Goal: Task Accomplishment & Management: Use online tool/utility

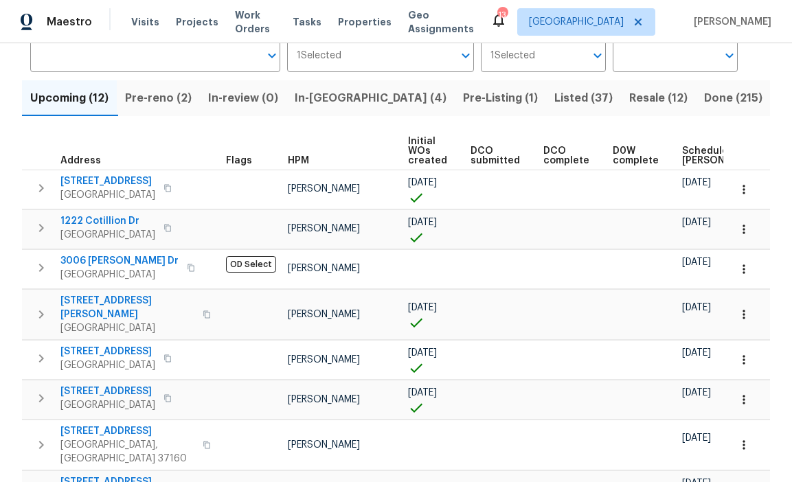
scroll to position [113, 0]
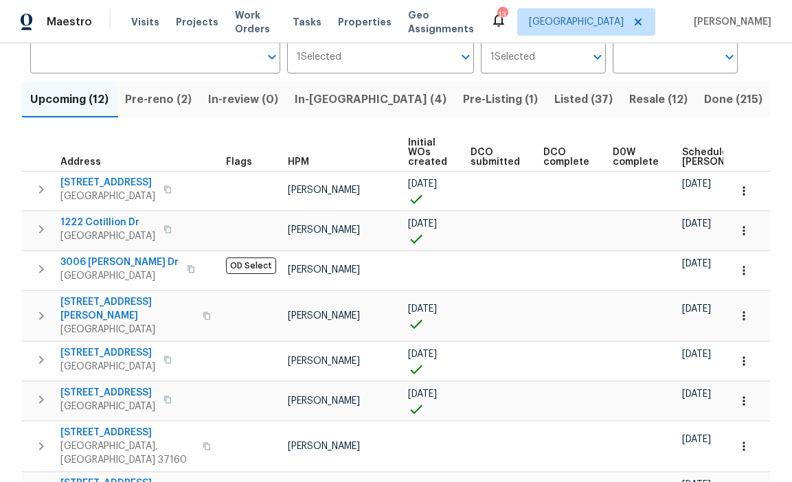
click at [176, 99] on span "Pre-reno (2)" at bounding box center [158, 99] width 67 height 19
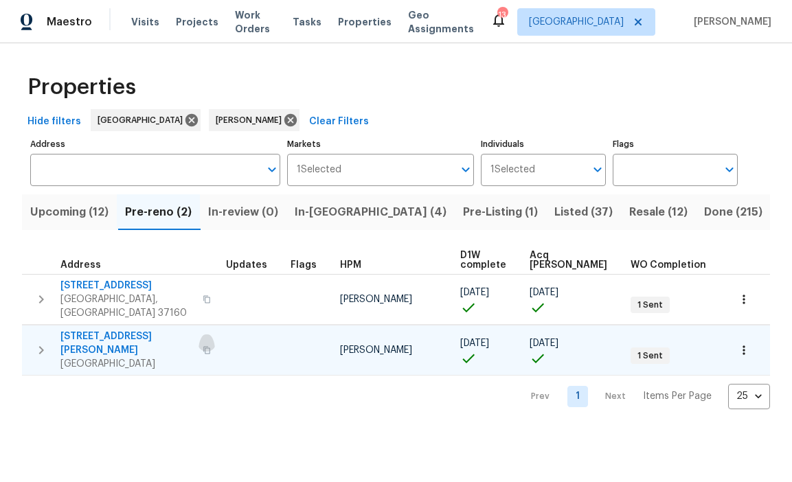
click at [203, 346] on icon "button" at bounding box center [206, 350] width 7 height 8
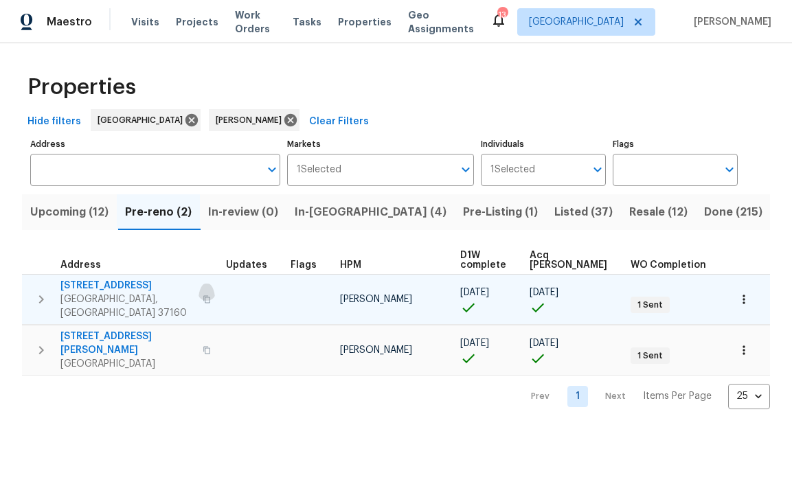
click at [203, 295] on icon "button" at bounding box center [206, 299] width 7 height 8
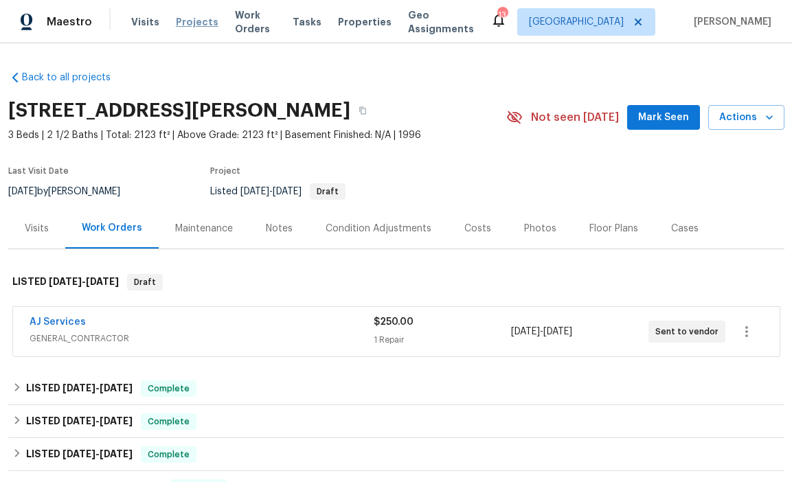
click at [192, 20] on span "Projects" at bounding box center [197, 22] width 43 height 14
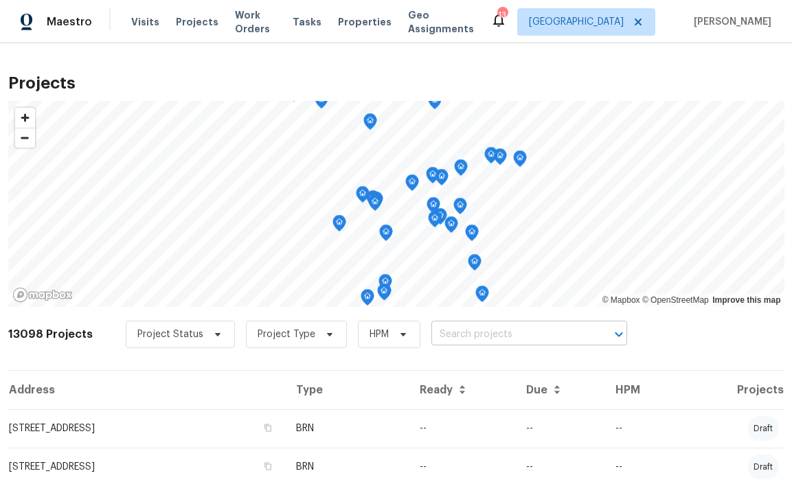
click at [461, 328] on input "text" at bounding box center [509, 334] width 157 height 21
paste input "[STREET_ADDRESS][PERSON_NAME]"
type input "[STREET_ADDRESS][PERSON_NAME]"
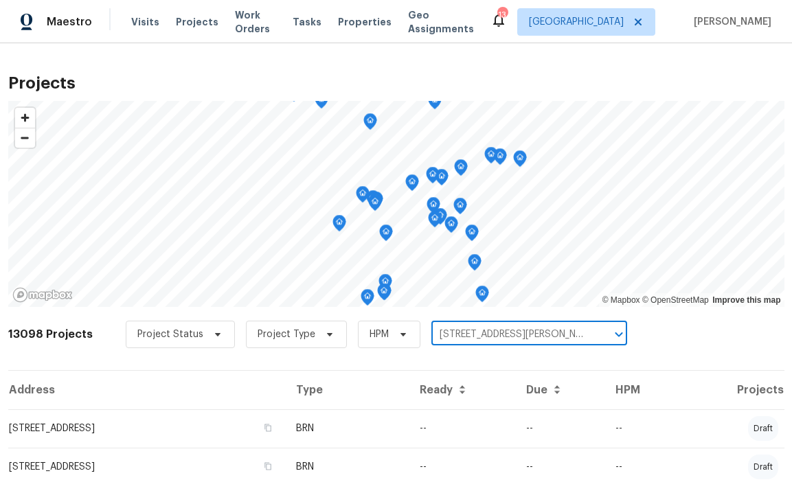
scroll to position [0, 8]
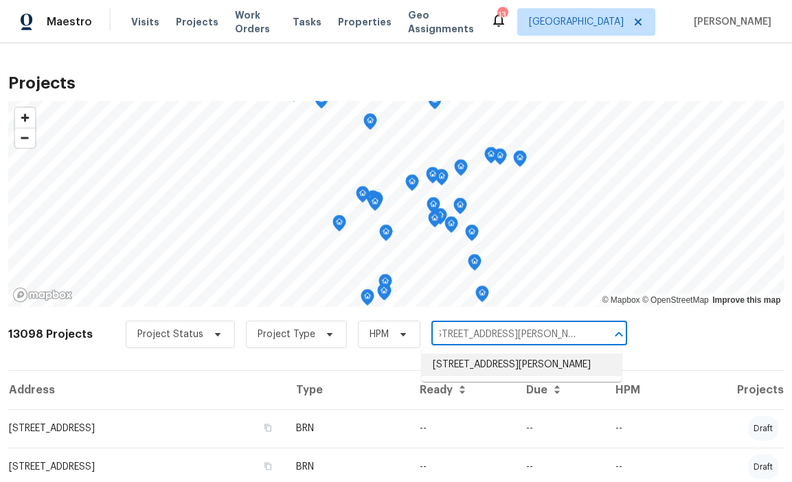
click at [483, 362] on li "[STREET_ADDRESS][PERSON_NAME]" at bounding box center [522, 365] width 200 height 23
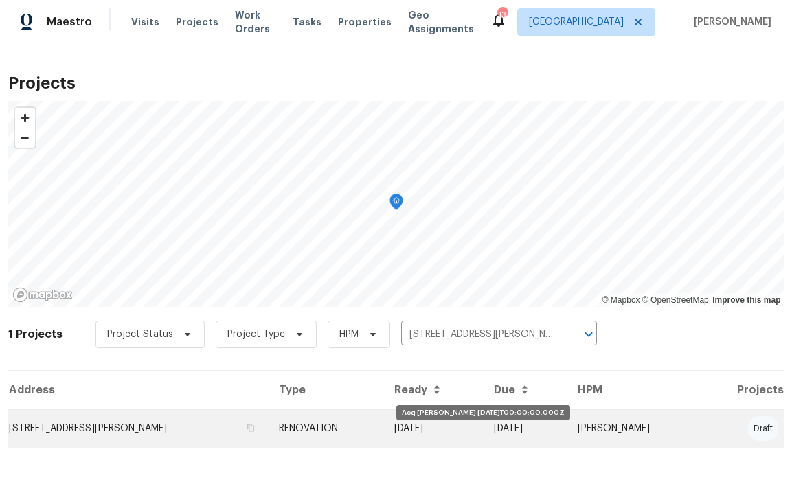
click at [463, 431] on td "[DATE]" at bounding box center [433, 428] width 100 height 38
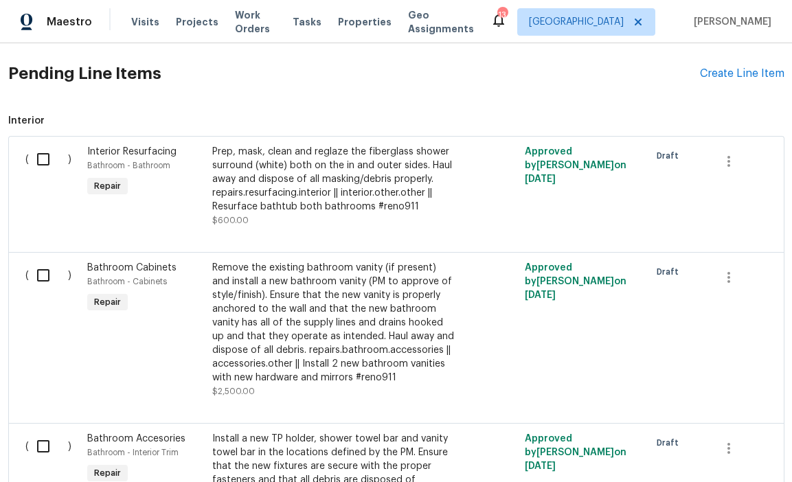
scroll to position [365, 0]
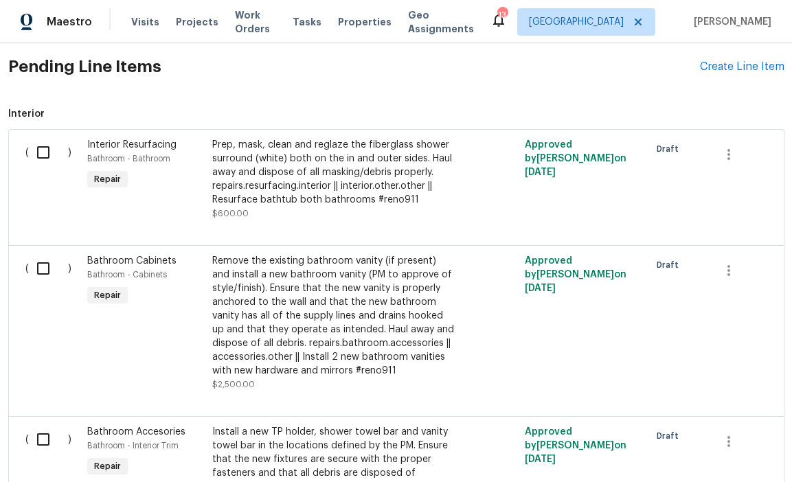
click at [38, 139] on input "checkbox" at bounding box center [48, 152] width 39 height 29
checkbox input "true"
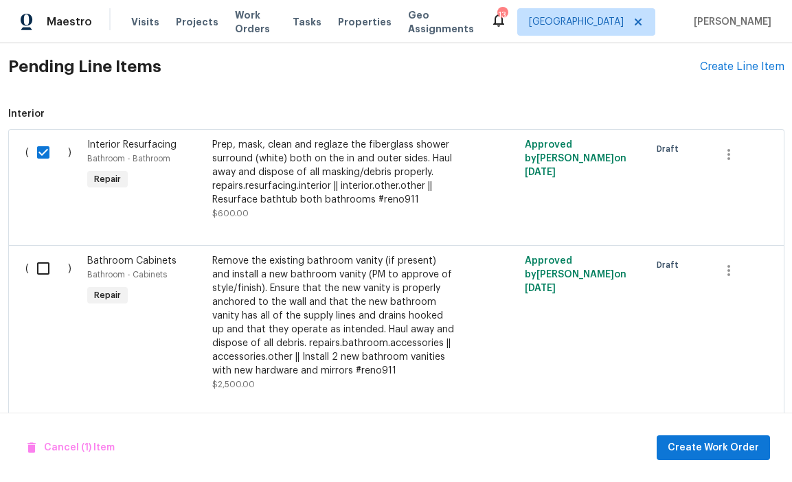
click at [45, 267] on input "checkbox" at bounding box center [48, 268] width 39 height 29
checkbox input "true"
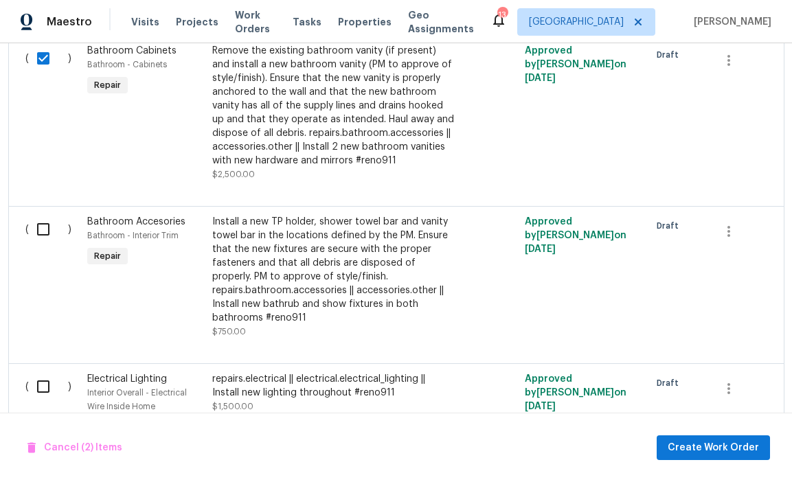
scroll to position [613, 0]
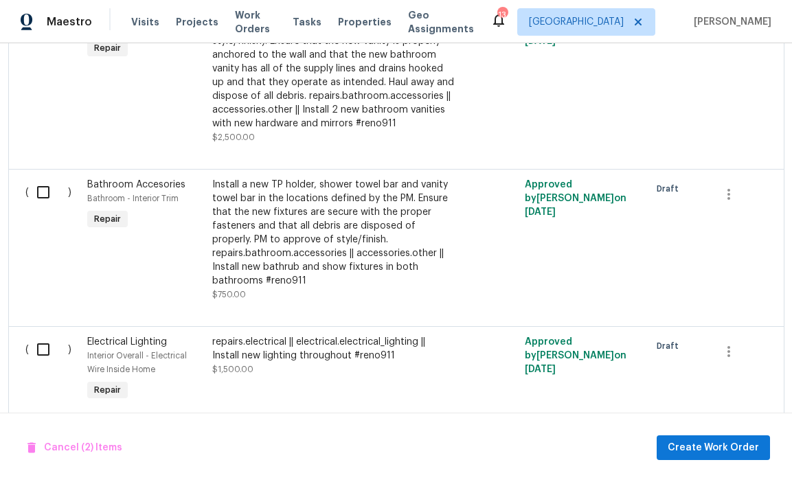
click at [40, 198] on input "checkbox" at bounding box center [48, 192] width 39 height 29
checkbox input "true"
click at [40, 352] on input "checkbox" at bounding box center [48, 349] width 39 height 29
checkbox input "true"
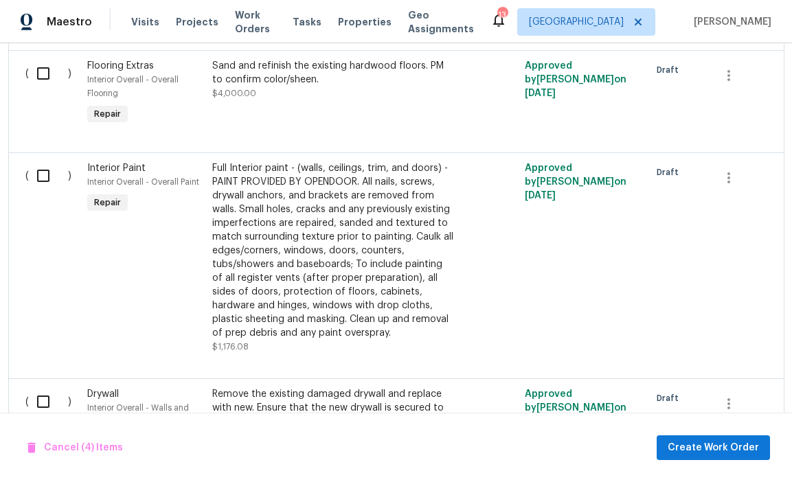
scroll to position [1011, 0]
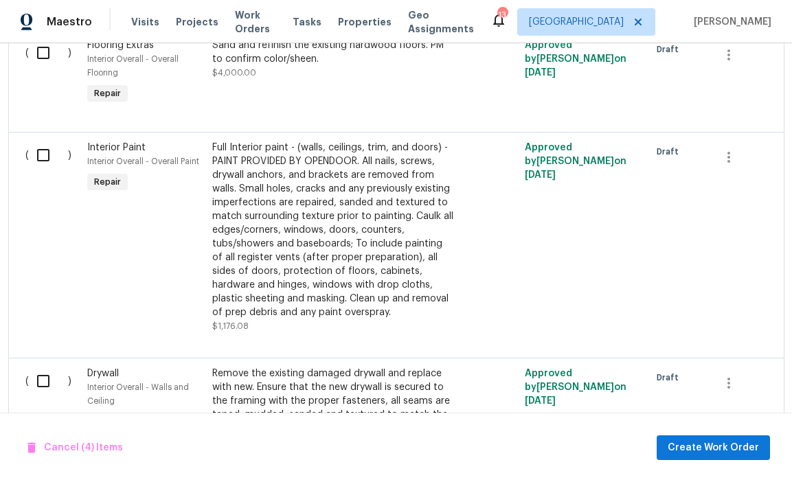
click at [53, 158] on input "checkbox" at bounding box center [48, 155] width 39 height 29
checkbox input "true"
click at [42, 378] on input "checkbox" at bounding box center [48, 381] width 39 height 29
checkbox input "true"
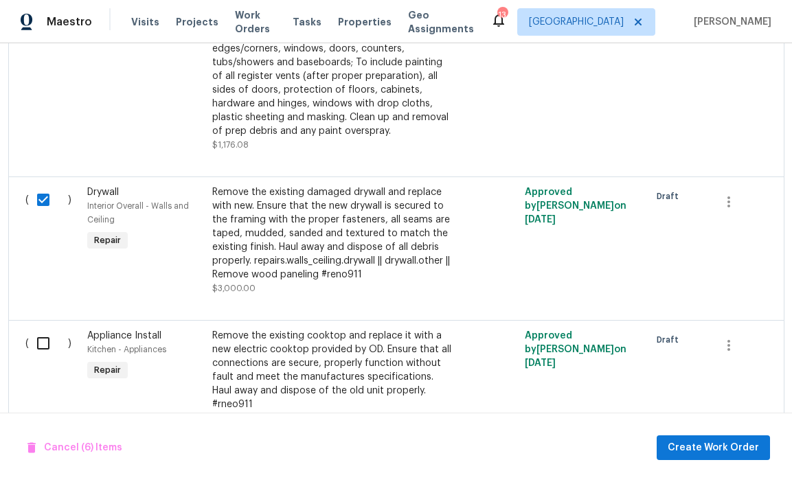
scroll to position [1239, 0]
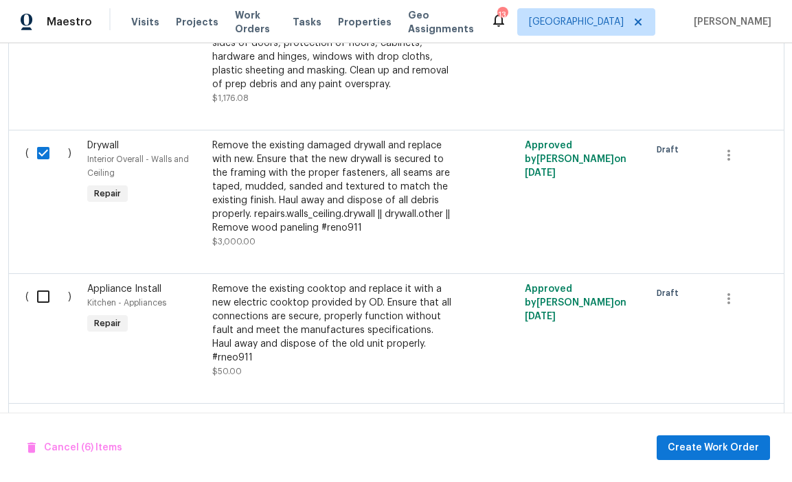
click at [49, 295] on input "checkbox" at bounding box center [48, 296] width 39 height 29
checkbox input "true"
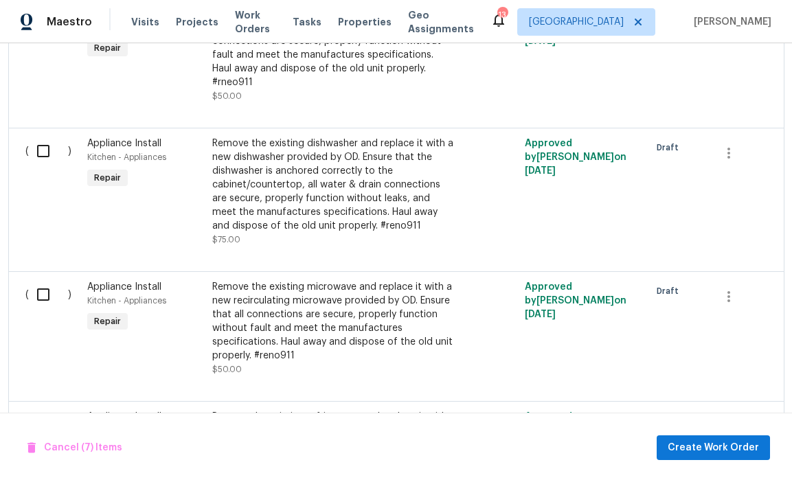
scroll to position [1539, 0]
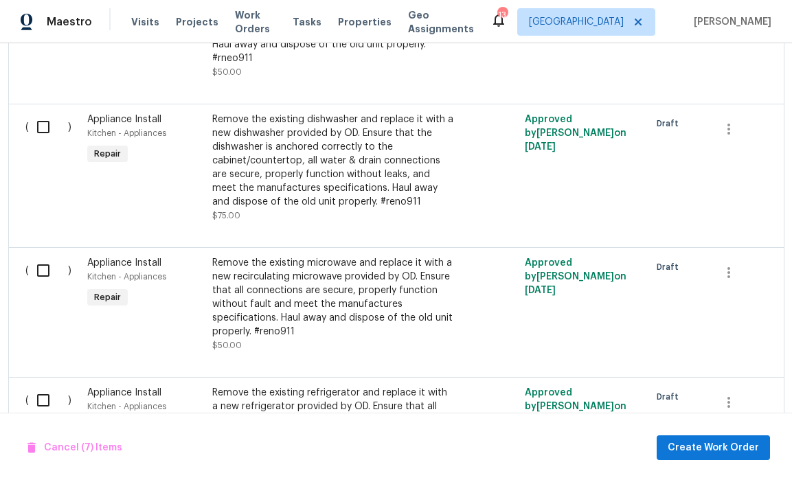
click at [43, 262] on input "checkbox" at bounding box center [48, 270] width 39 height 29
checkbox input "true"
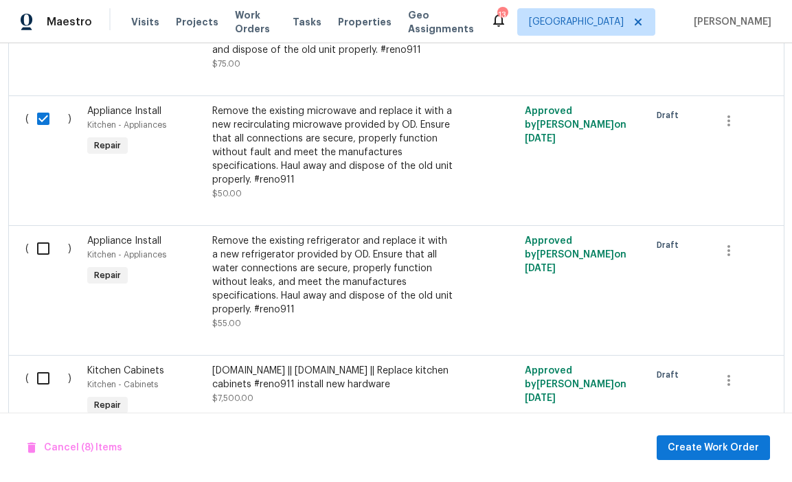
scroll to position [1702, 0]
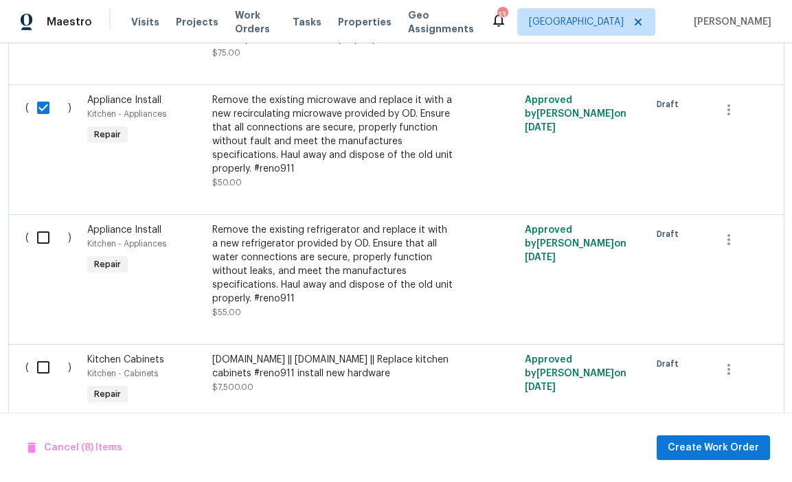
click at [46, 242] on div "( )" at bounding box center [52, 271] width 62 height 104
click at [46, 230] on input "checkbox" at bounding box center [48, 237] width 39 height 29
checkbox input "true"
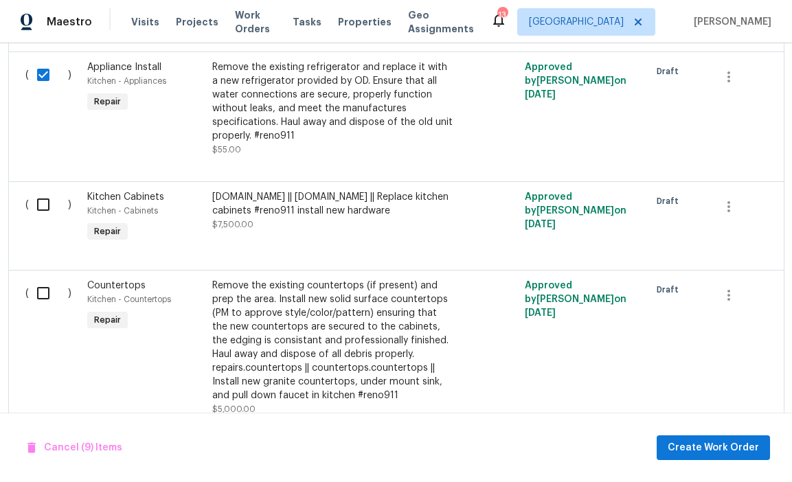
scroll to position [1894, 0]
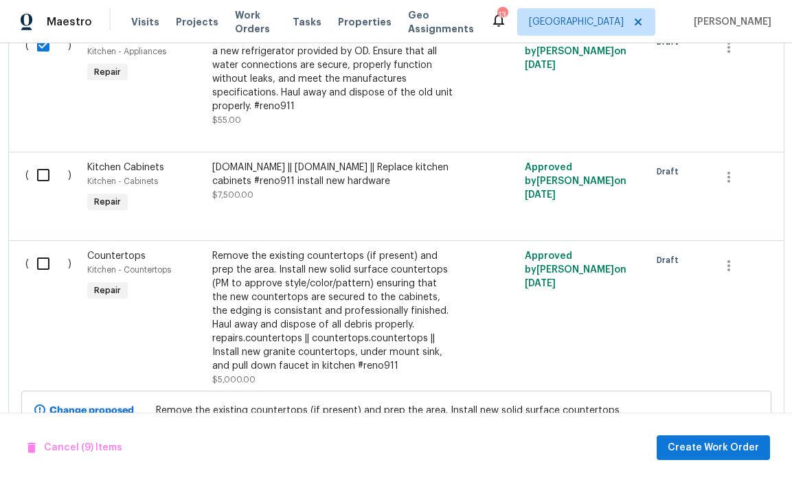
click at [49, 181] on div "( )" at bounding box center [52, 188] width 62 height 63
click at [47, 161] on input "checkbox" at bounding box center [48, 175] width 39 height 29
checkbox input "true"
click at [38, 256] on input "checkbox" at bounding box center [48, 263] width 39 height 29
checkbox input "true"
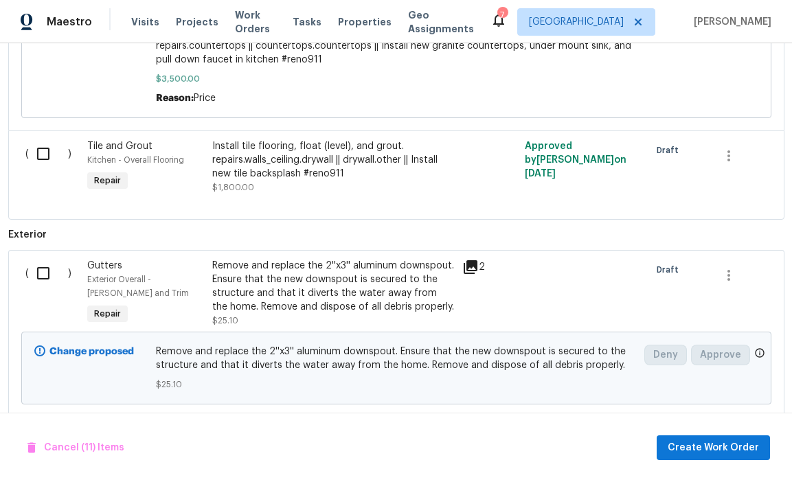
scroll to position [2344, 0]
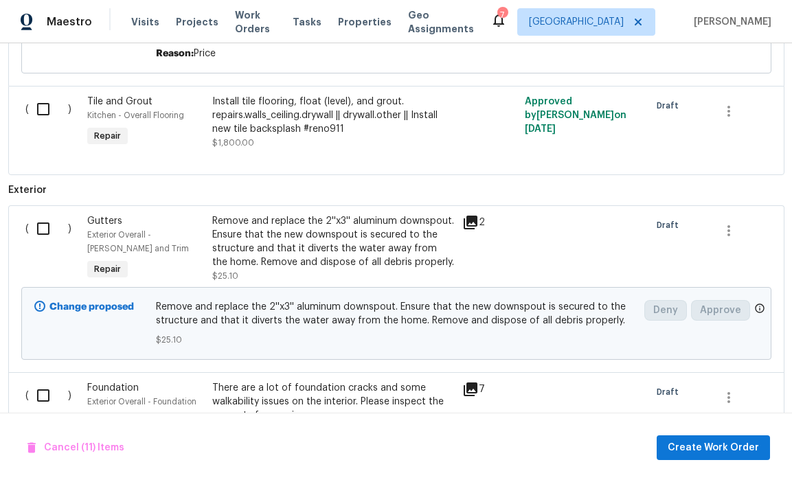
click at [45, 104] on input "checkbox" at bounding box center [48, 109] width 39 height 29
checkbox input "true"
click at [40, 223] on input "checkbox" at bounding box center [48, 228] width 39 height 29
checkbox input "true"
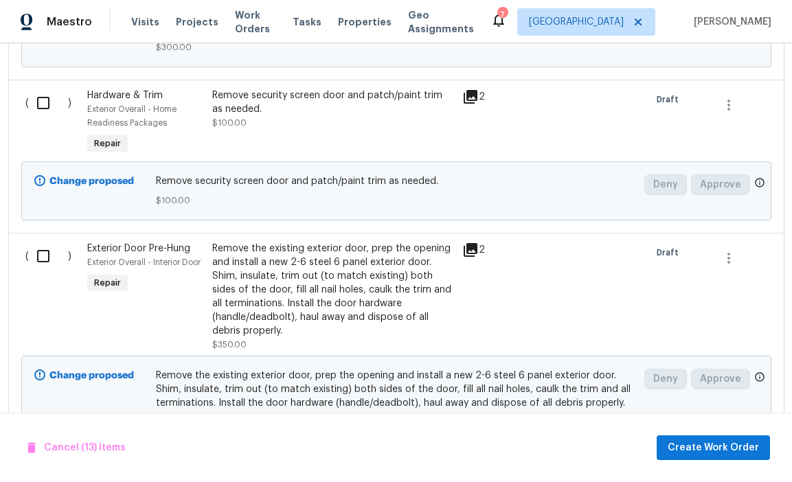
scroll to position [3569, 0]
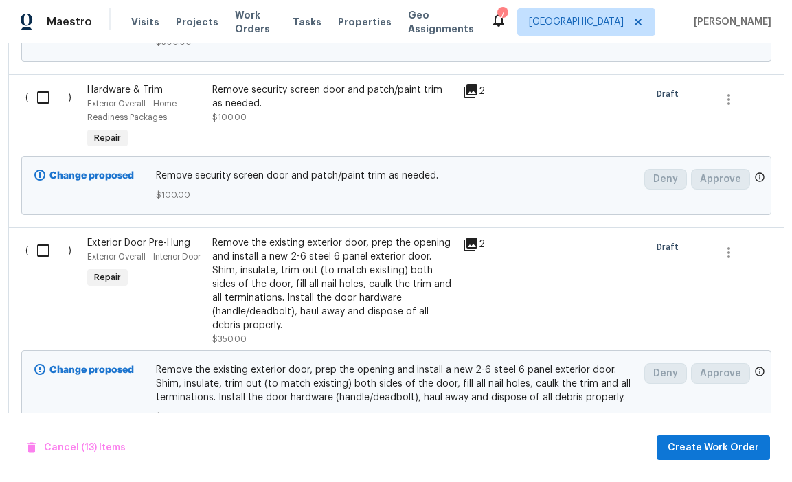
click at [46, 83] on input "checkbox" at bounding box center [48, 97] width 39 height 29
checkbox input "true"
click at [36, 236] on input "checkbox" at bounding box center [48, 250] width 39 height 29
checkbox input "true"
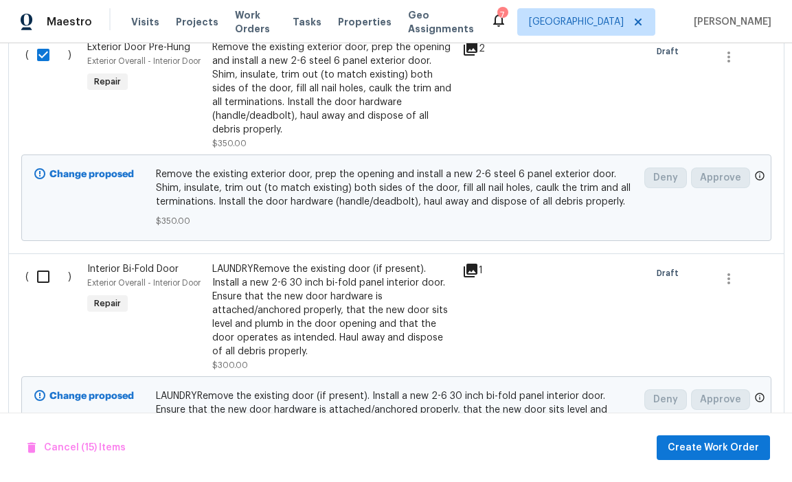
scroll to position [3826, 0]
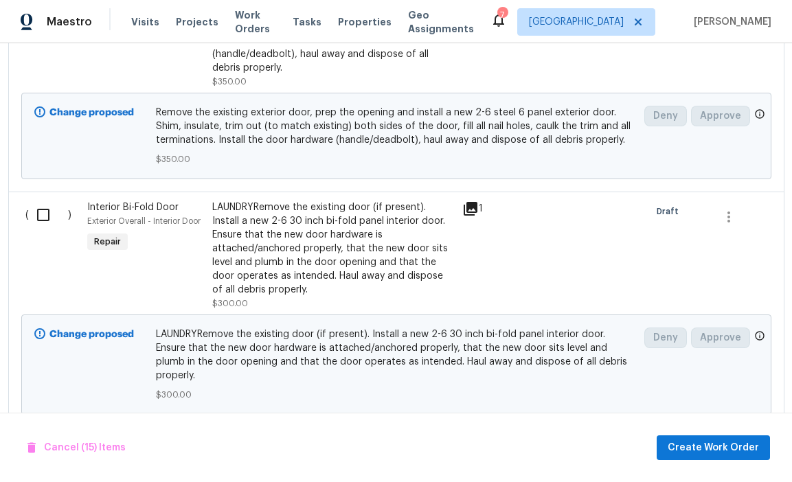
click at [45, 201] on input "checkbox" at bounding box center [48, 215] width 39 height 29
checkbox input "true"
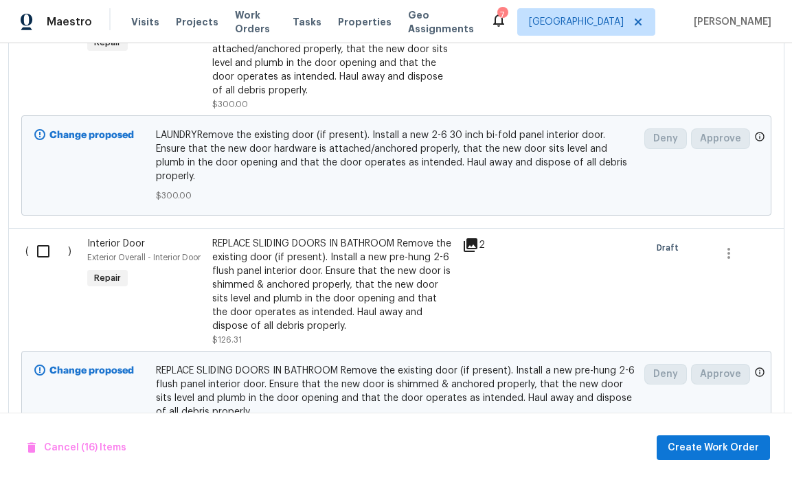
scroll to position [4099, 0]
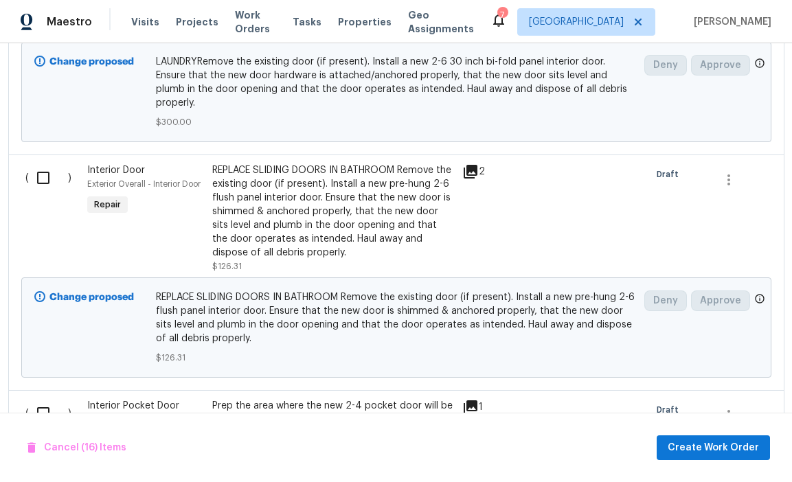
click at [49, 163] on input "checkbox" at bounding box center [48, 177] width 39 height 29
checkbox input "true"
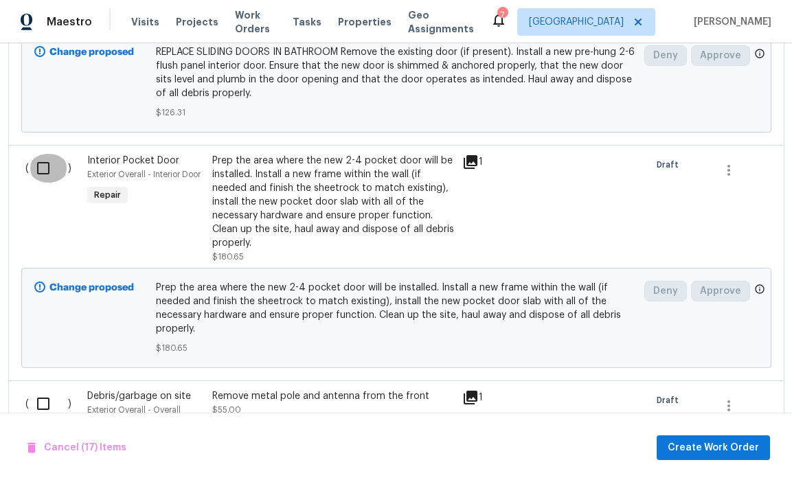
click at [48, 154] on input "checkbox" at bounding box center [48, 168] width 39 height 29
checkbox input "true"
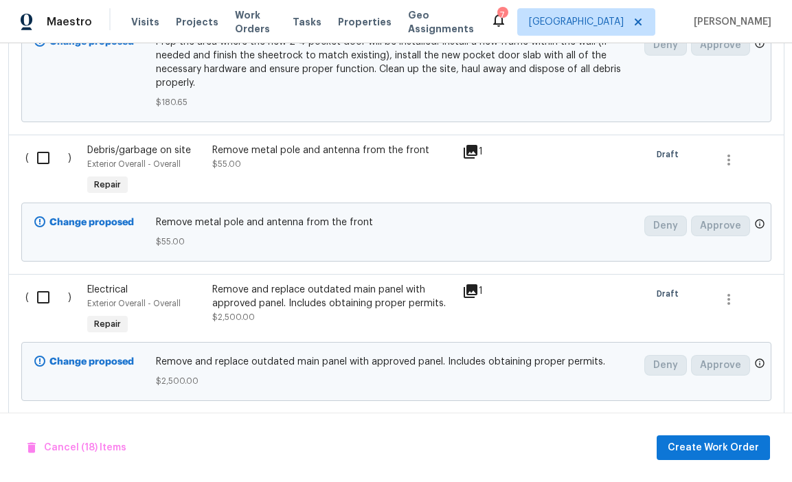
click at [48, 144] on input "checkbox" at bounding box center [48, 158] width 39 height 29
checkbox input "true"
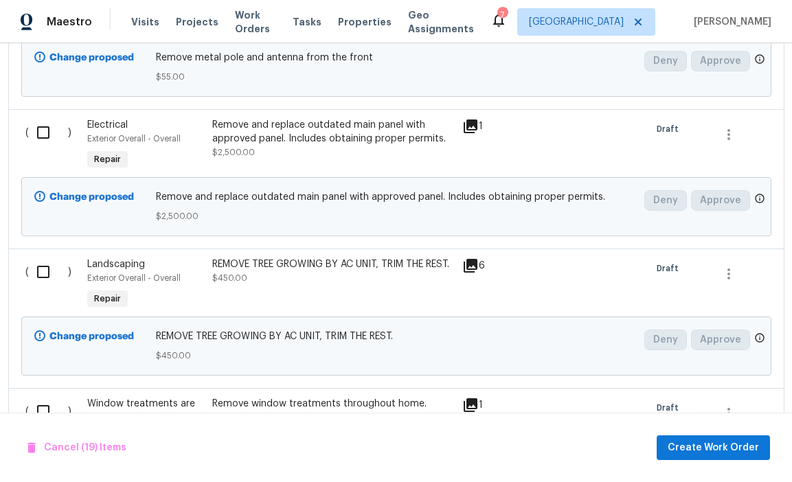
scroll to position [4768, 0]
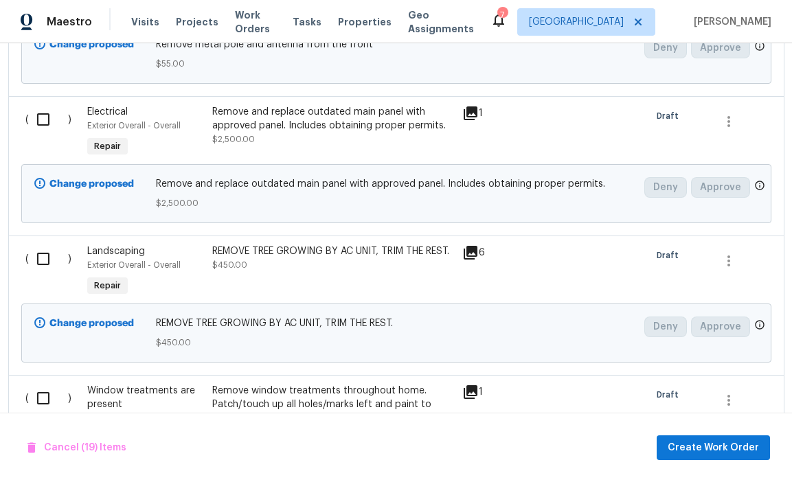
click at [50, 105] on input "checkbox" at bounding box center [48, 119] width 39 height 29
checkbox input "false"
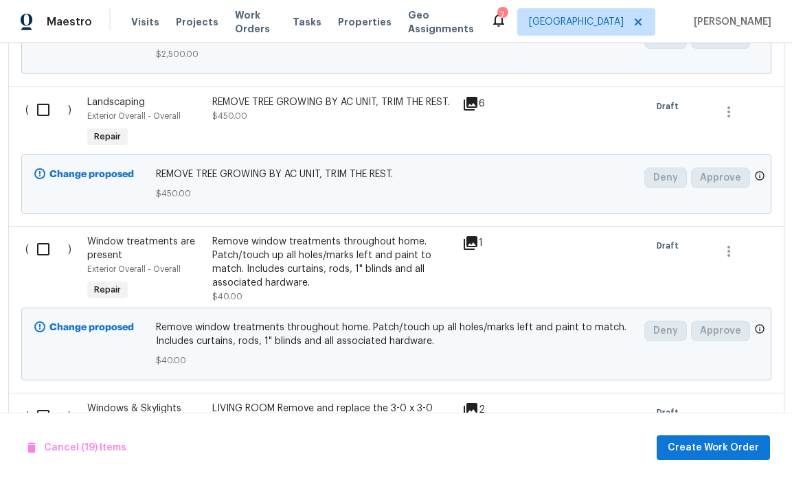
scroll to position [4933, 0]
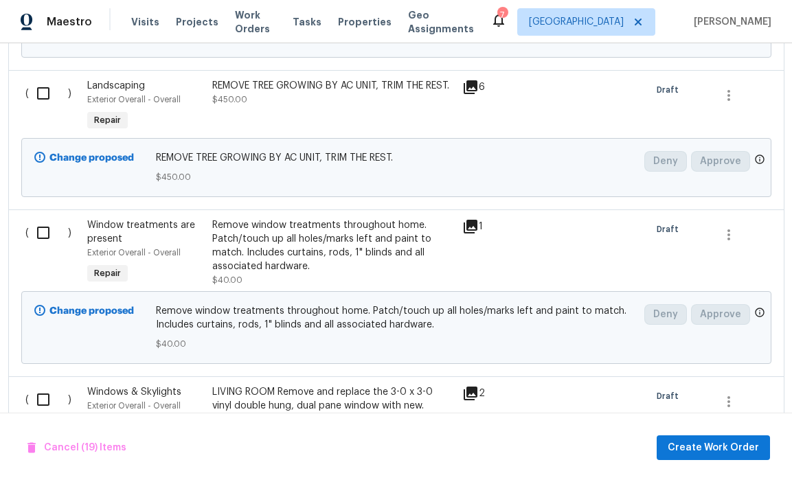
click at [41, 218] on input "checkbox" at bounding box center [48, 232] width 39 height 29
checkbox input "true"
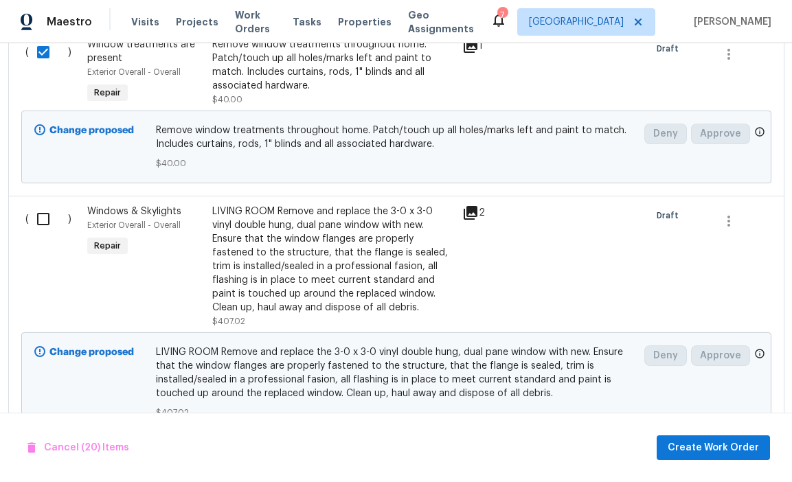
click at [41, 205] on input "checkbox" at bounding box center [48, 219] width 39 height 29
checkbox input "true"
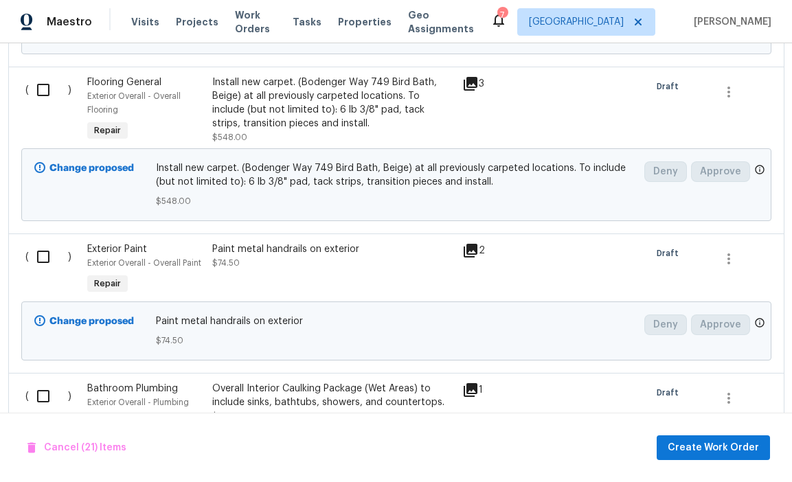
scroll to position [5500, 0]
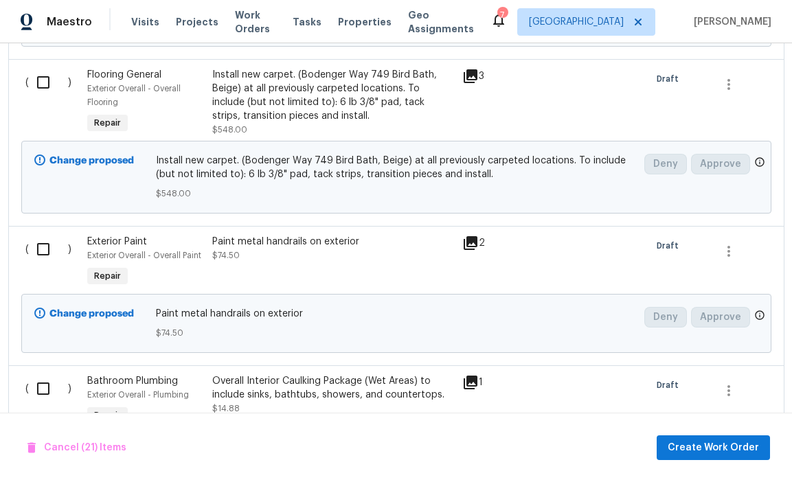
click at [41, 235] on input "checkbox" at bounding box center [48, 249] width 39 height 29
checkbox input "true"
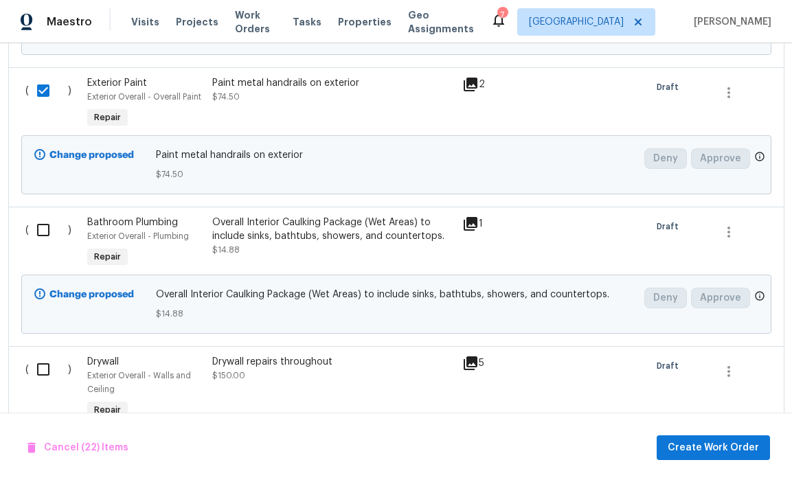
scroll to position [5696, 0]
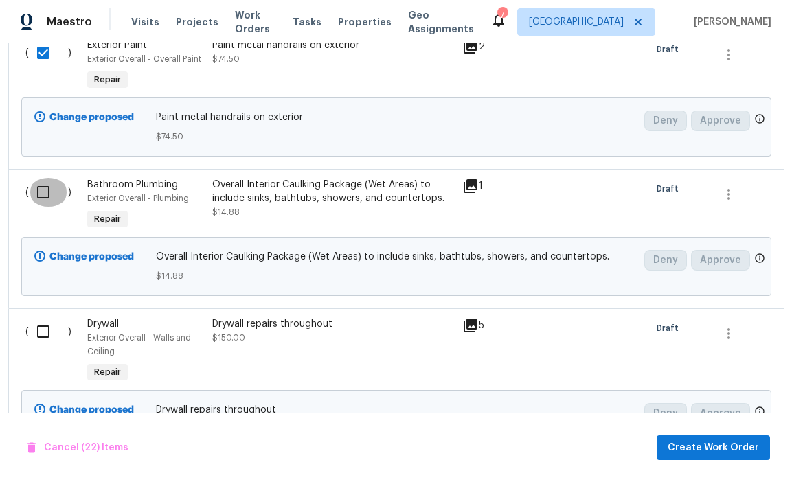
click at [44, 178] on input "checkbox" at bounding box center [48, 192] width 39 height 29
checkbox input "true"
click at [41, 317] on input "checkbox" at bounding box center [48, 331] width 39 height 29
checkbox input "true"
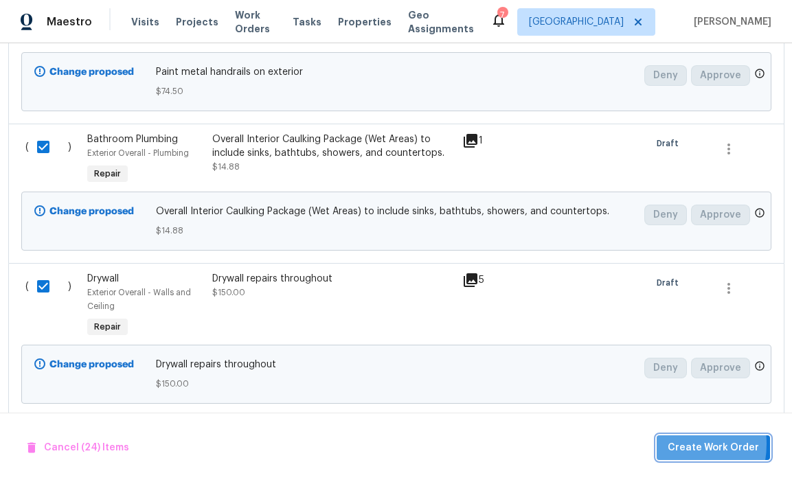
click at [674, 444] on span "Create Work Order" at bounding box center [712, 447] width 91 height 17
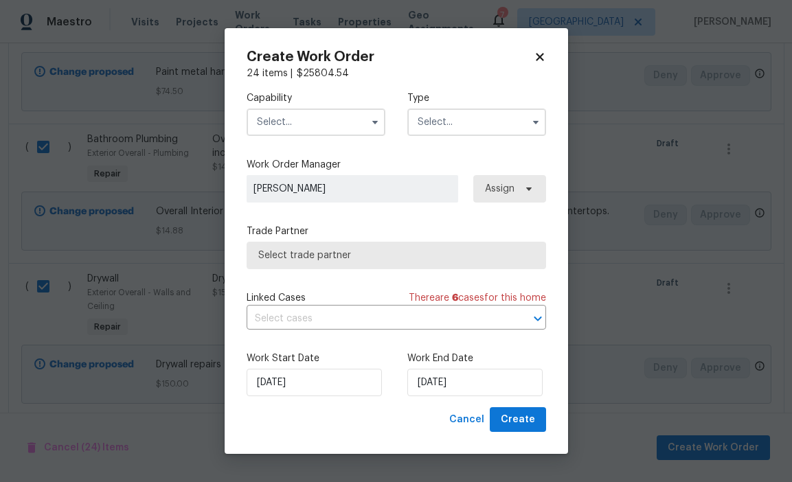
click at [355, 128] on input "text" at bounding box center [316, 121] width 139 height 27
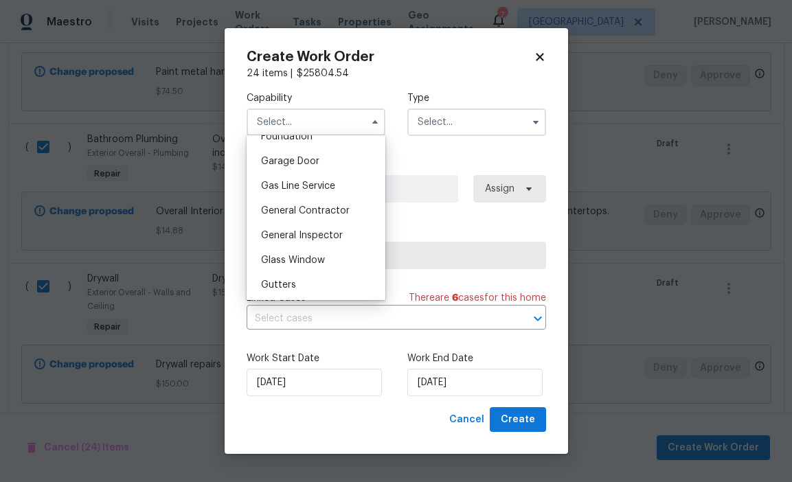
scroll to position [604, 0]
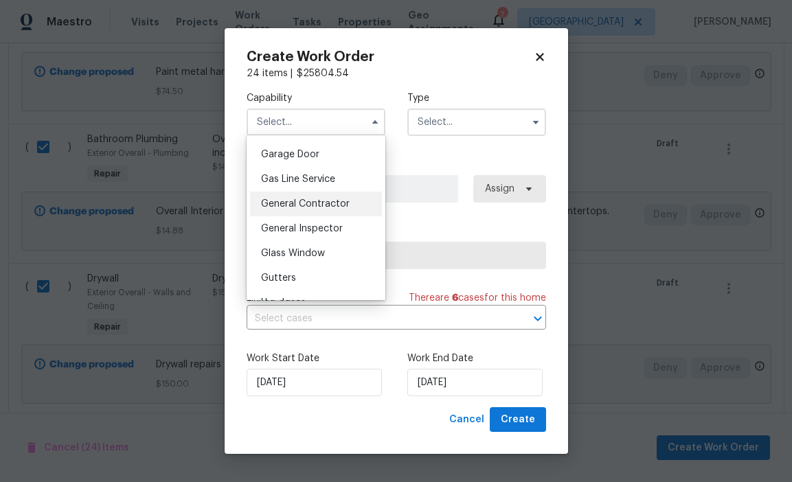
click at [333, 194] on div "General Contractor" at bounding box center [316, 204] width 132 height 25
type input "General Contractor"
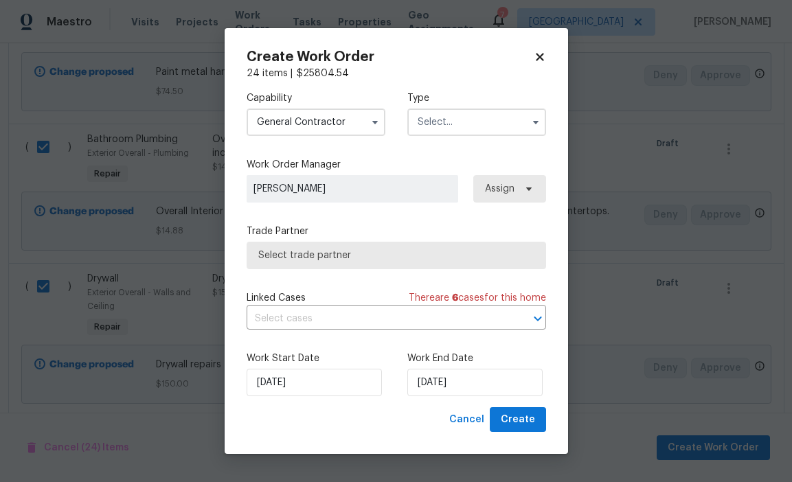
click at [450, 124] on input "text" at bounding box center [476, 121] width 139 height 27
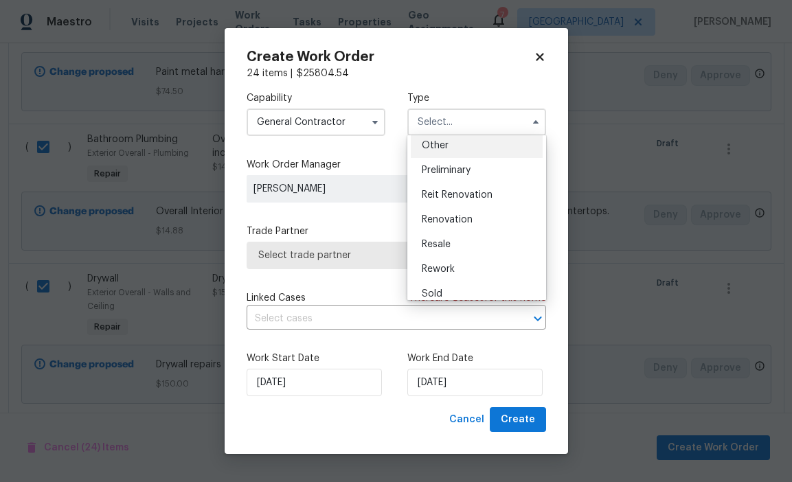
scroll to position [282, 0]
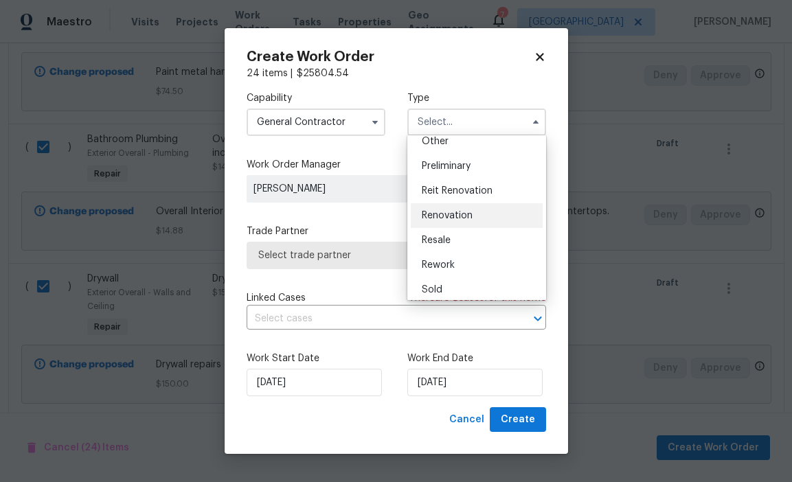
click at [465, 220] on span "Renovation" at bounding box center [447, 216] width 51 height 10
type input "Renovation"
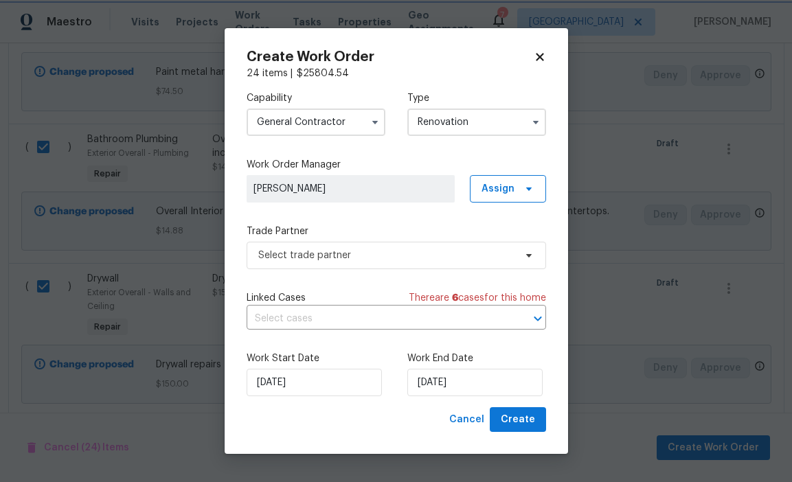
scroll to position [0, 0]
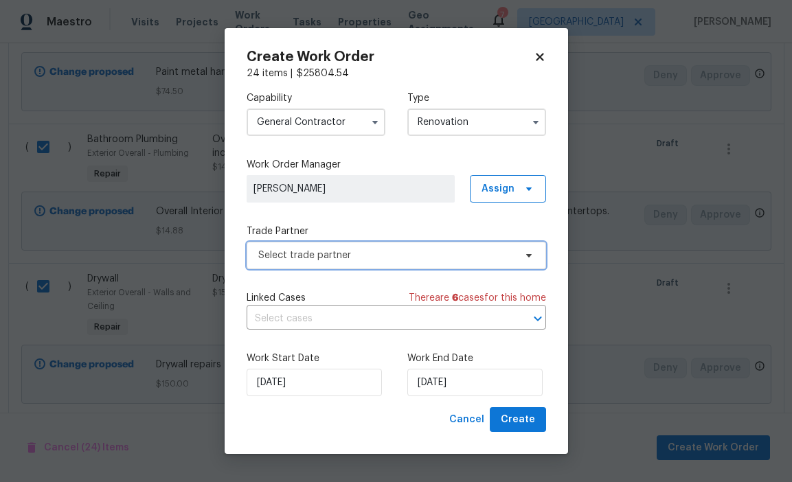
click at [457, 268] on span "Select trade partner" at bounding box center [396, 255] width 299 height 27
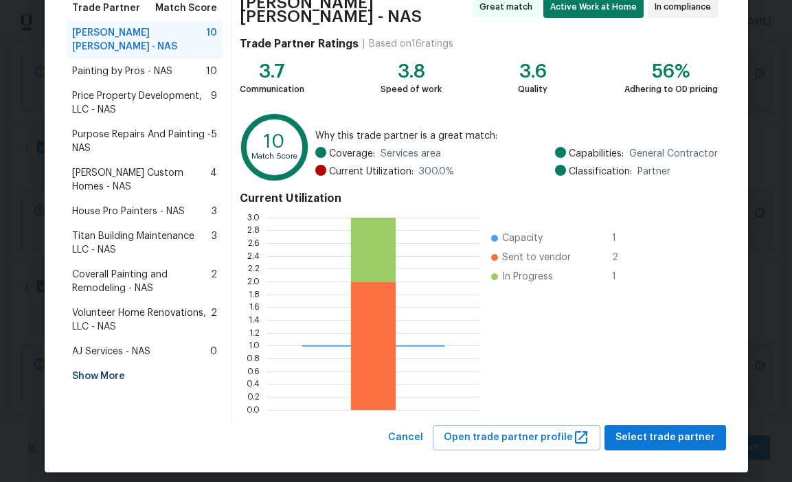
scroll to position [129, 0]
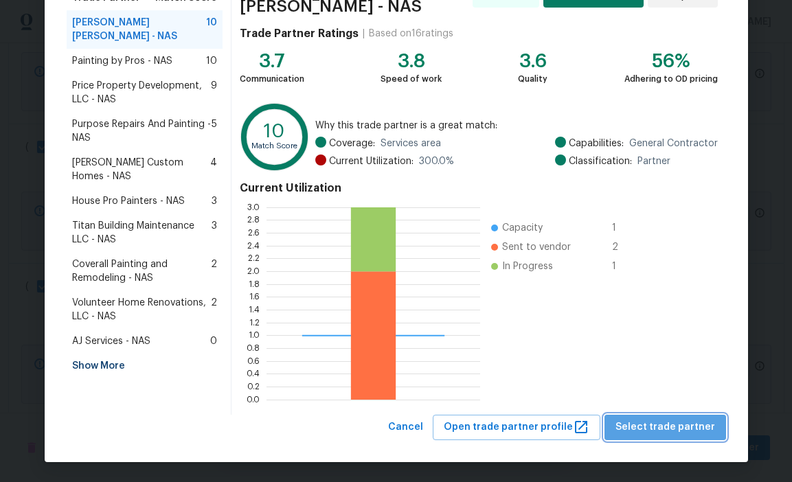
click at [717, 425] on button "Select trade partner" at bounding box center [665, 427] width 122 height 25
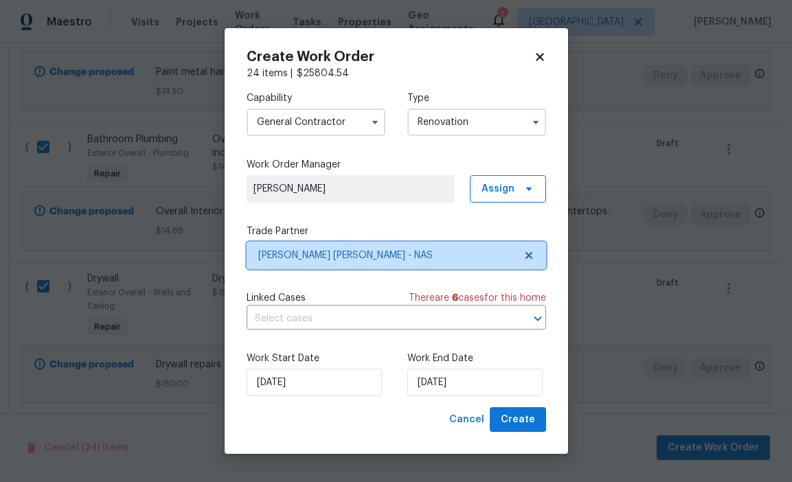
scroll to position [0, 0]
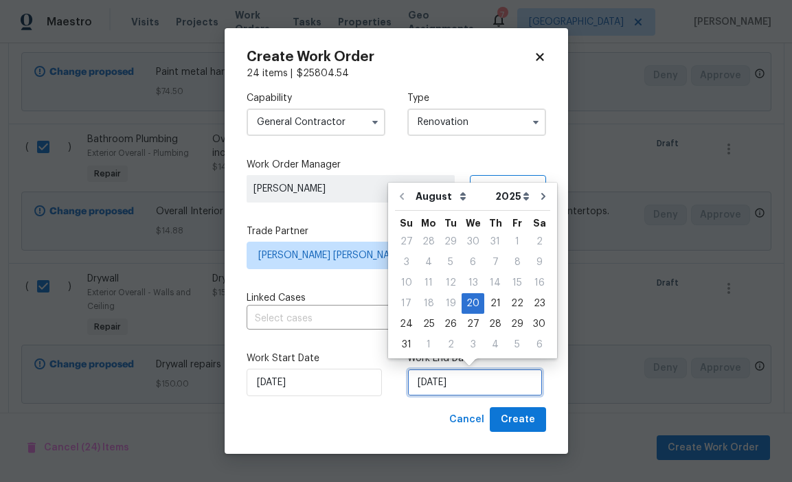
click at [496, 383] on input "[DATE]" at bounding box center [474, 382] width 135 height 27
click at [541, 196] on icon "Go to next month" at bounding box center [543, 196] width 4 height 7
type input "[DATE]"
select select "8"
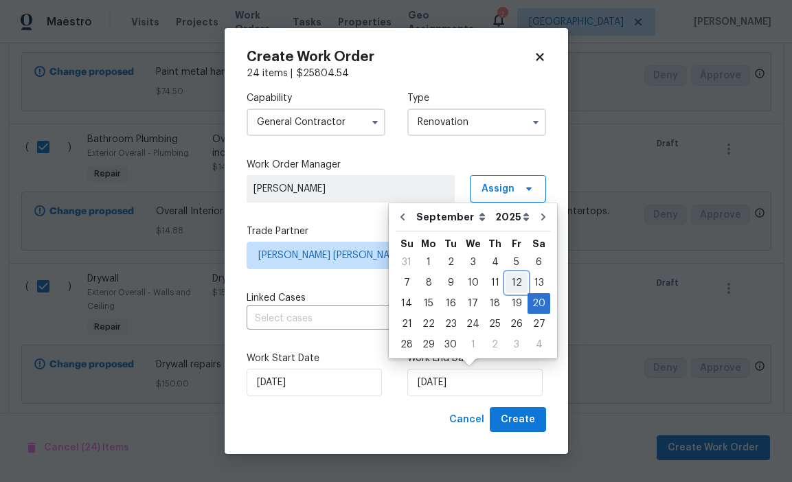
click at [510, 281] on div "12" at bounding box center [516, 282] width 22 height 19
type input "[DATE]"
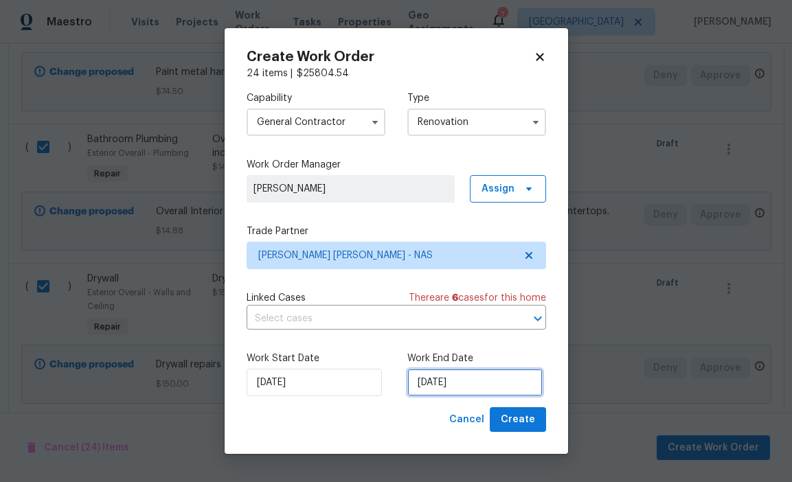
click at [468, 380] on input "[DATE]" at bounding box center [474, 382] width 135 height 27
select select "8"
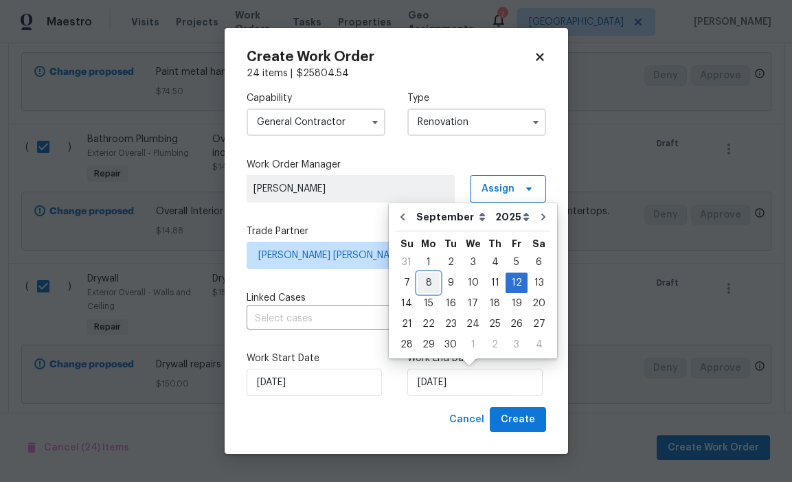
click at [435, 285] on div "8" at bounding box center [429, 282] width 22 height 19
type input "[DATE]"
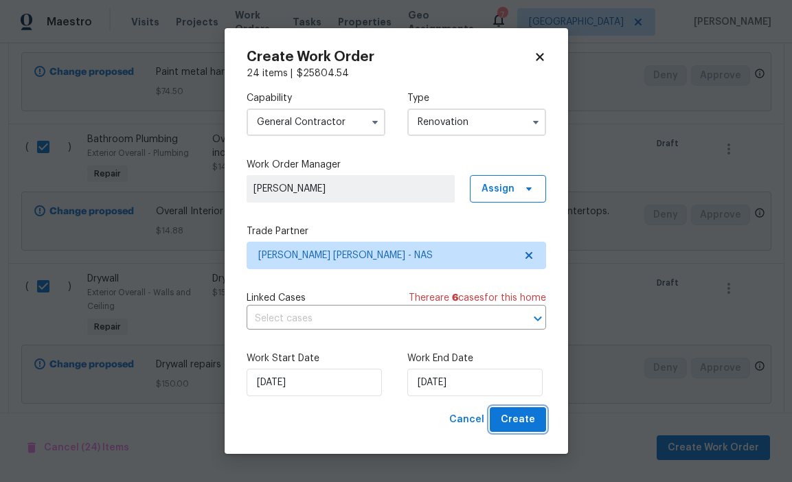
click at [514, 411] on span "Create" at bounding box center [518, 419] width 34 height 17
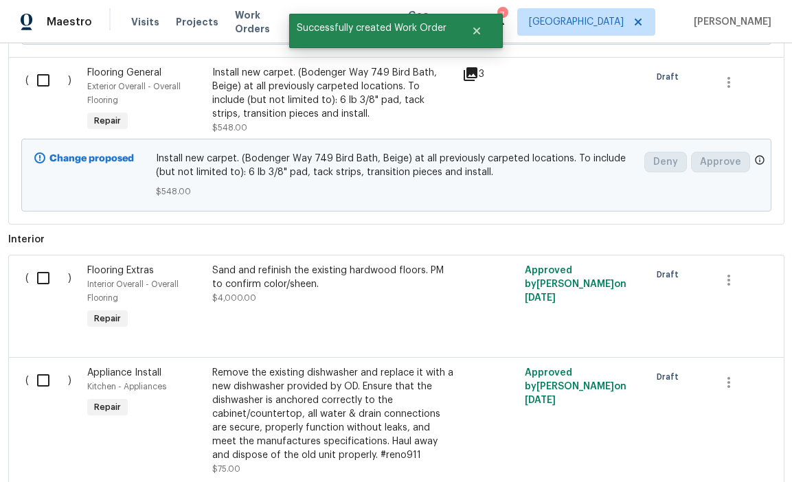
scroll to position [1689, 0]
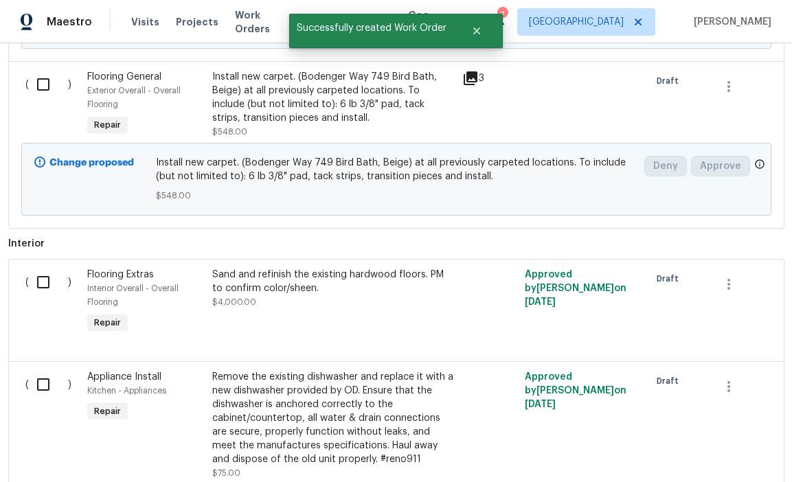
click at [45, 275] on input "checkbox" at bounding box center [48, 282] width 39 height 29
checkbox input "true"
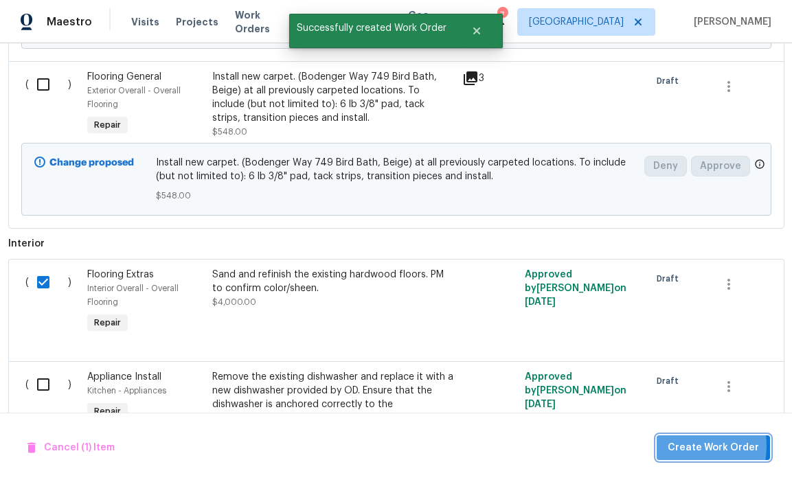
click at [684, 446] on span "Create Work Order" at bounding box center [712, 447] width 91 height 17
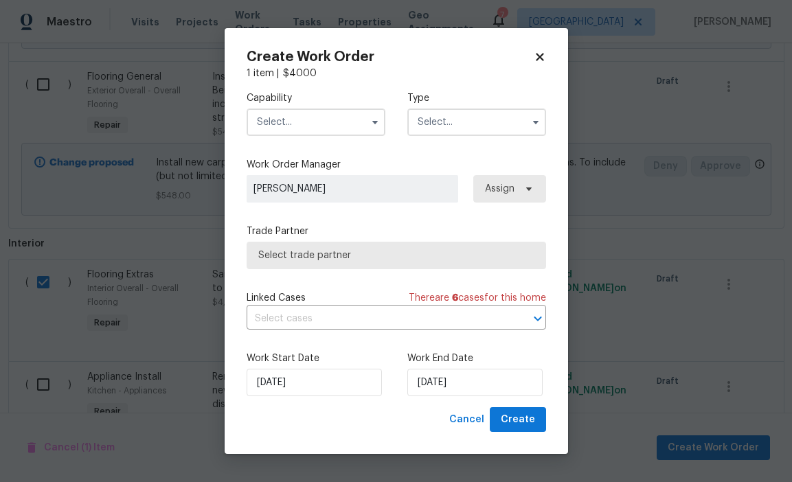
click at [281, 131] on input "text" at bounding box center [316, 121] width 139 height 27
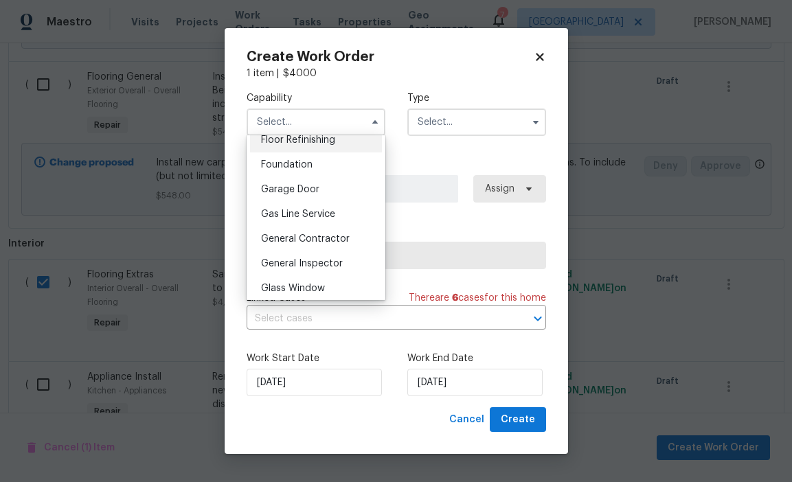
click at [315, 141] on span "Floor Refinishing" at bounding box center [298, 140] width 74 height 10
type input "Floor Refinishing"
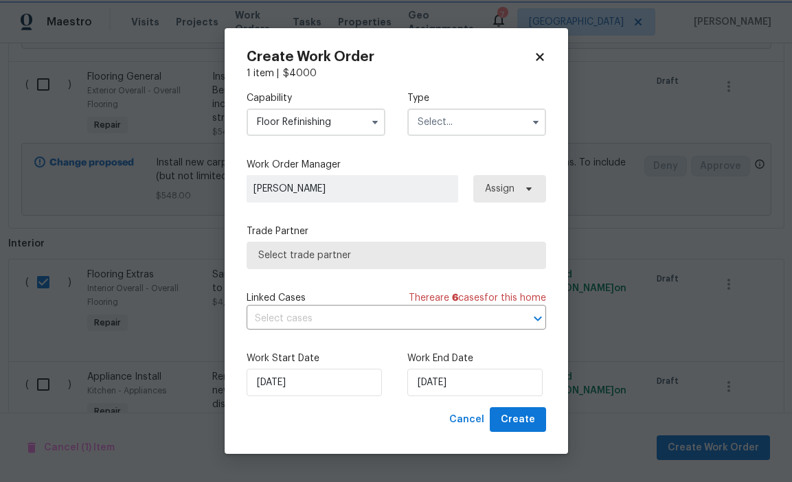
scroll to position [533, 0]
click at [445, 128] on input "text" at bounding box center [476, 121] width 139 height 27
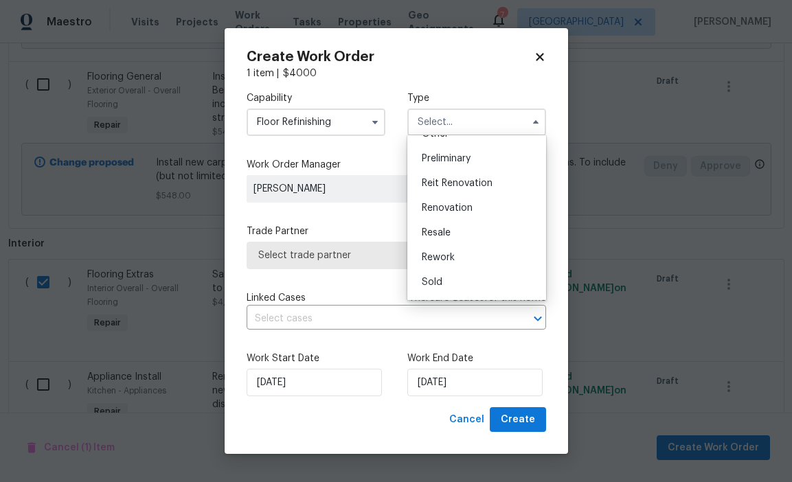
scroll to position [295, 0]
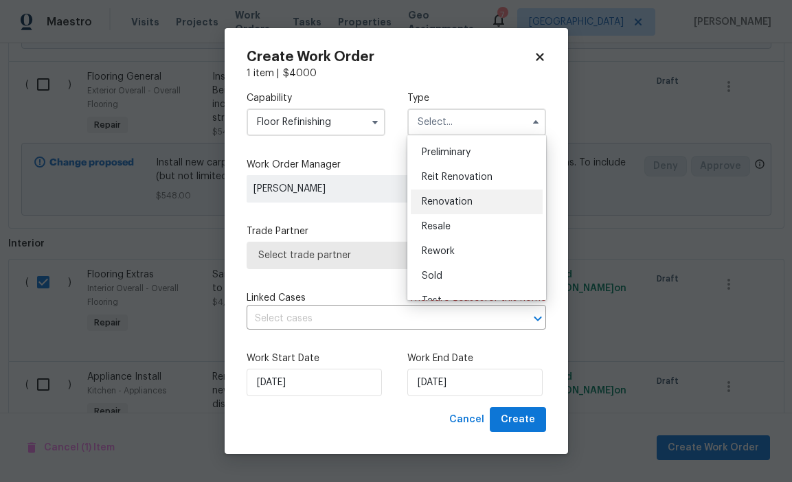
click at [470, 205] on span "Renovation" at bounding box center [447, 202] width 51 height 10
type input "Renovation"
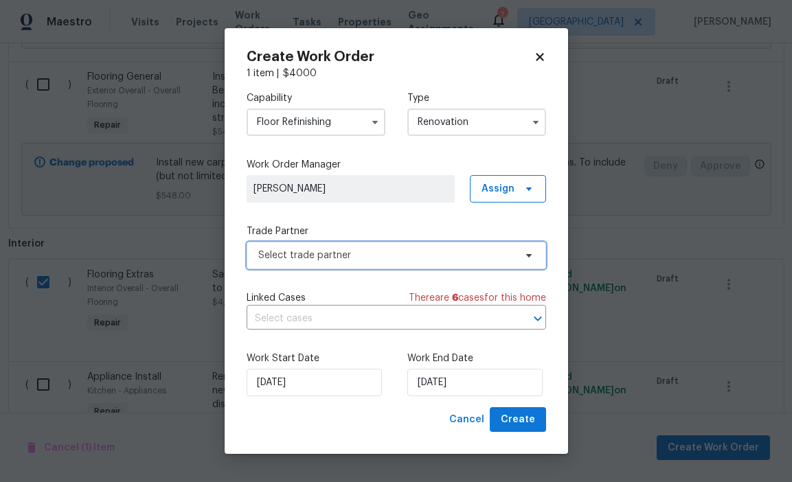
click at [473, 253] on span "Select trade partner" at bounding box center [386, 256] width 256 height 14
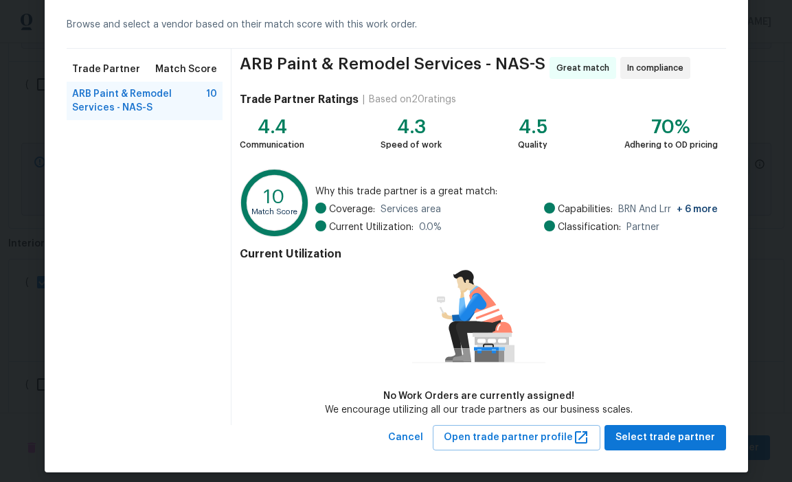
scroll to position [67, 0]
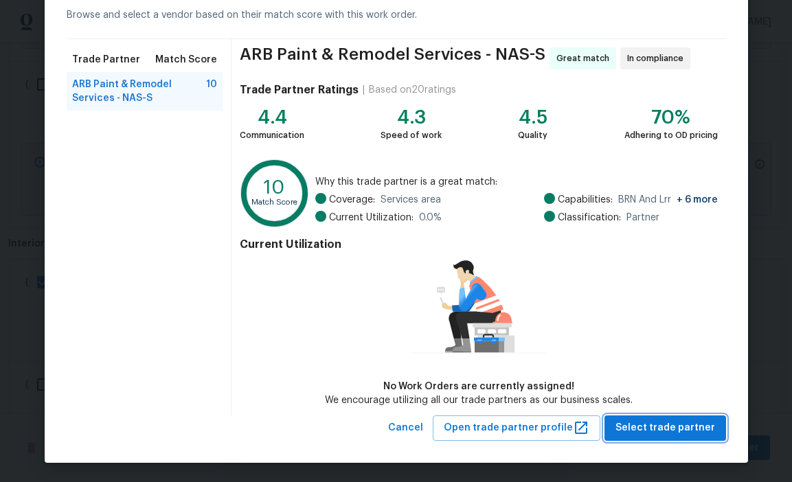
click at [642, 420] on span "Select trade partner" at bounding box center [665, 428] width 100 height 17
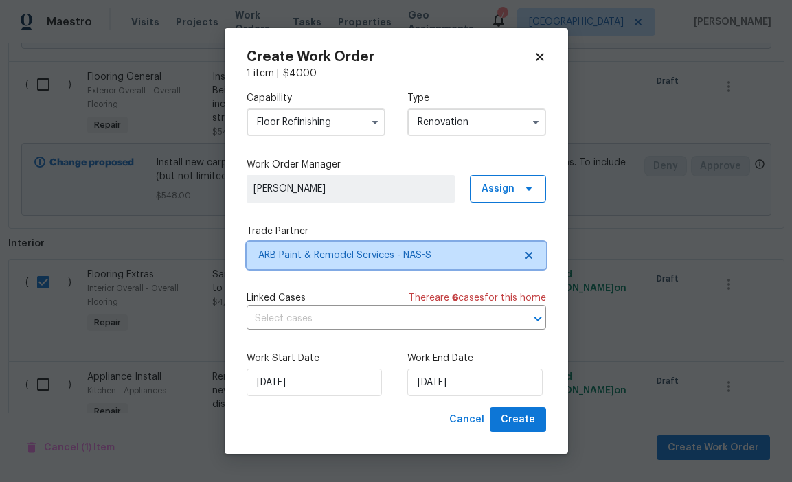
scroll to position [0, 0]
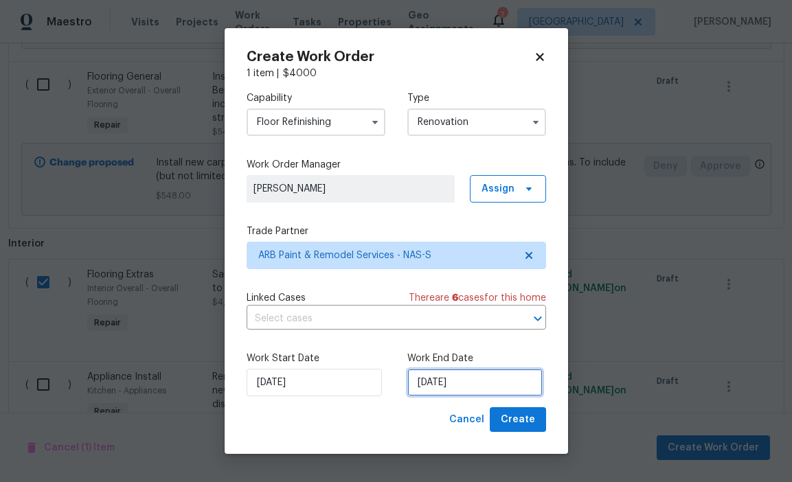
click at [496, 388] on input "[DATE]" at bounding box center [474, 382] width 135 height 27
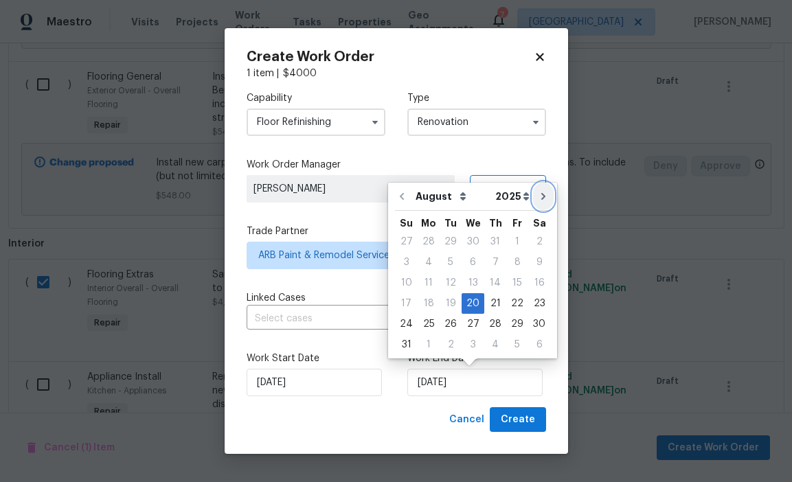
click at [538, 200] on icon "Go to next month" at bounding box center [543, 196] width 11 height 11
type input "[DATE]"
select select "8"
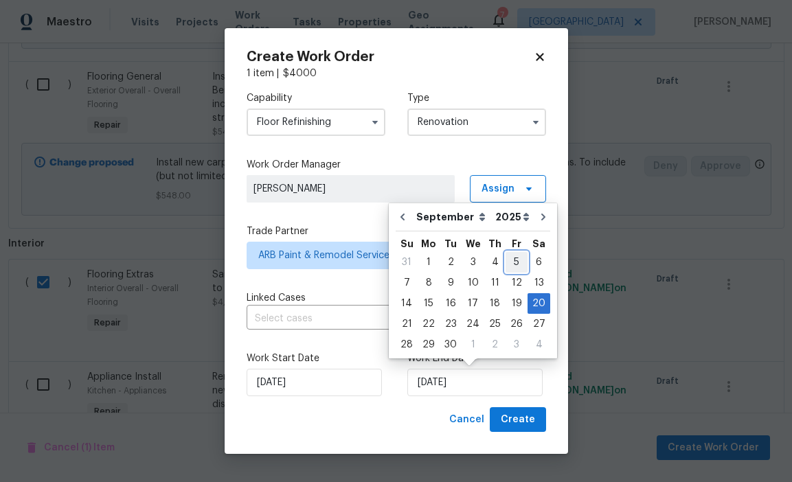
click at [512, 258] on div "5" at bounding box center [516, 262] width 22 height 19
type input "[DATE]"
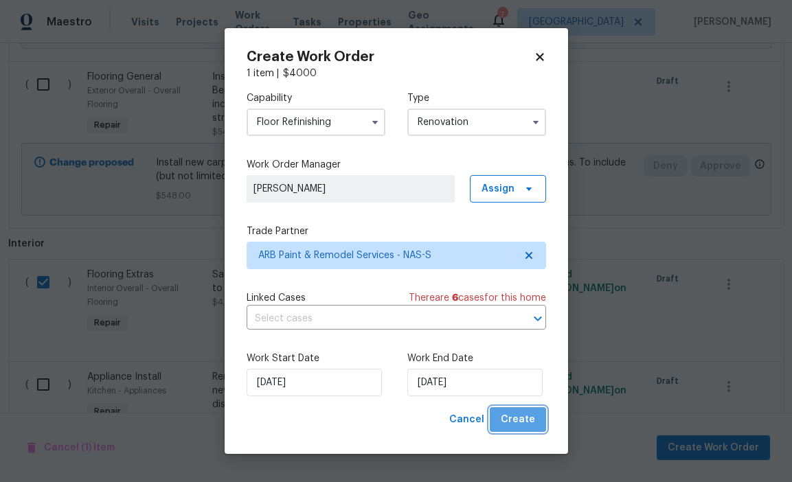
click at [531, 417] on span "Create" at bounding box center [518, 419] width 34 height 17
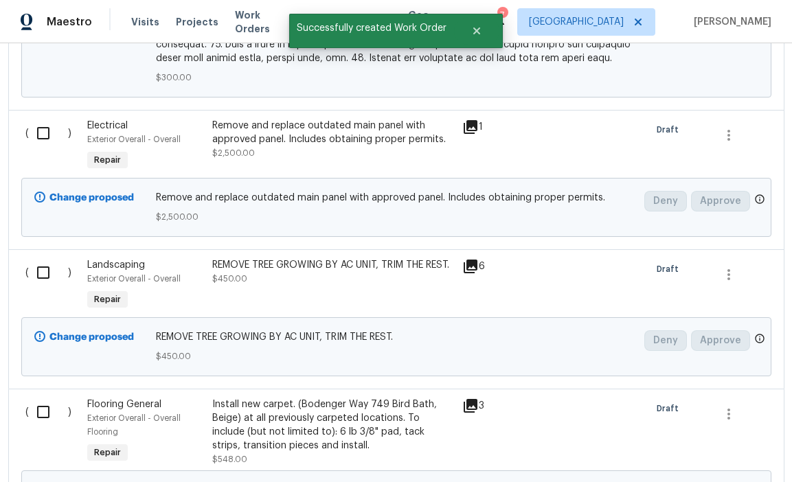
scroll to position [1412, 0]
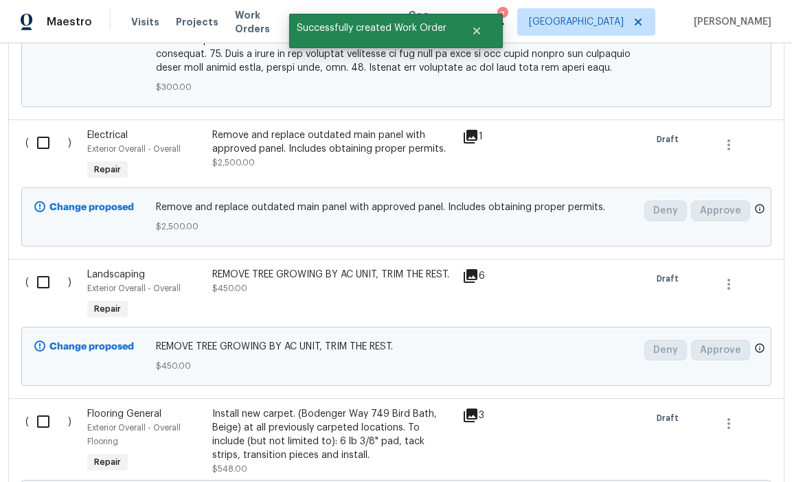
click at [46, 407] on input "checkbox" at bounding box center [48, 421] width 39 height 29
checkbox input "true"
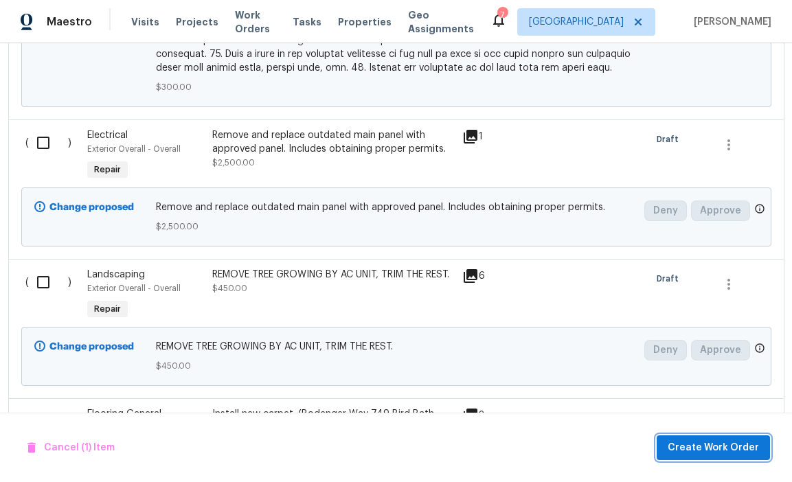
click at [707, 446] on span "Create Work Order" at bounding box center [712, 447] width 91 height 17
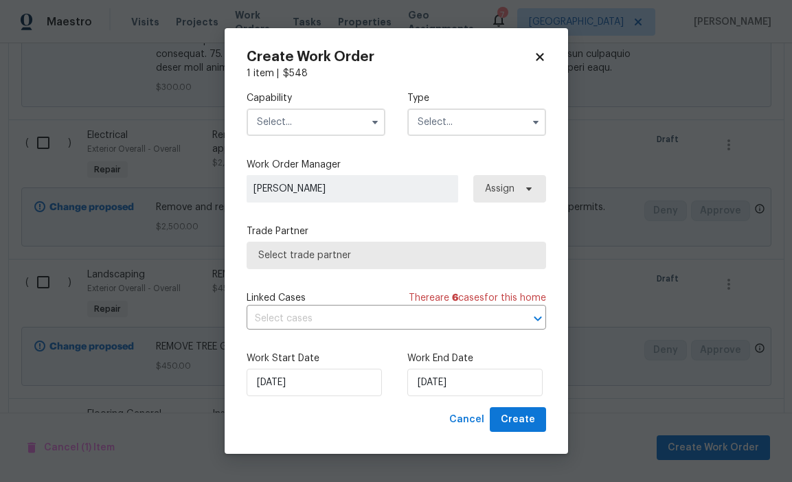
click at [344, 126] on input "text" at bounding box center [316, 121] width 139 height 27
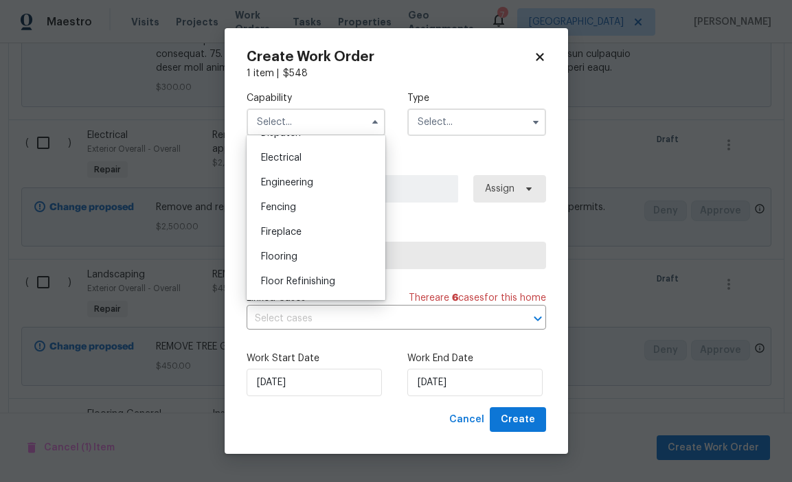
scroll to position [431, 0]
click at [325, 249] on div "Flooring" at bounding box center [316, 252] width 132 height 25
type input "Flooring"
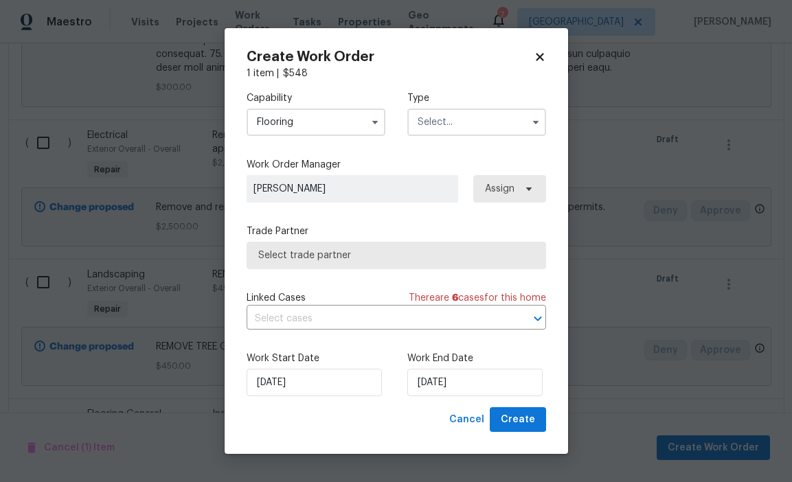
click at [435, 123] on input "text" at bounding box center [476, 121] width 139 height 27
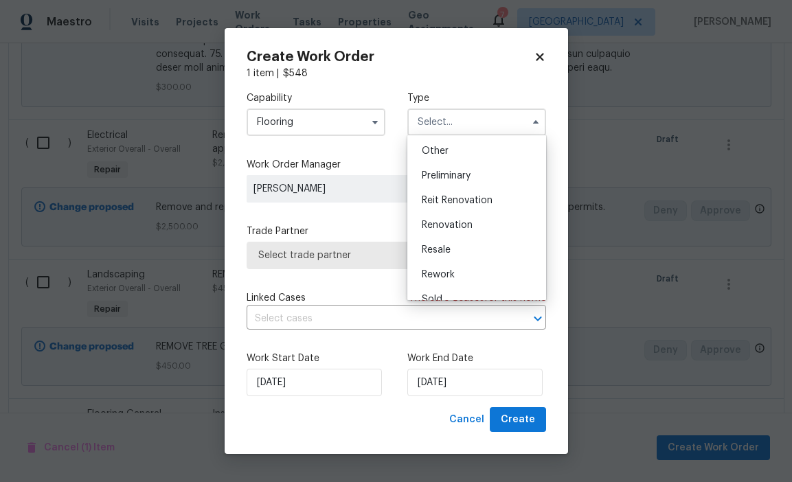
scroll to position [273, 0]
click at [462, 226] on span "Renovation" at bounding box center [447, 225] width 51 height 10
type input "Renovation"
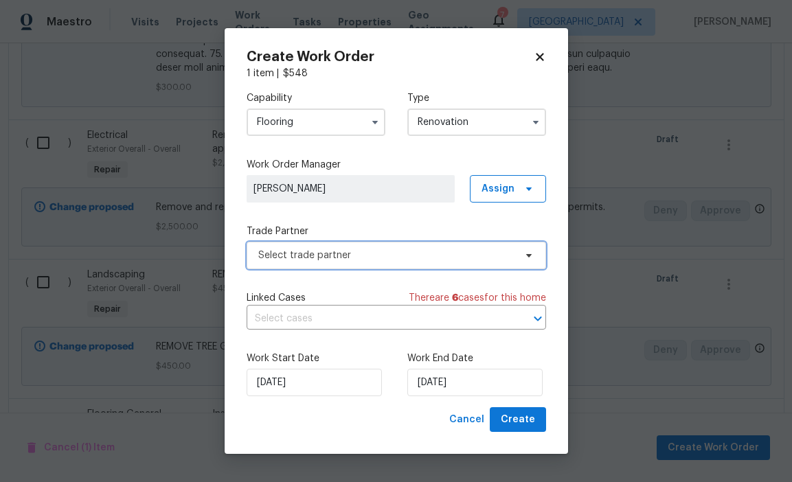
click at [463, 253] on span "Select trade partner" at bounding box center [386, 256] width 256 height 14
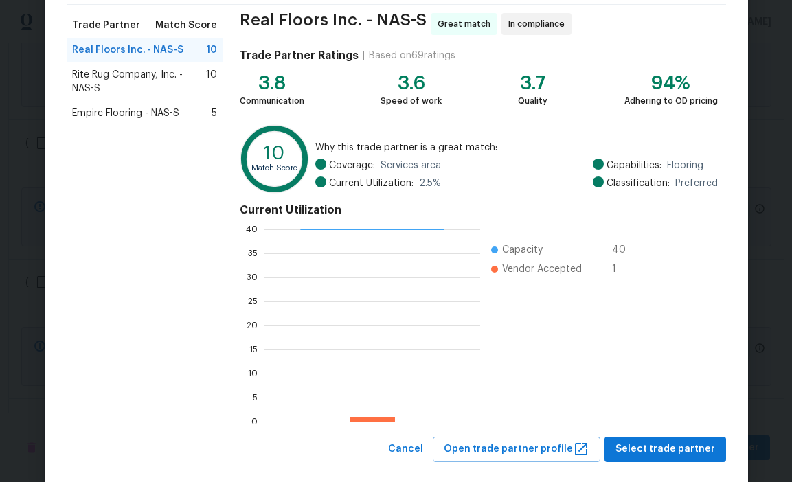
scroll to position [106, 0]
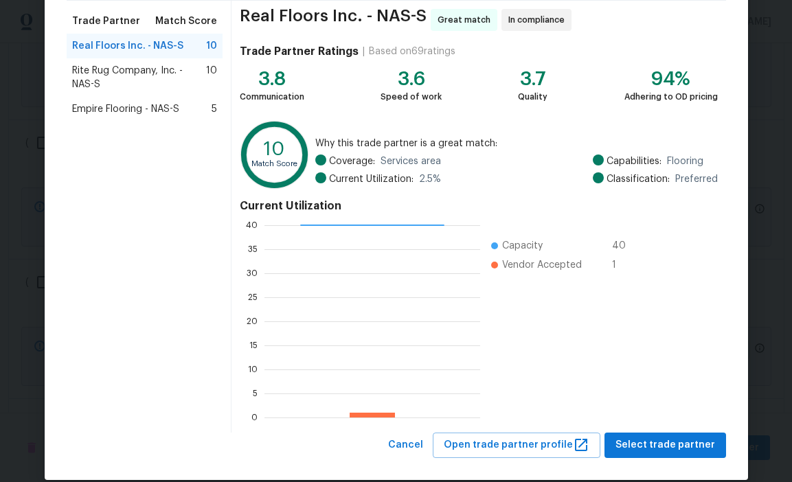
click at [197, 76] on span "Rite Rug Company, Inc. - NAS-S" at bounding box center [139, 77] width 135 height 27
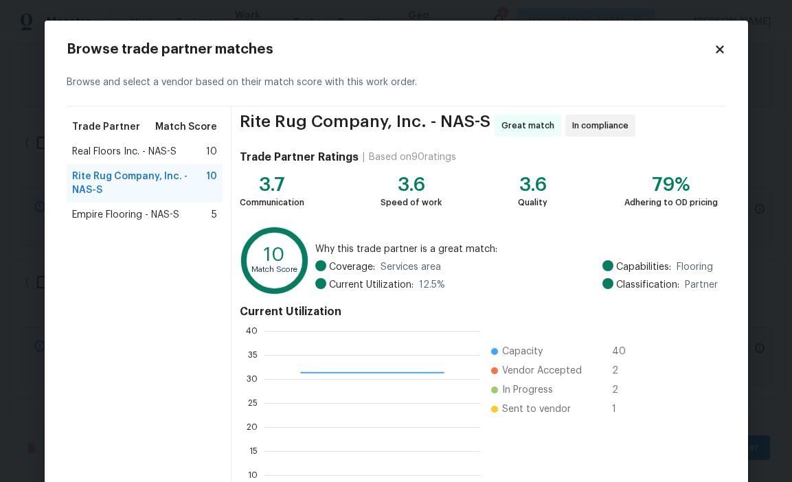
scroll to position [124, 0]
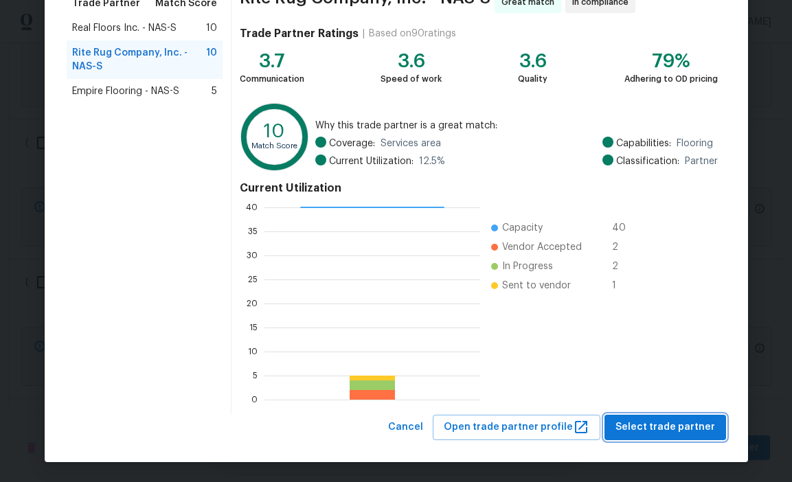
click at [673, 431] on span "Select trade partner" at bounding box center [665, 427] width 100 height 17
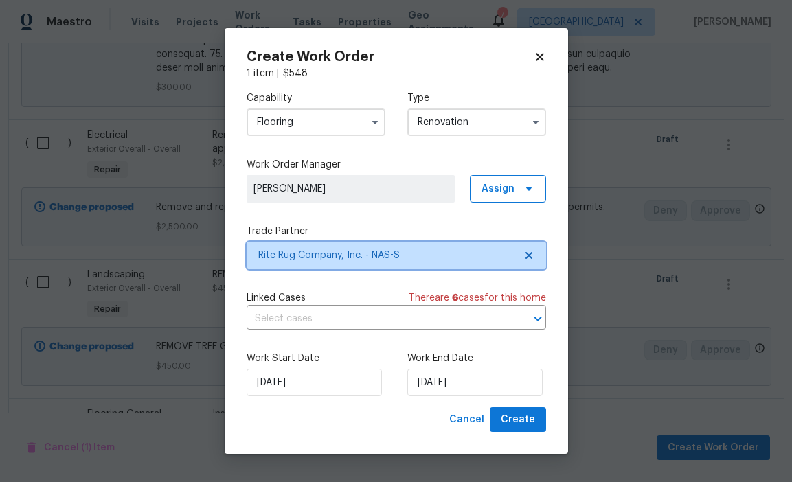
scroll to position [0, 0]
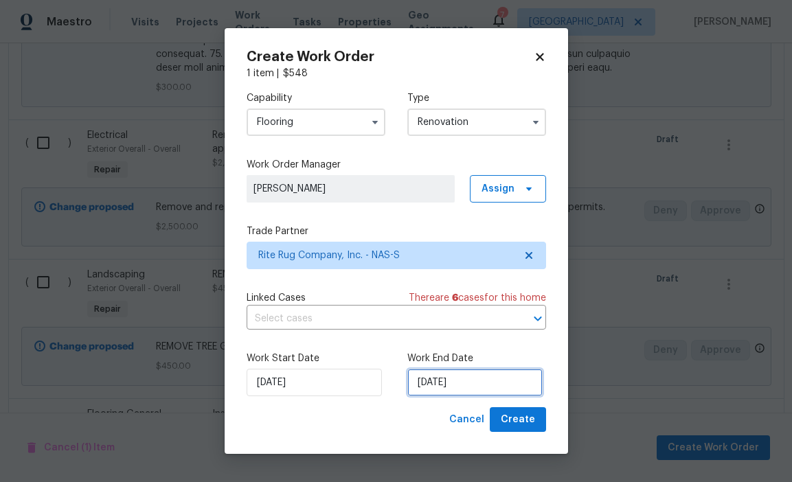
click at [496, 381] on input "[DATE]" at bounding box center [474, 382] width 135 height 27
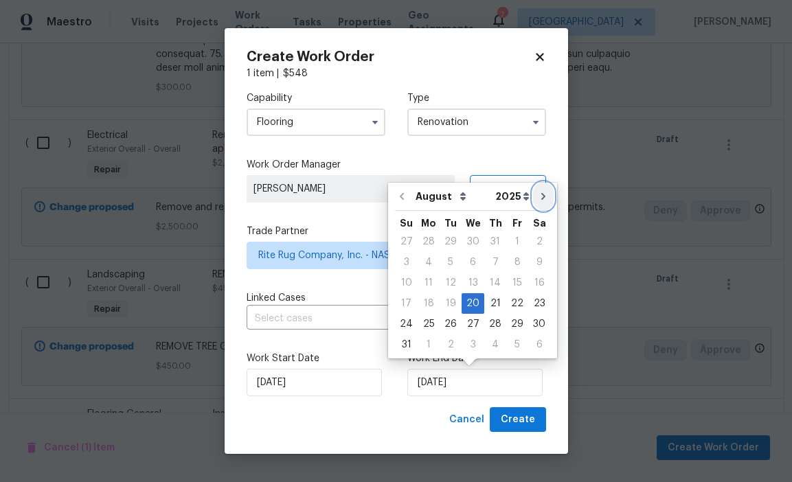
click at [538, 192] on icon "Go to next month" at bounding box center [543, 196] width 11 height 11
type input "[DATE]"
select select "8"
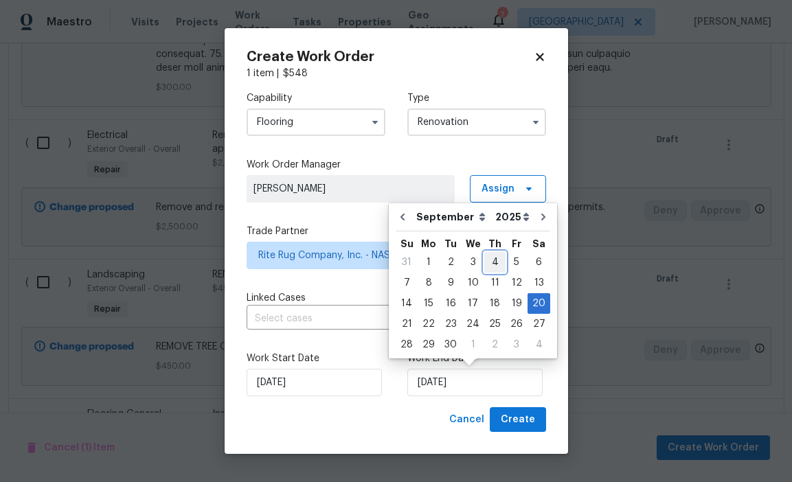
click at [499, 261] on div "4" at bounding box center [494, 262] width 21 height 19
type input "[DATE]"
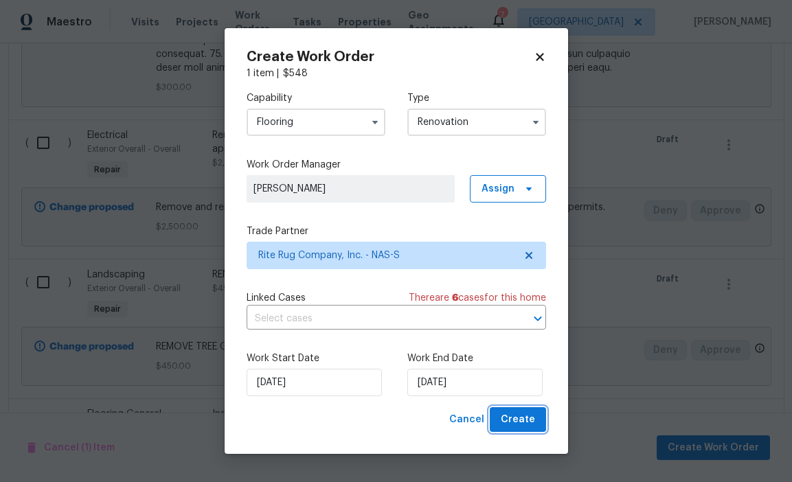
click at [516, 418] on span "Create" at bounding box center [518, 419] width 34 height 17
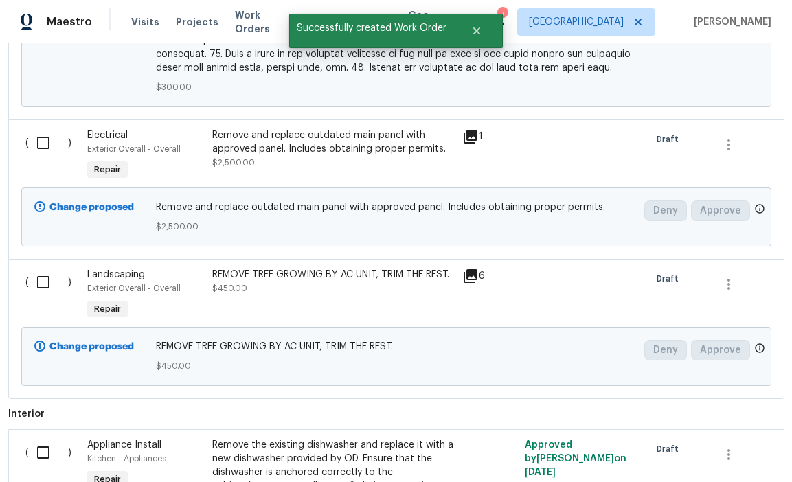
scroll to position [1386, 0]
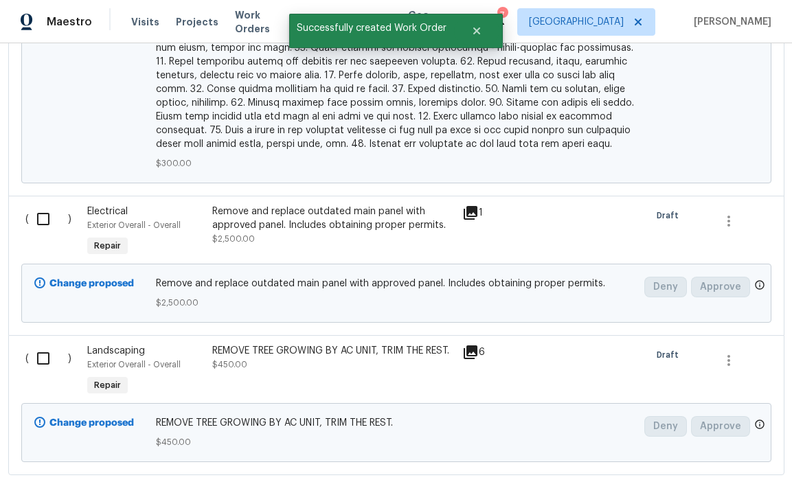
click at [34, 205] on input "checkbox" at bounding box center [48, 219] width 39 height 29
checkbox input "true"
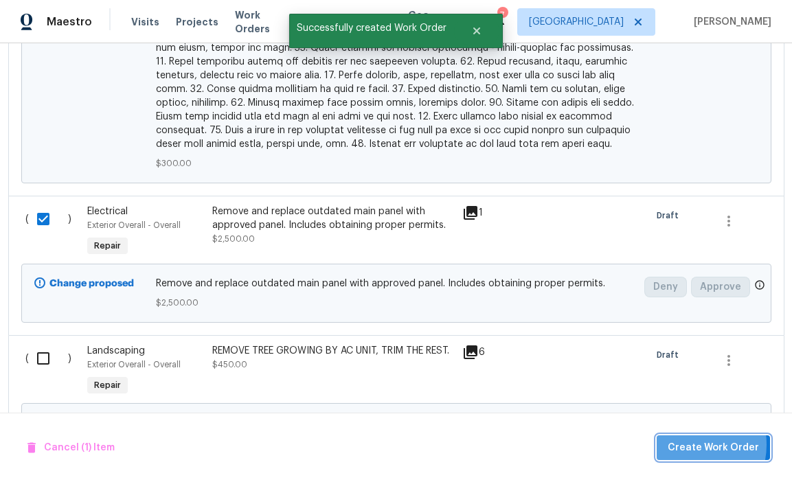
click at [690, 444] on span "Create Work Order" at bounding box center [712, 447] width 91 height 17
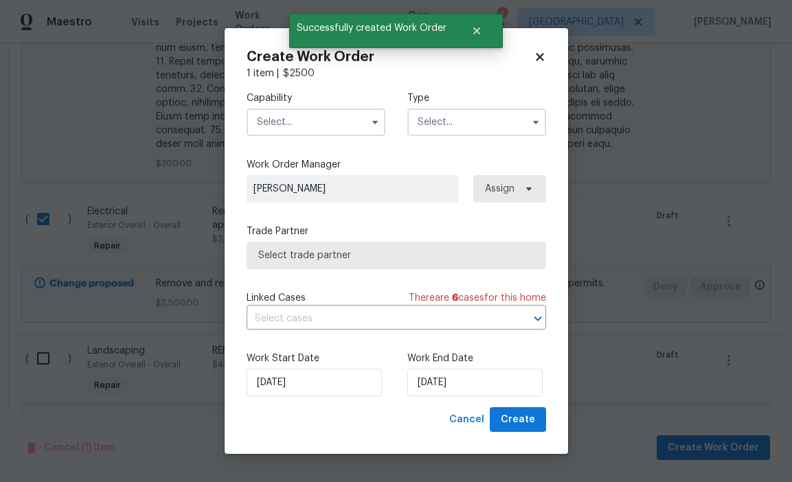
click at [322, 114] on input "text" at bounding box center [316, 121] width 139 height 27
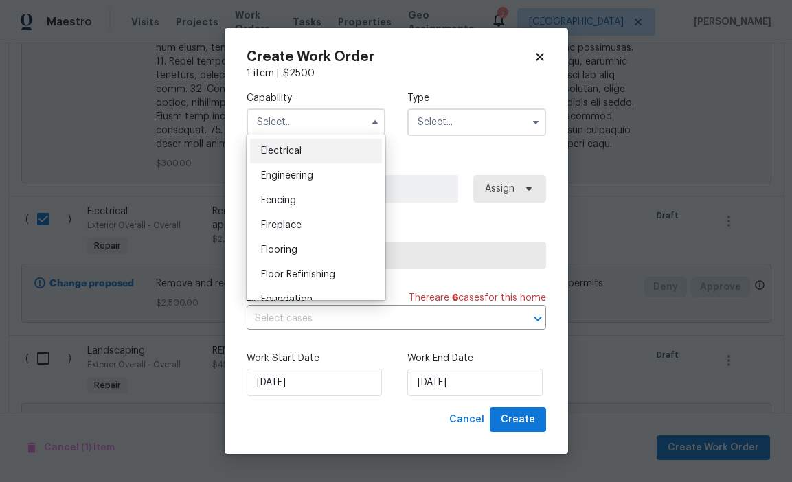
click at [311, 154] on div "Electrical" at bounding box center [316, 151] width 132 height 25
type input "Electrical"
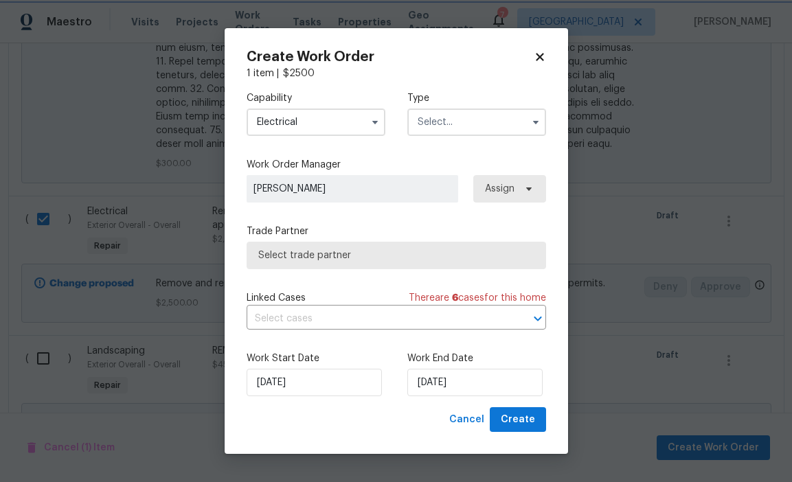
scroll to position [409, 0]
click at [453, 130] on input "text" at bounding box center [476, 121] width 139 height 27
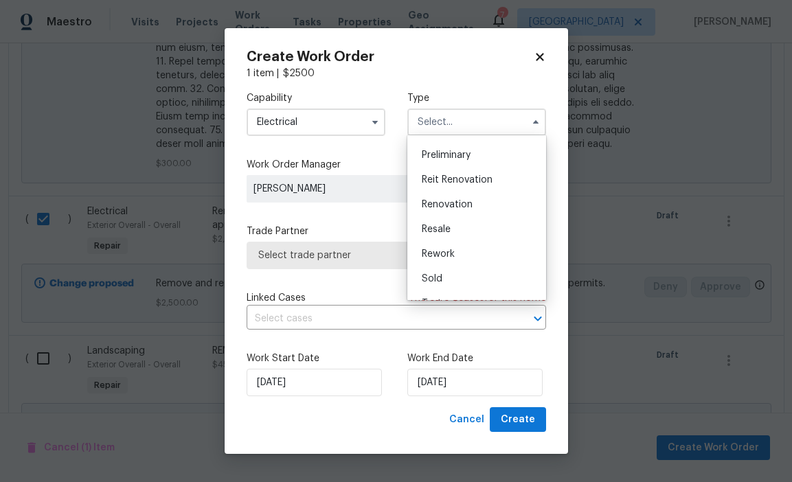
scroll to position [302, 0]
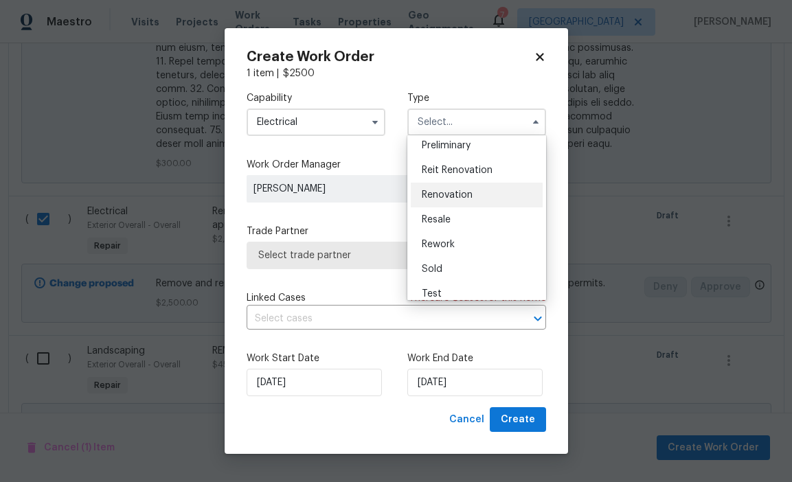
click at [464, 203] on div "Renovation" at bounding box center [477, 195] width 132 height 25
type input "Renovation"
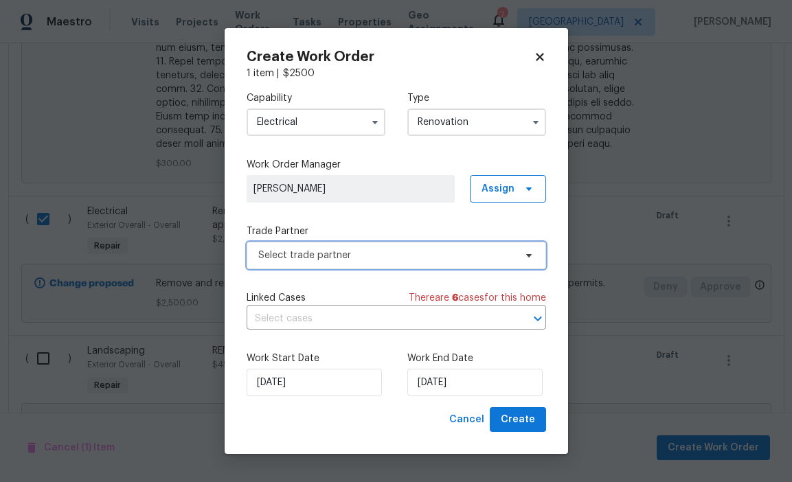
click at [457, 261] on span "Select trade partner" at bounding box center [386, 256] width 256 height 14
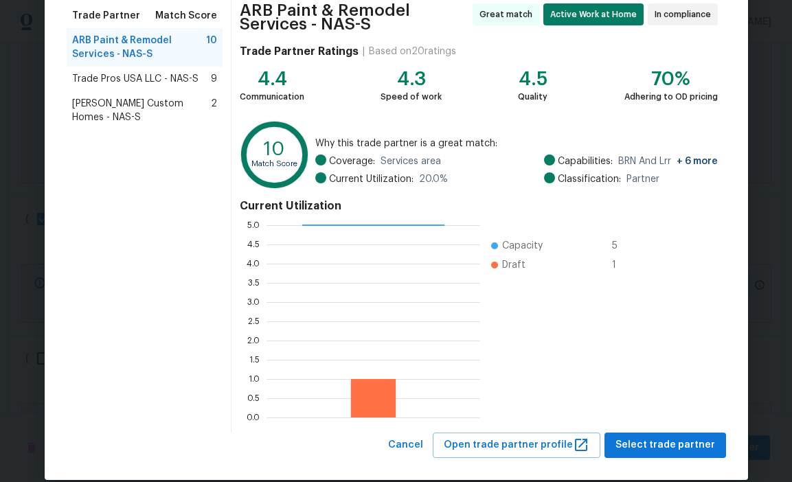
scroll to position [114, 0]
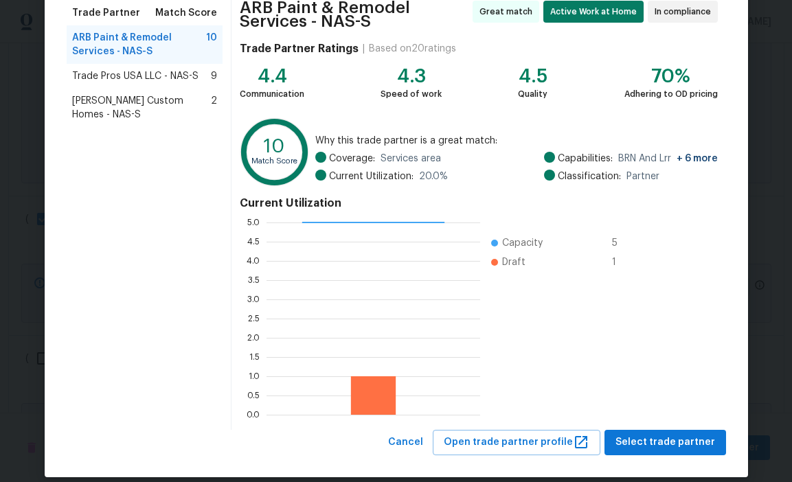
click at [196, 76] on span "Trade Pros USA LLC - NAS-S" at bounding box center [135, 76] width 126 height 14
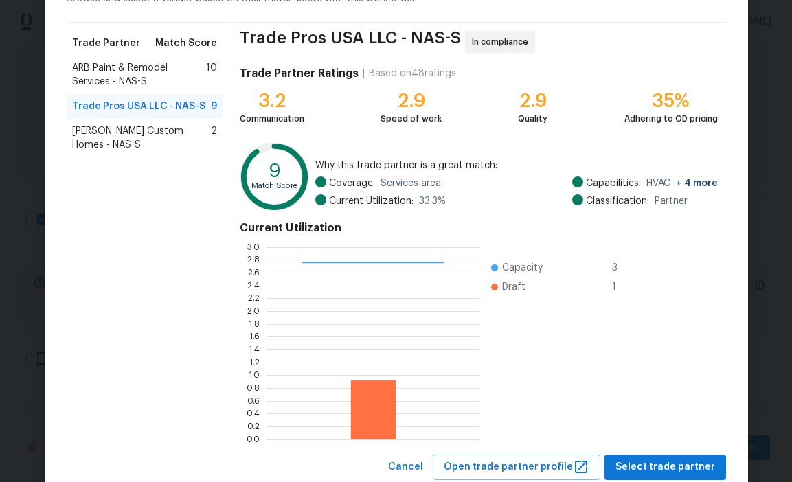
scroll to position [124, 0]
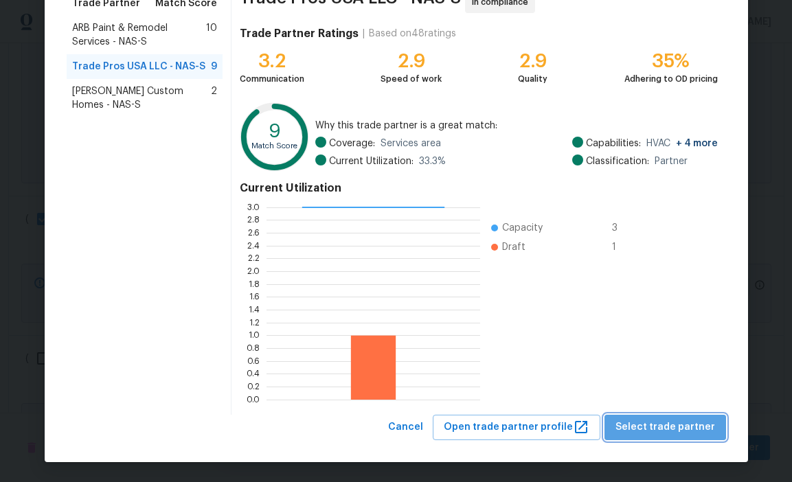
click at [680, 431] on span "Select trade partner" at bounding box center [665, 427] width 100 height 17
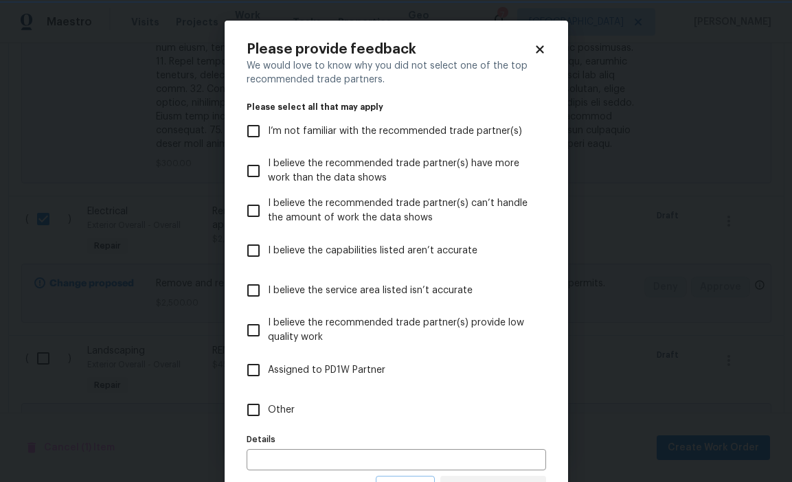
scroll to position [62, 0]
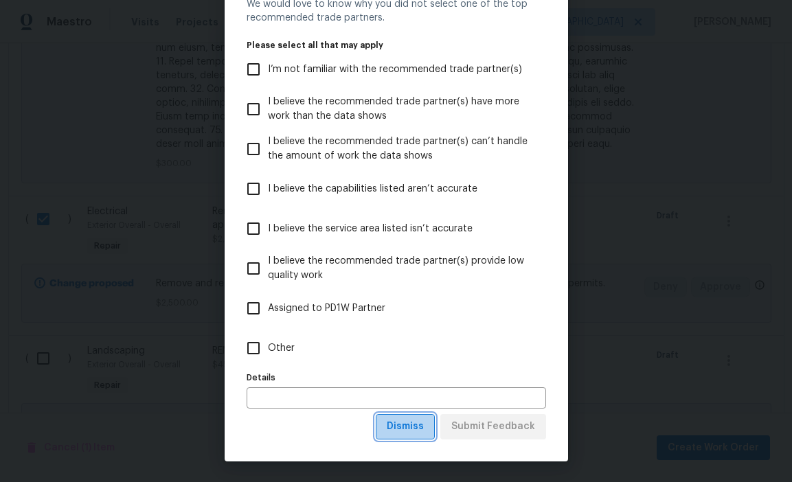
click at [415, 430] on span "Dismiss" at bounding box center [405, 426] width 37 height 17
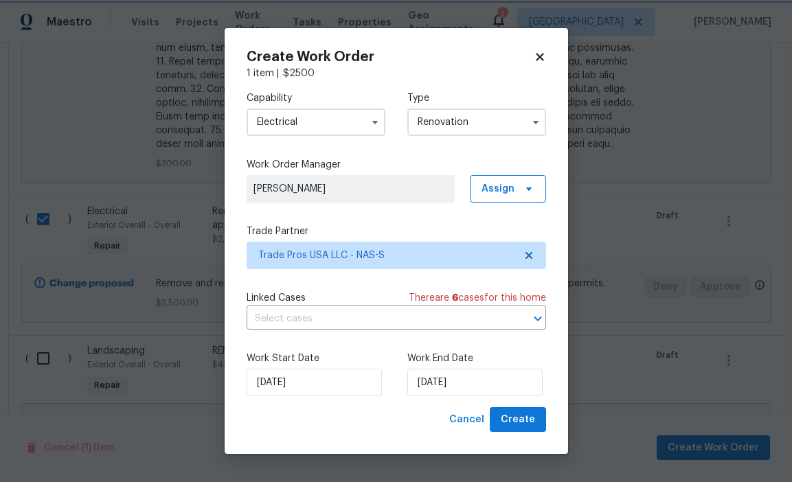
scroll to position [0, 0]
click at [474, 380] on input "[DATE]" at bounding box center [474, 382] width 135 height 27
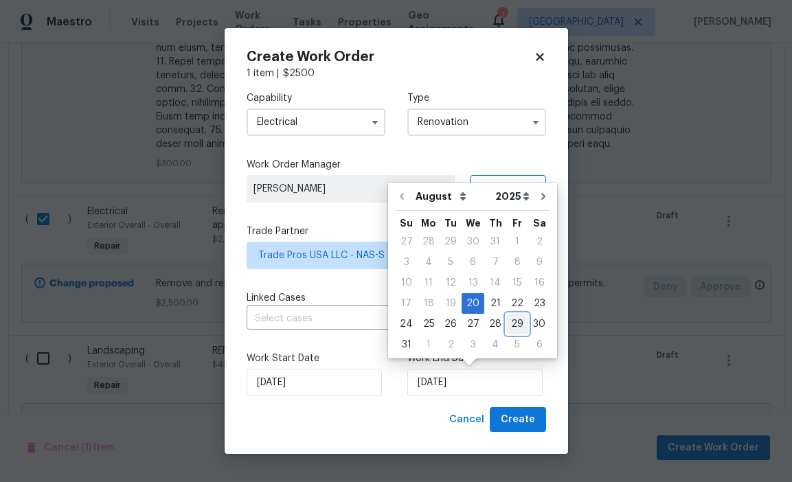
click at [516, 321] on div "29" at bounding box center [517, 323] width 22 height 19
type input "[DATE]"
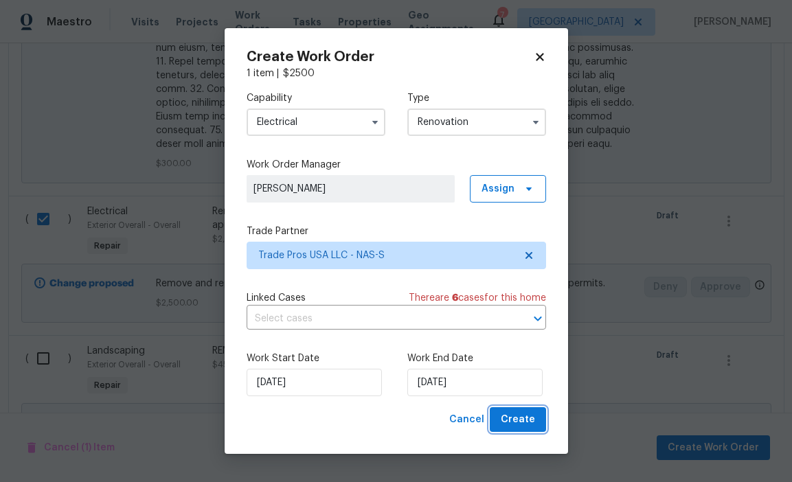
click at [518, 422] on span "Create" at bounding box center [518, 419] width 34 height 17
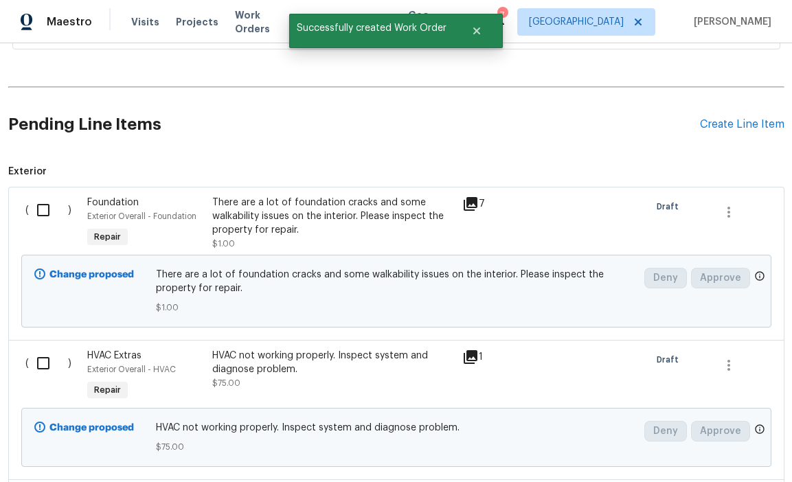
scroll to position [492, 0]
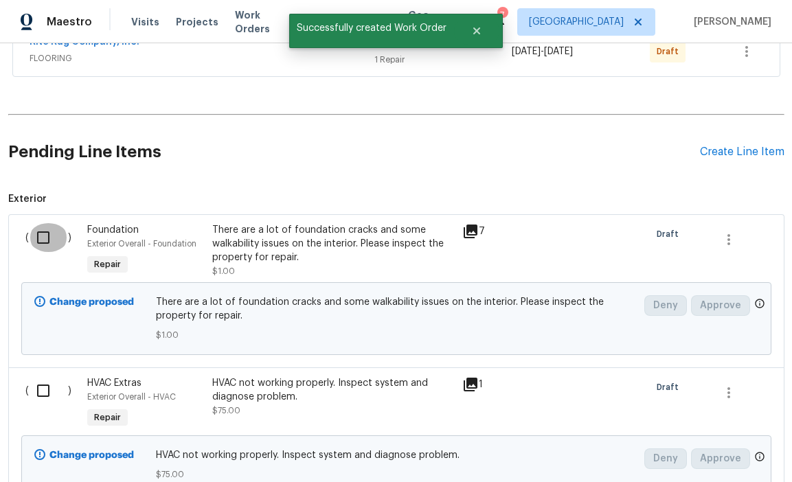
click at [44, 240] on input "checkbox" at bounding box center [48, 237] width 39 height 29
checkbox input "true"
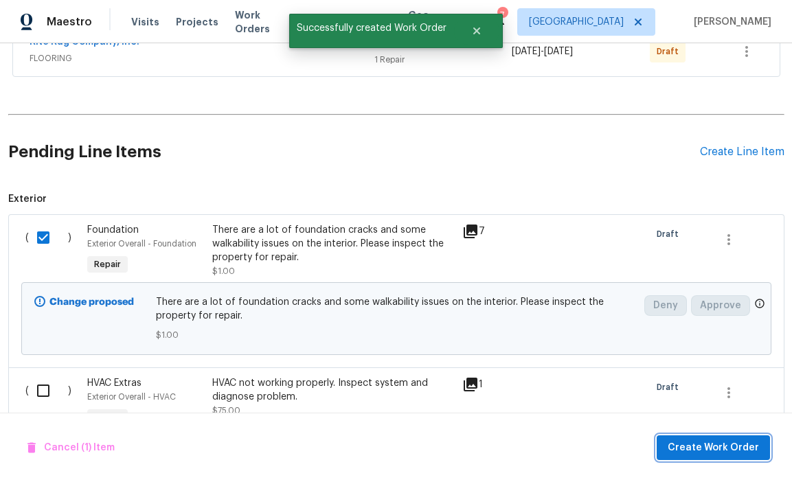
click at [708, 454] on span "Create Work Order" at bounding box center [712, 447] width 91 height 17
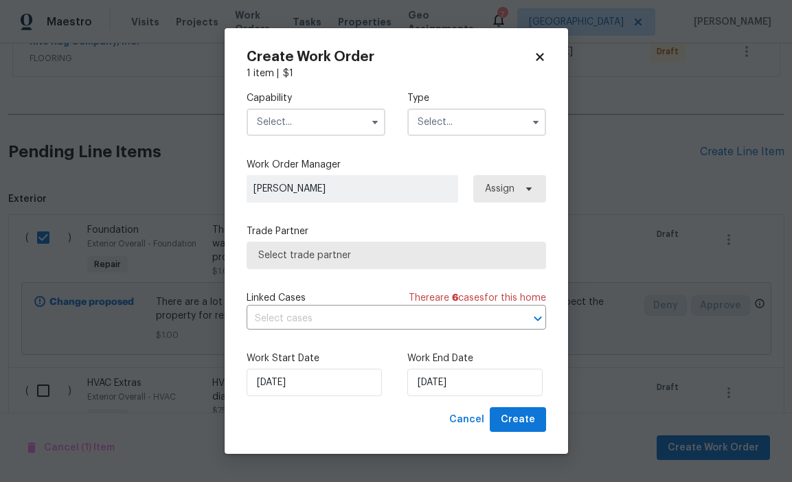
click at [343, 122] on input "text" at bounding box center [316, 121] width 139 height 27
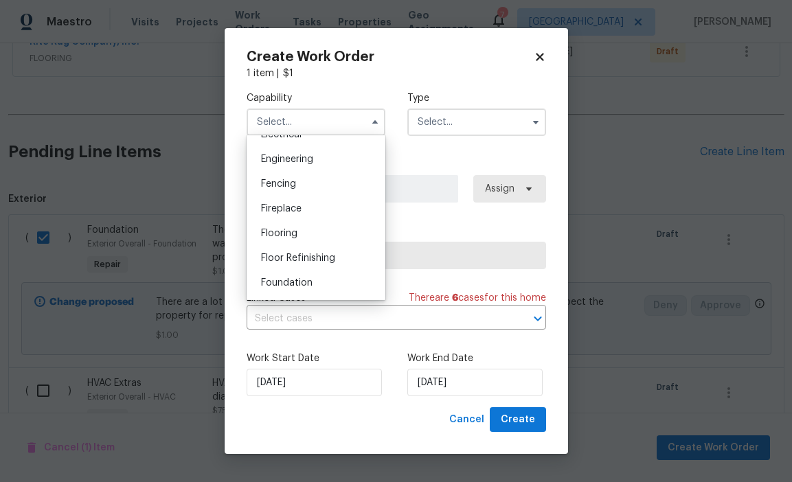
scroll to position [461, 0]
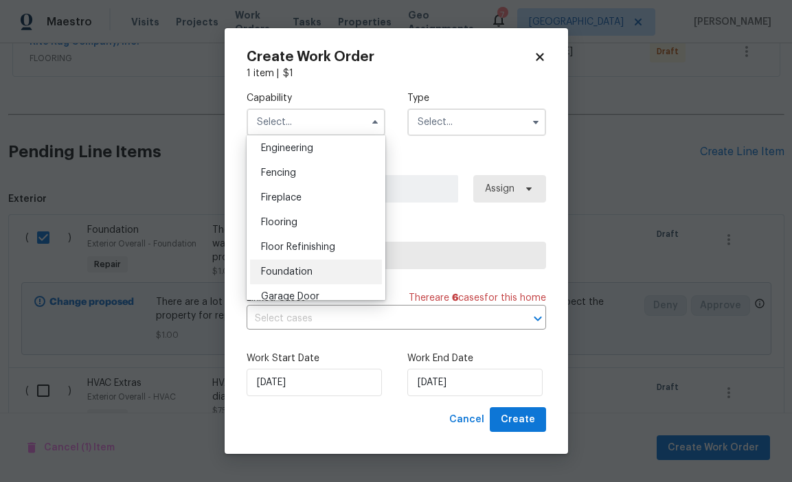
click at [312, 273] on div "Foundation" at bounding box center [316, 272] width 132 height 25
type input "Foundation"
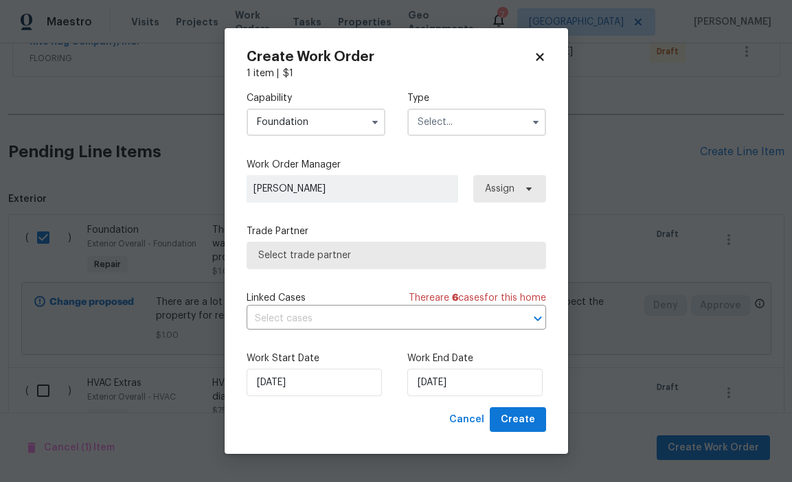
click at [432, 125] on input "text" at bounding box center [476, 121] width 139 height 27
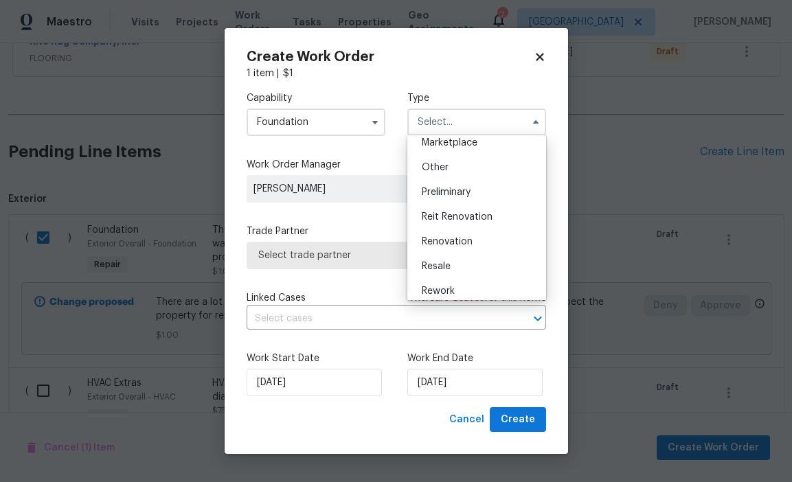
scroll to position [291, 0]
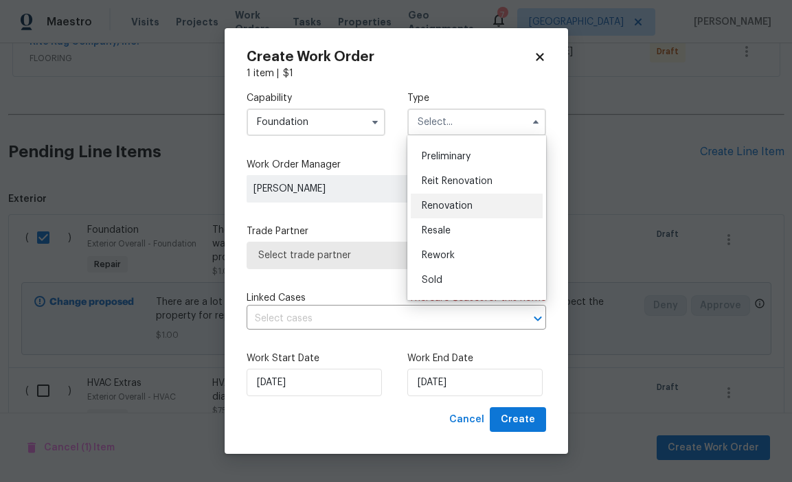
click at [457, 205] on span "Renovation" at bounding box center [447, 206] width 51 height 10
type input "Renovation"
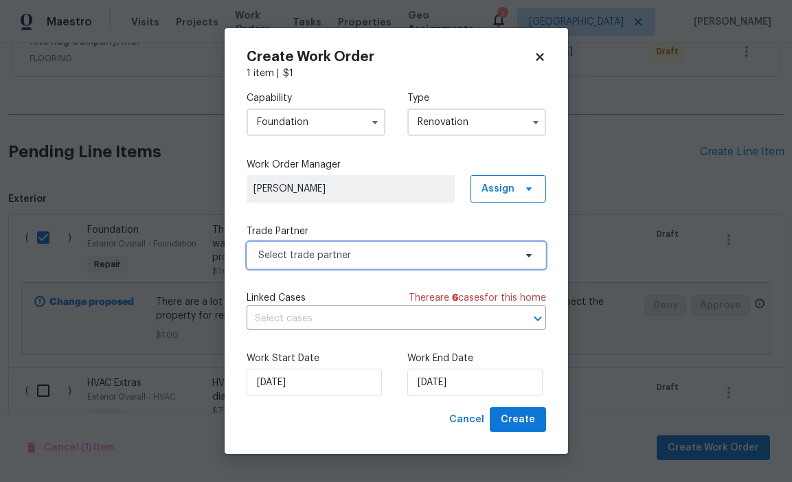
click at [455, 258] on span "Select trade partner" at bounding box center [386, 256] width 256 height 14
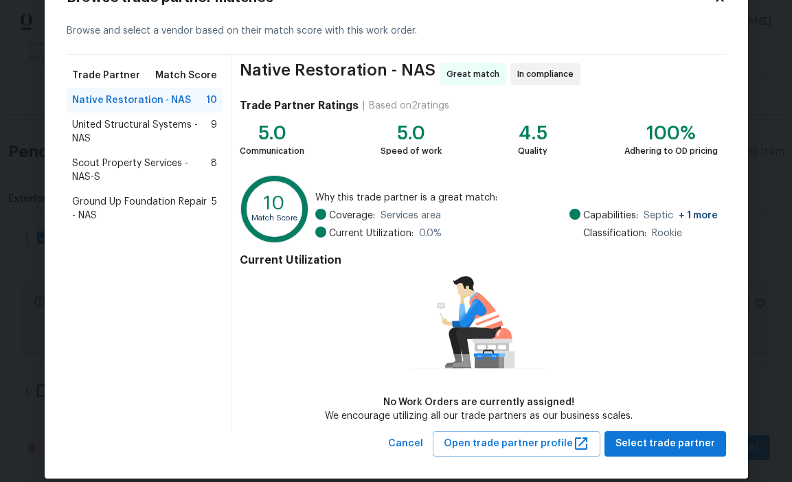
scroll to position [67, 0]
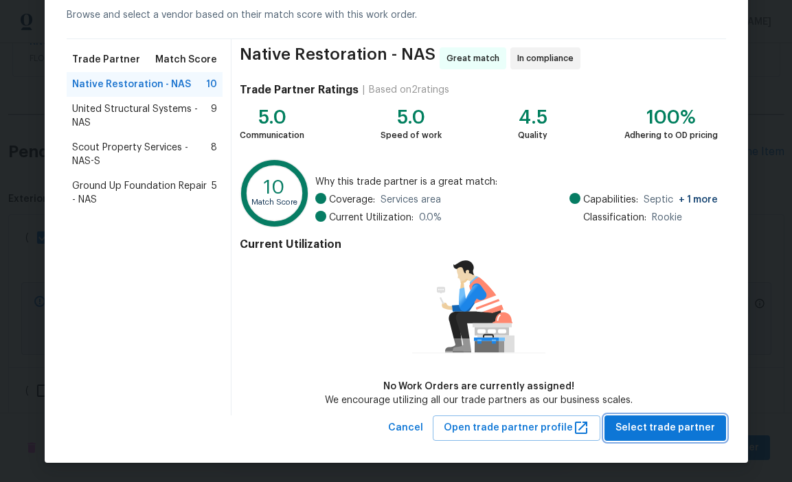
click at [644, 435] on span "Select trade partner" at bounding box center [665, 428] width 100 height 17
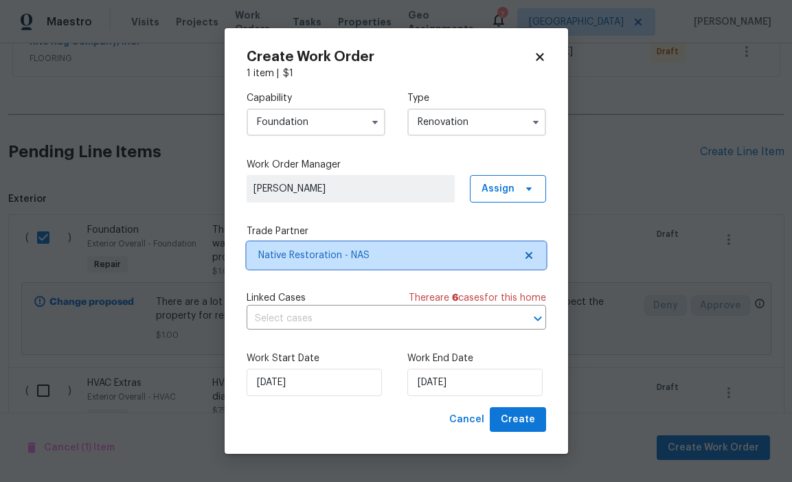
scroll to position [0, 0]
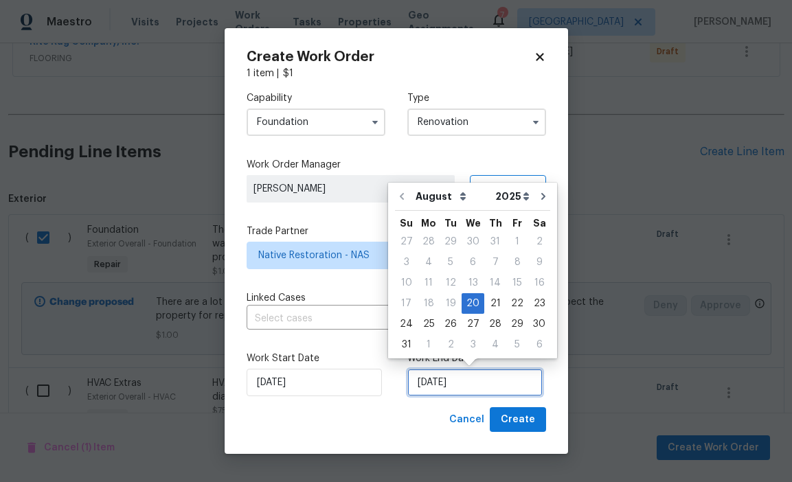
click at [489, 383] on input "[DATE]" at bounding box center [474, 382] width 135 height 27
click at [512, 321] on div "29" at bounding box center [517, 323] width 22 height 19
type input "[DATE]"
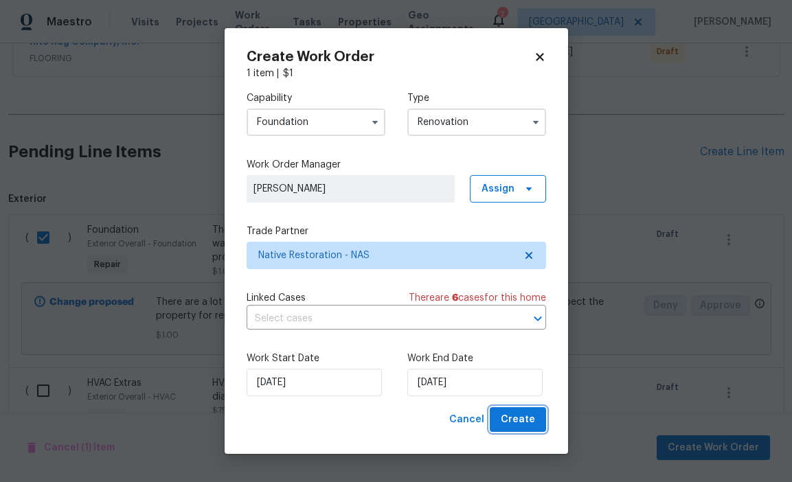
click at [526, 424] on span "Create" at bounding box center [518, 419] width 34 height 17
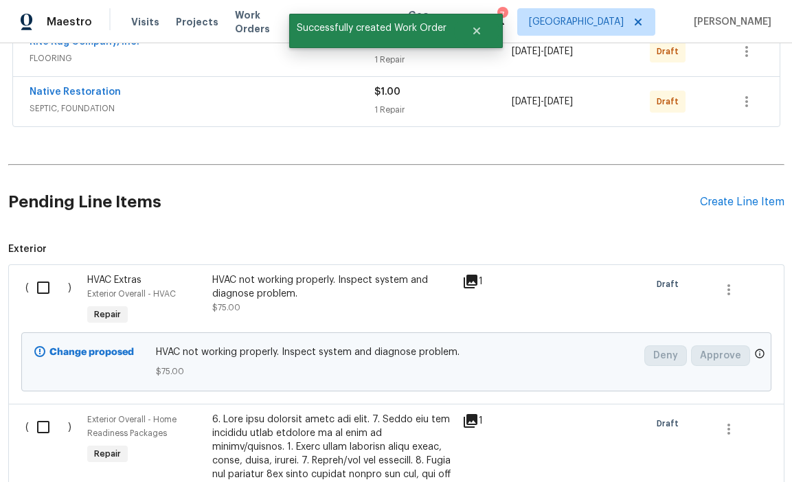
click at [38, 286] on input "checkbox" at bounding box center [48, 287] width 39 height 29
checkbox input "true"
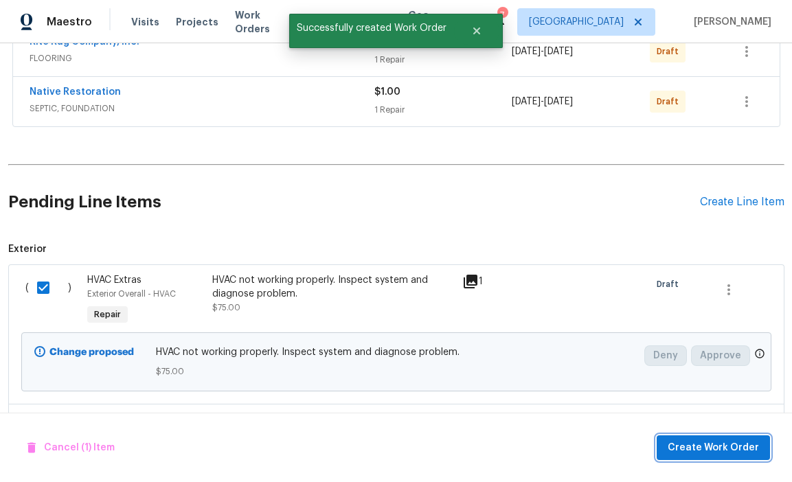
click at [703, 442] on span "Create Work Order" at bounding box center [712, 447] width 91 height 17
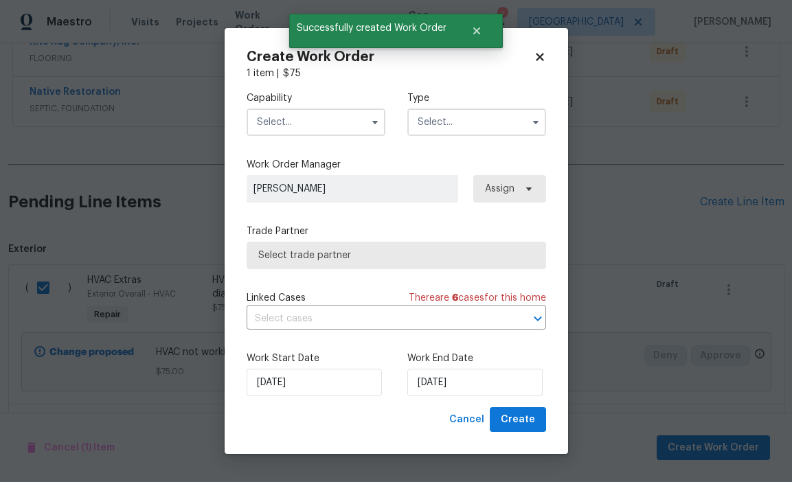
click at [325, 115] on input "text" at bounding box center [316, 121] width 139 height 27
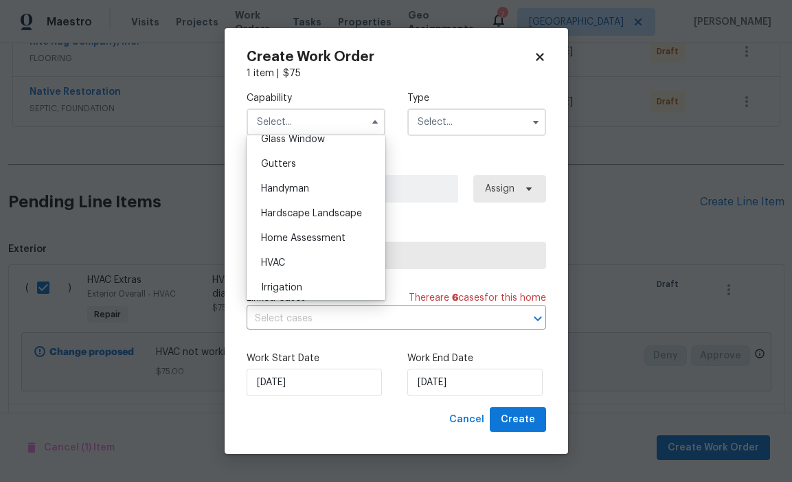
scroll to position [731, 0]
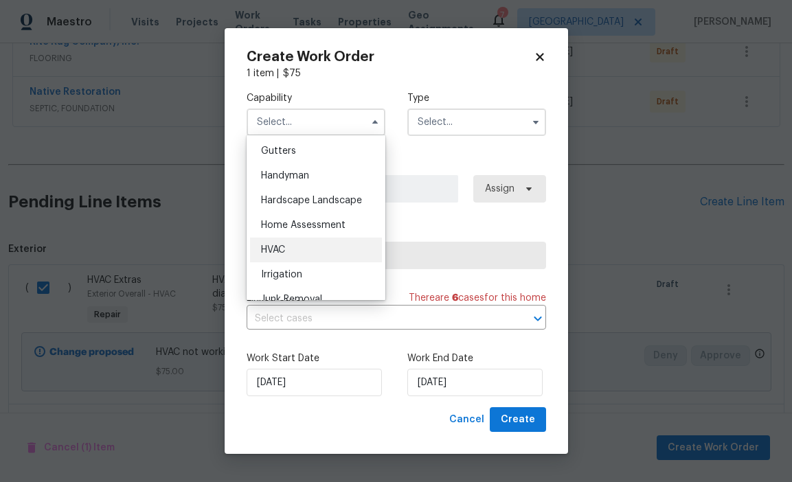
click at [325, 246] on div "HVAC" at bounding box center [316, 250] width 132 height 25
type input "HVAC"
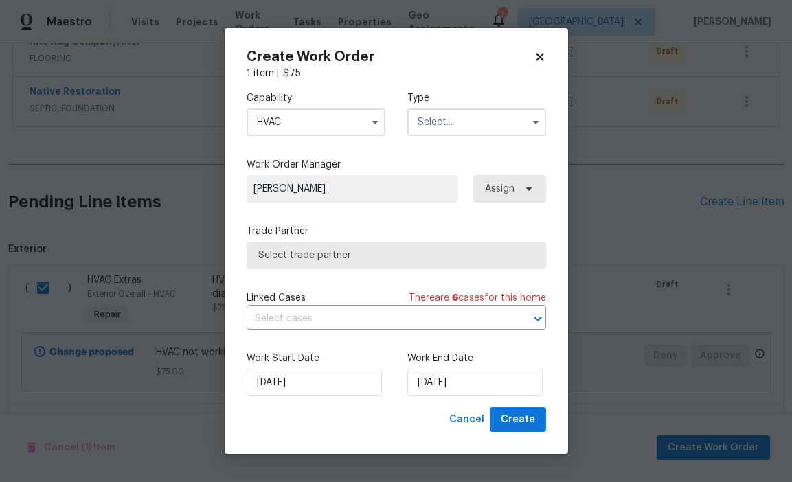
click at [446, 117] on input "text" at bounding box center [476, 121] width 139 height 27
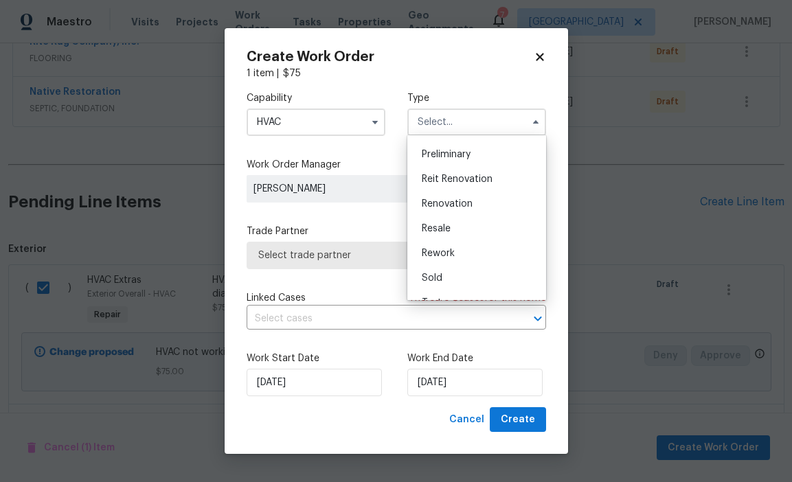
scroll to position [309, 0]
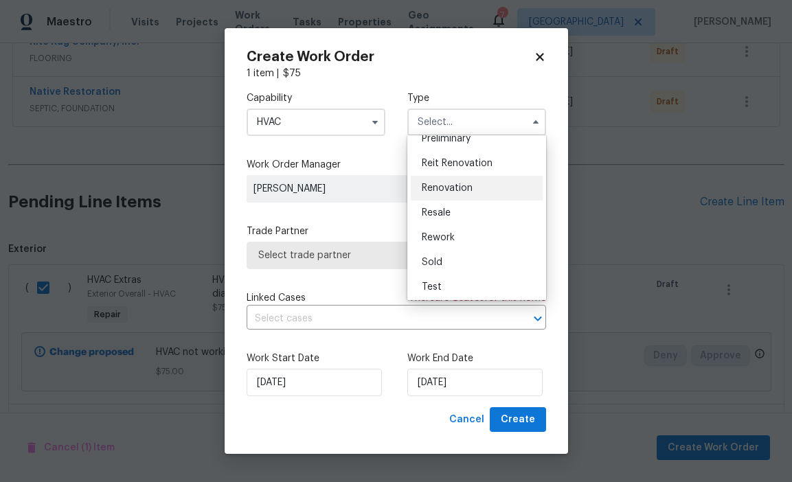
click at [458, 190] on span "Renovation" at bounding box center [447, 188] width 51 height 10
type input "Renovation"
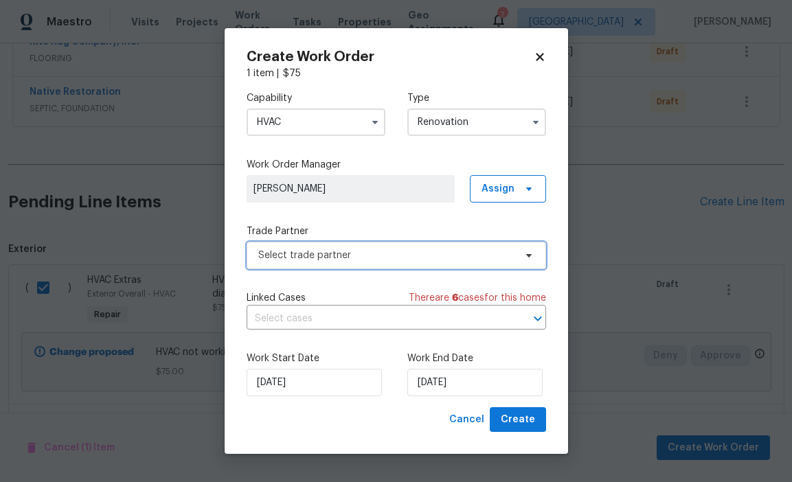
click at [459, 260] on span "Select trade partner" at bounding box center [386, 256] width 256 height 14
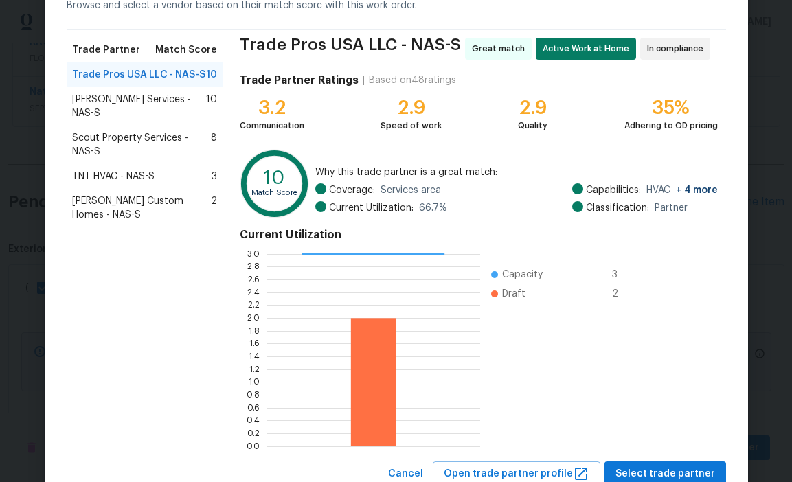
scroll to position [81, 0]
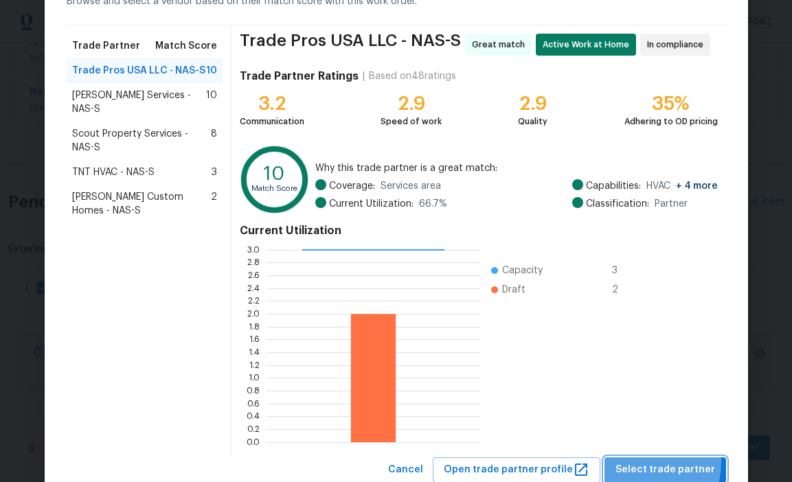
click at [637, 461] on span "Select trade partner" at bounding box center [665, 469] width 100 height 17
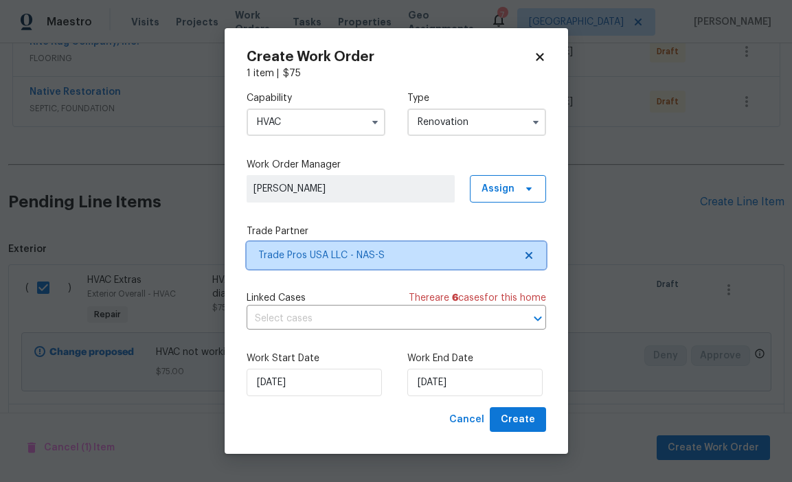
scroll to position [0, 0]
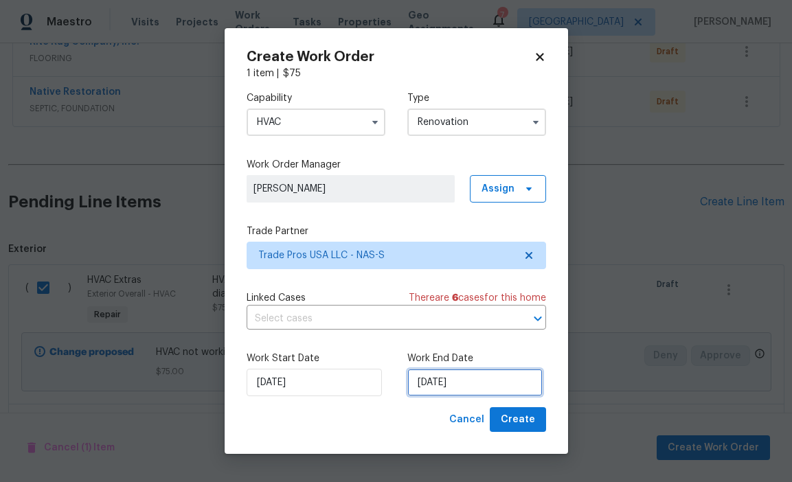
click at [494, 378] on input "[DATE]" at bounding box center [474, 382] width 135 height 27
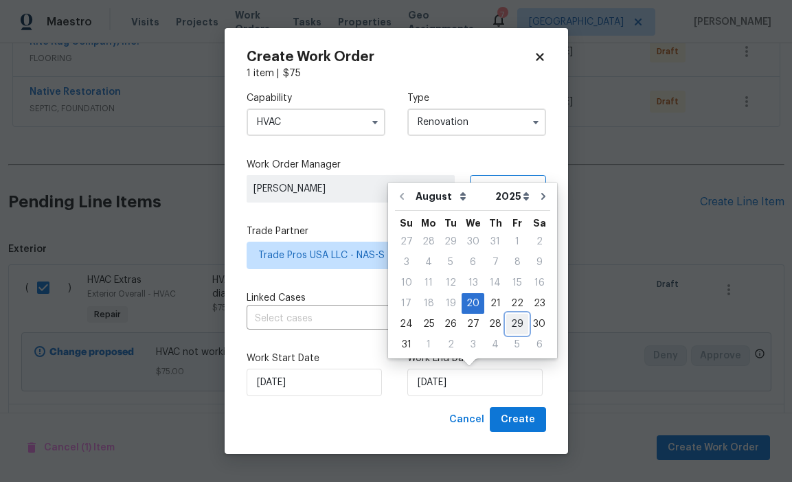
click at [516, 324] on div "29" at bounding box center [517, 323] width 22 height 19
type input "[DATE]"
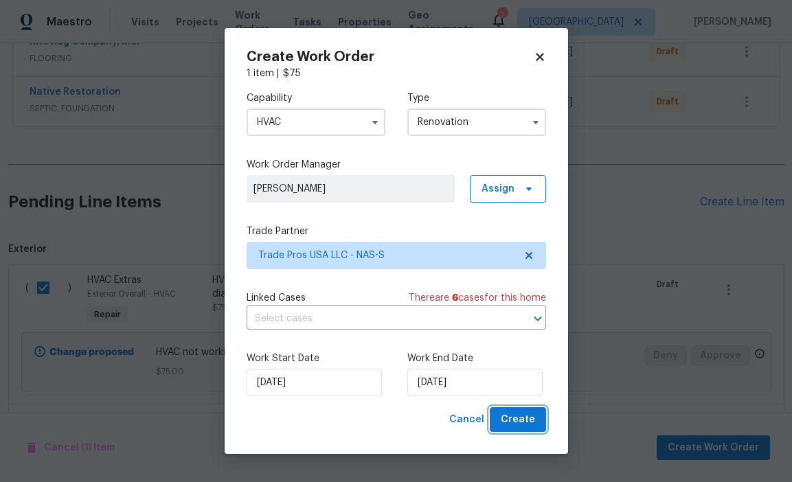
click at [531, 415] on span "Create" at bounding box center [518, 419] width 34 height 17
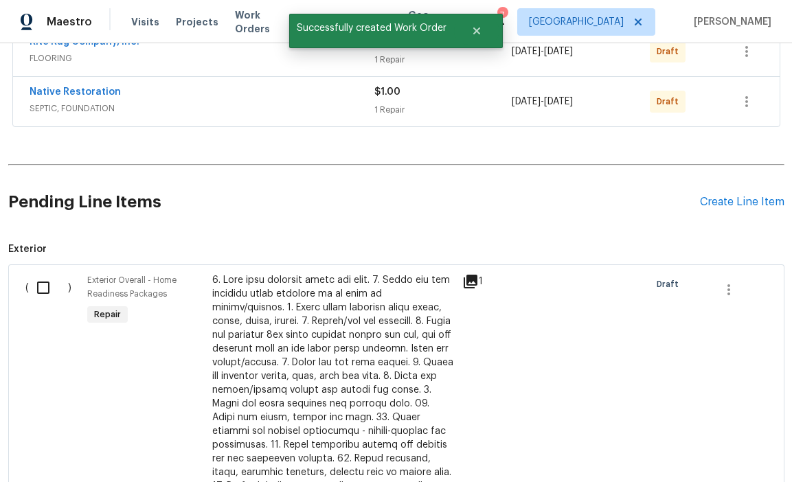
click at [47, 281] on input "checkbox" at bounding box center [48, 287] width 39 height 29
checkbox input "true"
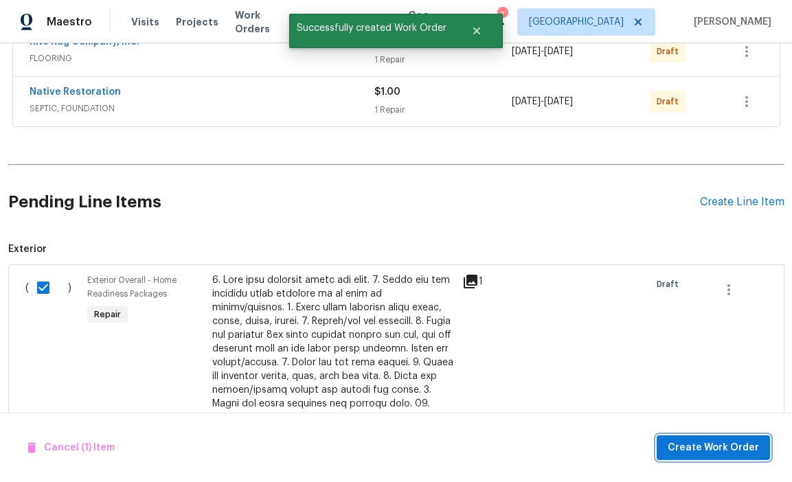
click at [691, 446] on span "Create Work Order" at bounding box center [712, 447] width 91 height 17
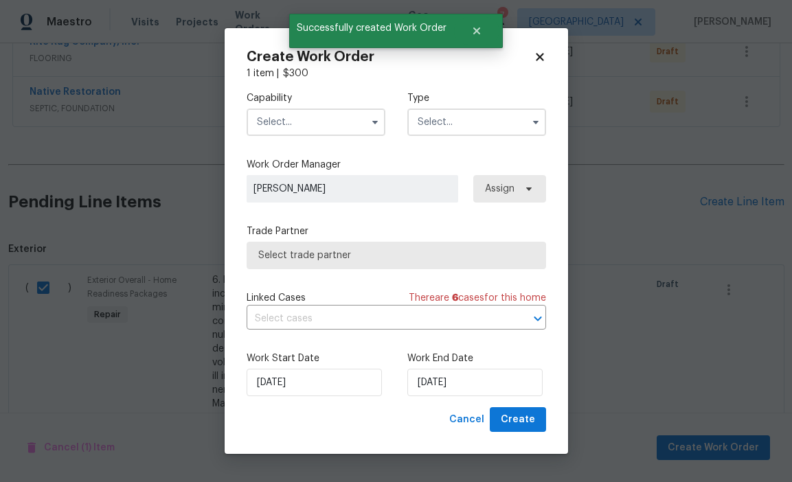
click at [356, 98] on label "Capability" at bounding box center [316, 98] width 139 height 14
click at [357, 116] on input "text" at bounding box center [316, 121] width 139 height 27
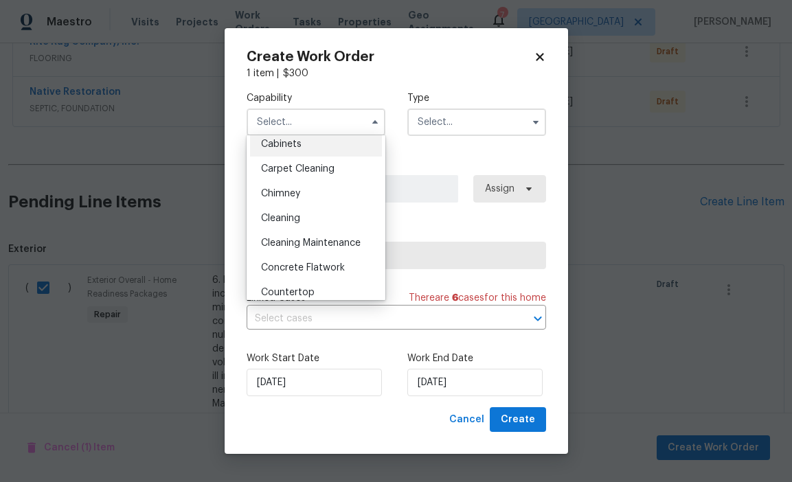
scroll to position [139, 0]
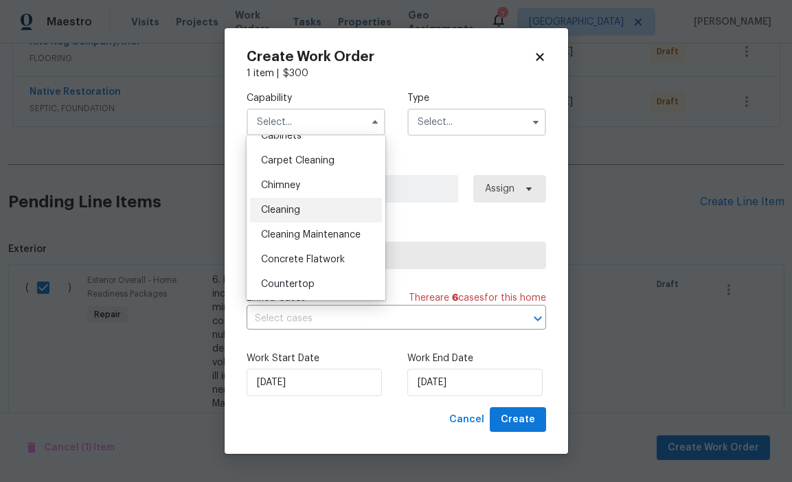
click at [327, 211] on div "Cleaning" at bounding box center [316, 210] width 132 height 25
type input "Cleaning"
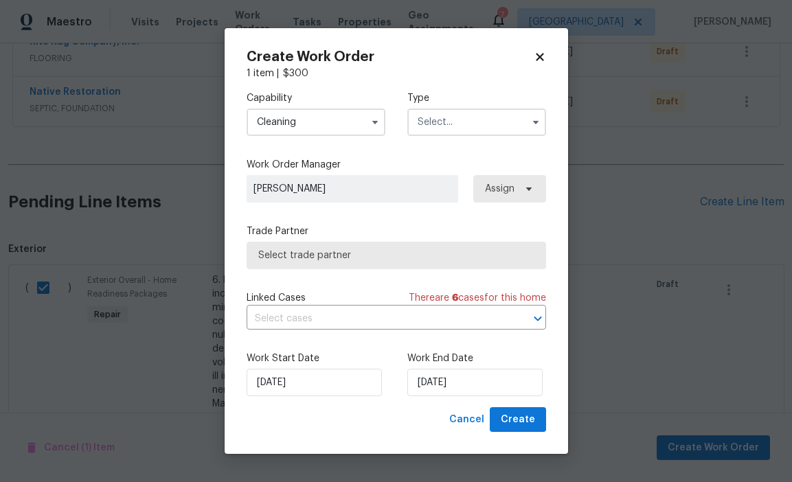
click at [455, 130] on input "text" at bounding box center [476, 121] width 139 height 27
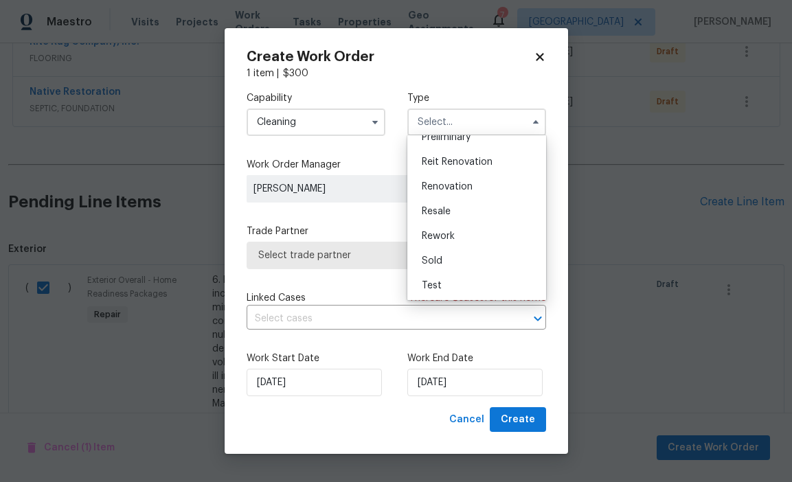
scroll to position [312, 0]
click at [459, 186] on span "Renovation" at bounding box center [447, 186] width 51 height 10
type input "Renovation"
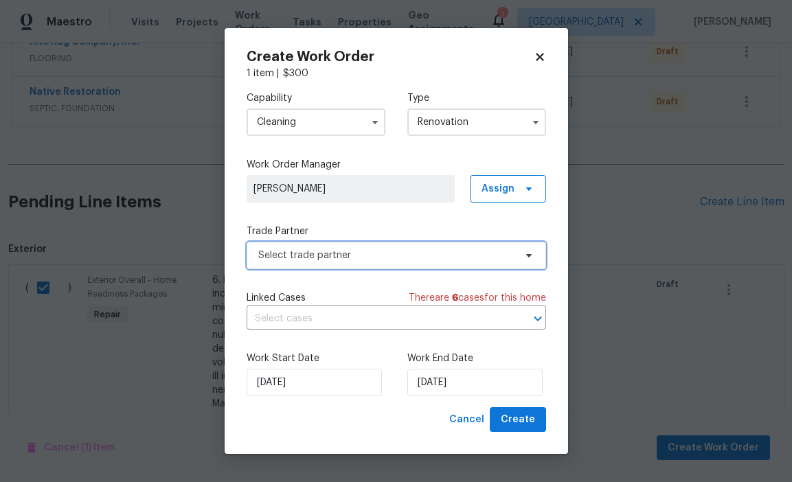
click at [484, 250] on span "Select trade partner" at bounding box center [386, 256] width 256 height 14
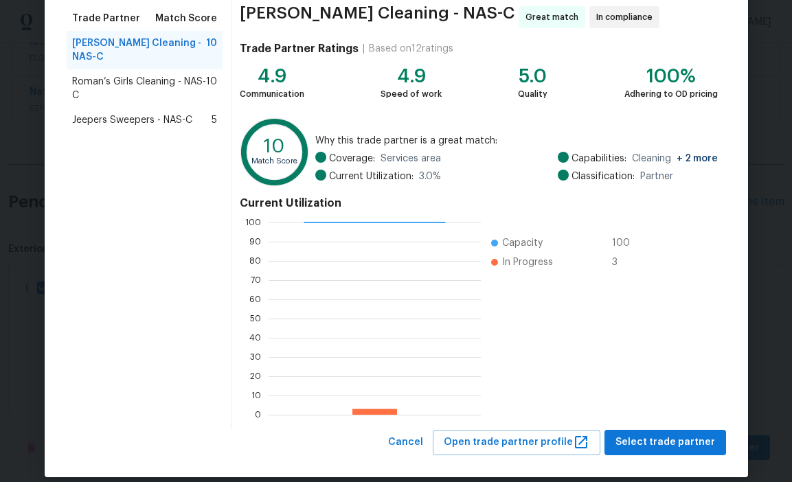
scroll to position [124, 0]
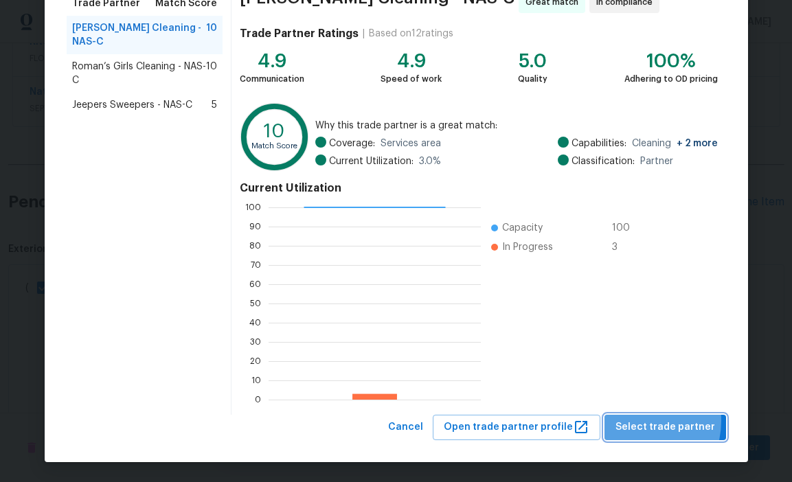
click at [639, 421] on span "Select trade partner" at bounding box center [665, 427] width 100 height 17
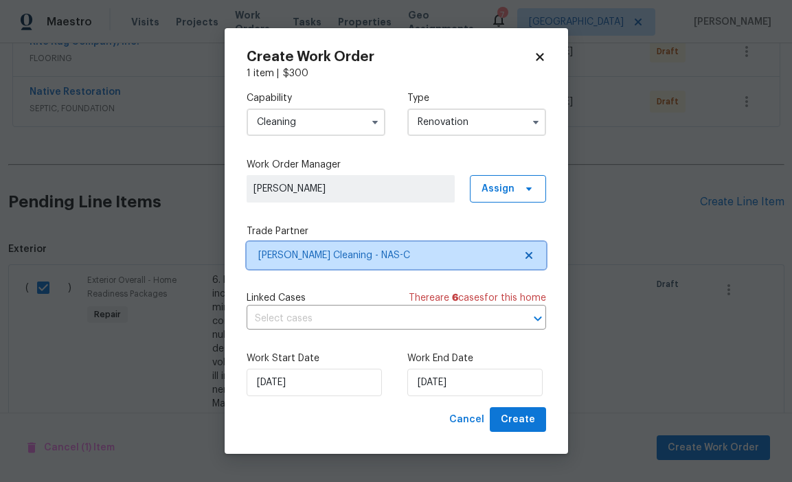
scroll to position [0, 0]
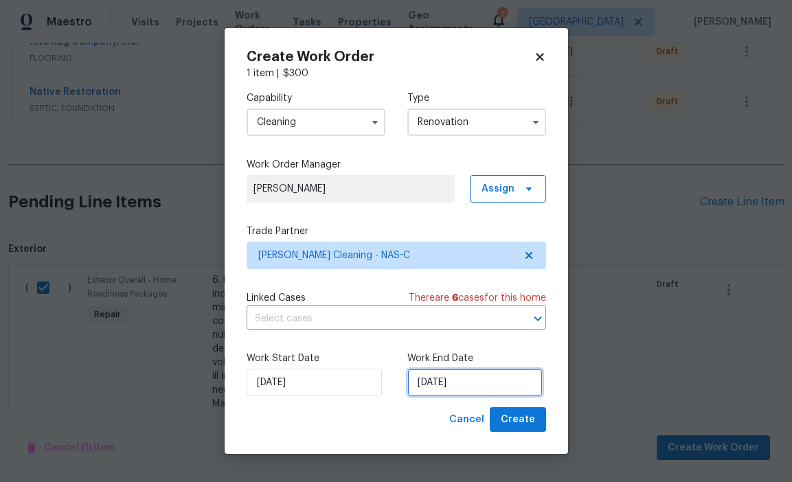
click at [505, 385] on input "[DATE]" at bounding box center [474, 382] width 135 height 27
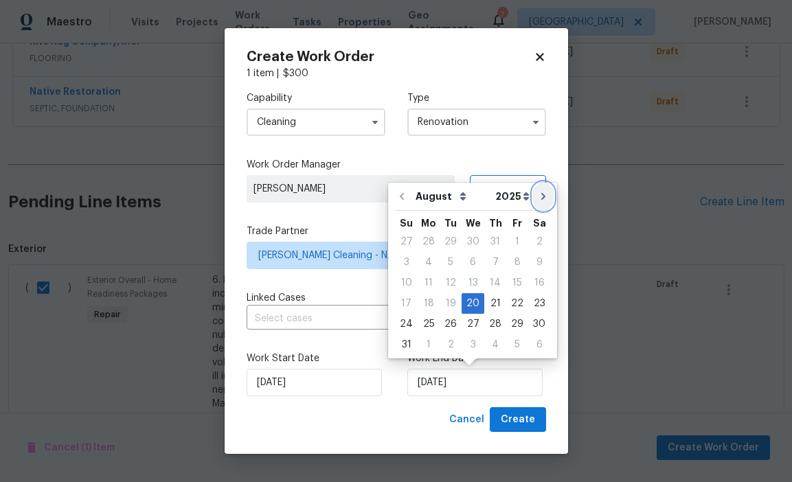
click at [538, 198] on icon "Go to next month" at bounding box center [543, 196] width 11 height 11
type input "[DATE]"
select select "8"
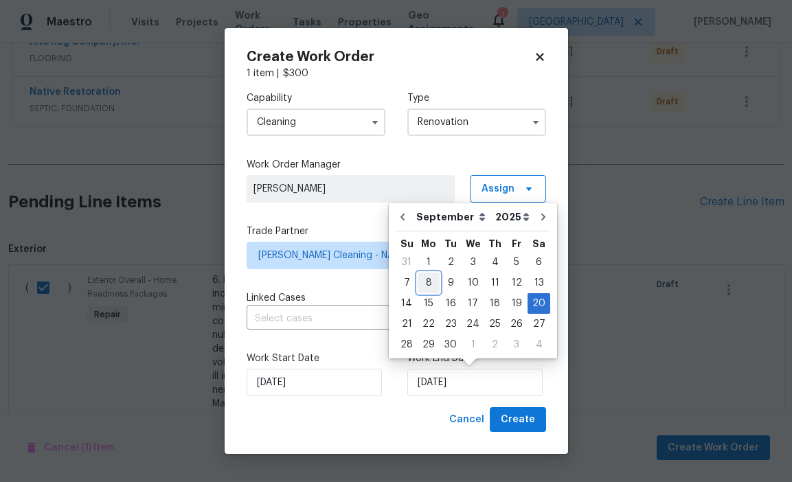
click at [427, 283] on div "8" at bounding box center [429, 282] width 22 height 19
type input "[DATE]"
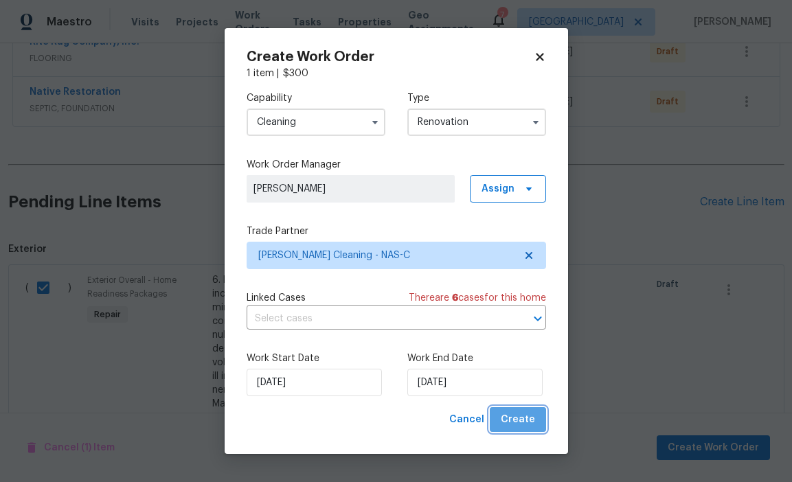
click at [521, 417] on span "Create" at bounding box center [518, 419] width 34 height 17
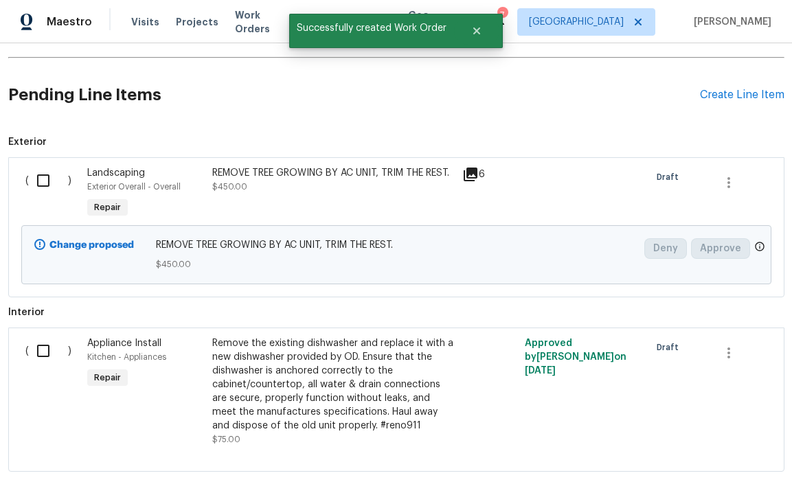
scroll to position [709, 0]
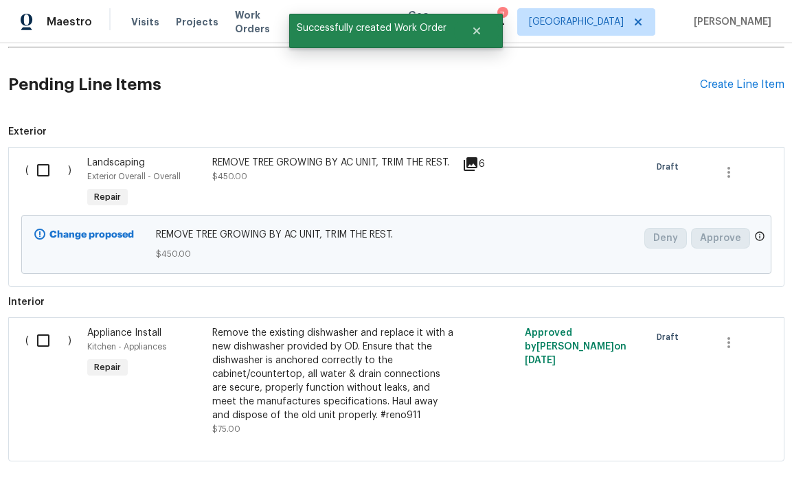
click at [42, 171] on input "checkbox" at bounding box center [48, 170] width 39 height 29
checkbox input "true"
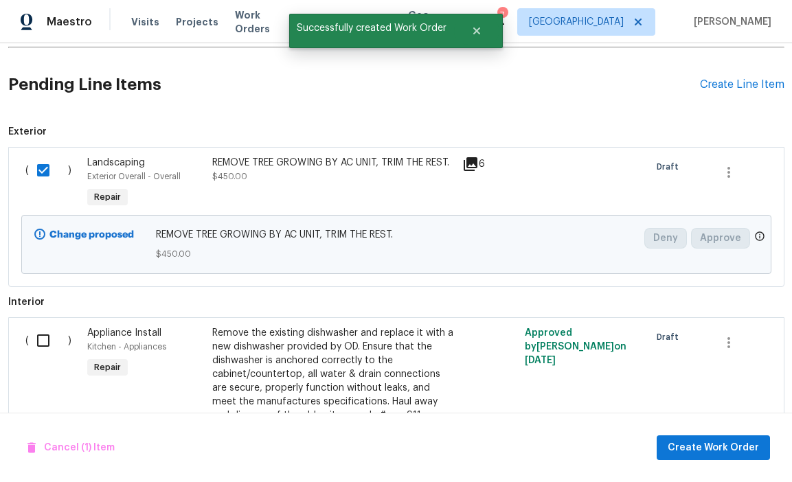
scroll to position [783, 0]
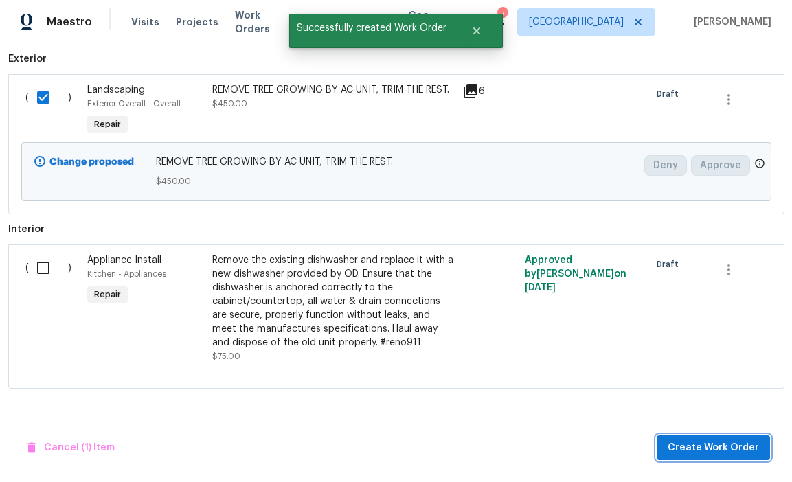
click at [724, 451] on span "Create Work Order" at bounding box center [712, 447] width 91 height 17
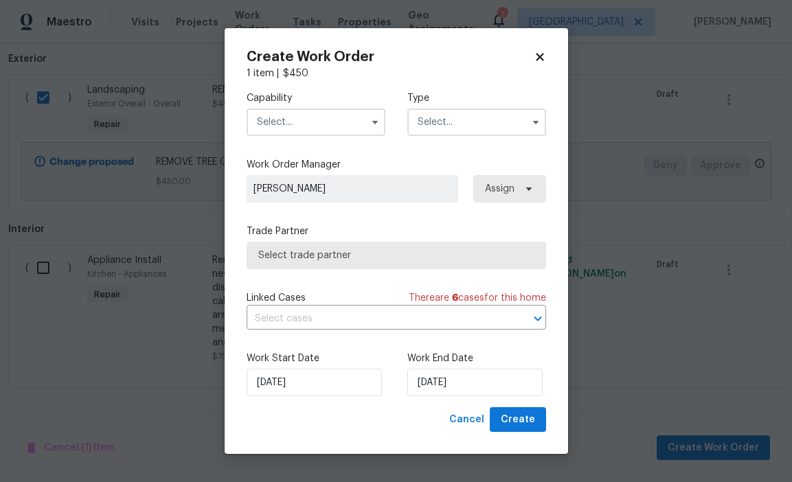
click at [343, 122] on input "text" at bounding box center [316, 121] width 139 height 27
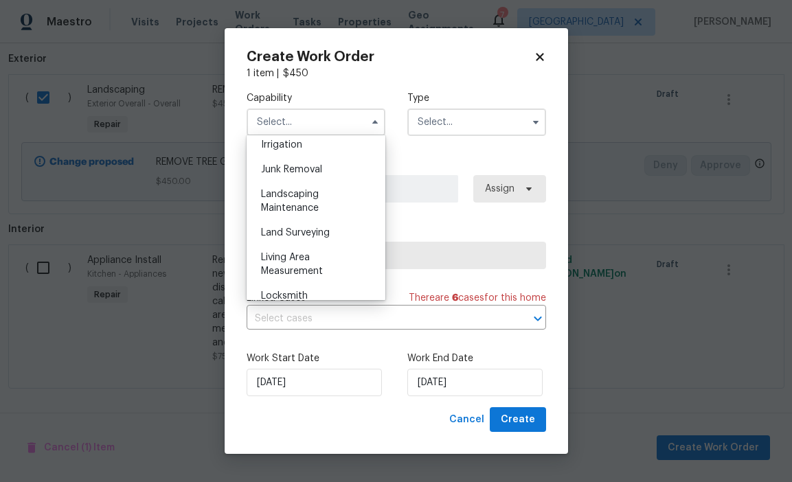
scroll to position [861, 0]
click at [347, 198] on div "Landscaping Maintenance" at bounding box center [316, 200] width 132 height 38
type input "Landscaping Maintenance"
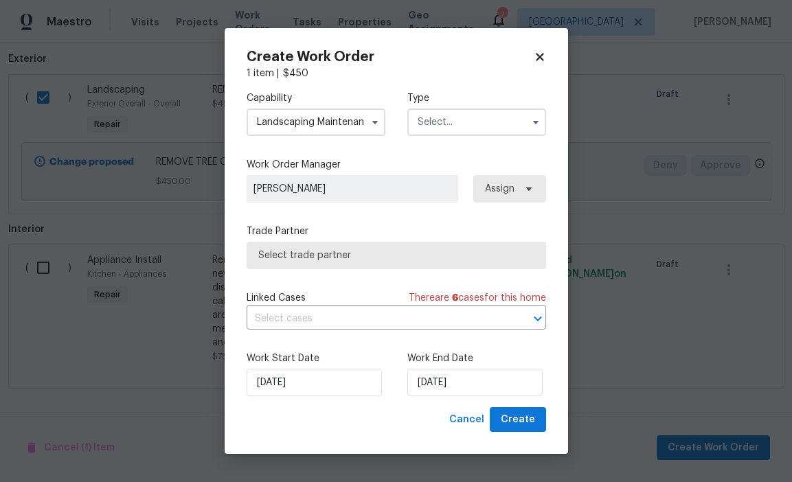
click at [418, 126] on input "text" at bounding box center [476, 121] width 139 height 27
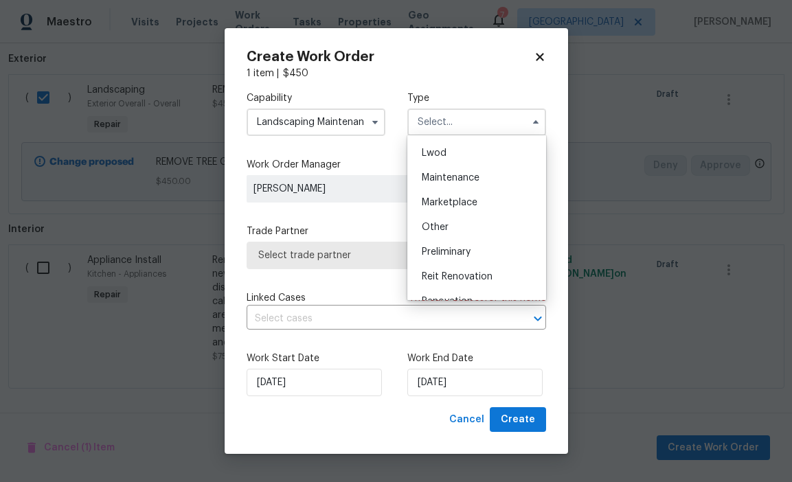
scroll to position [218, 0]
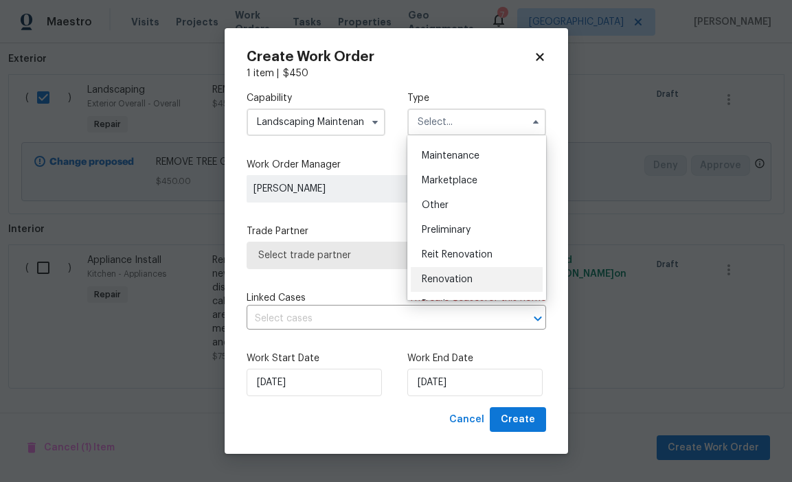
click at [467, 279] on span "Renovation" at bounding box center [447, 280] width 51 height 10
type input "Renovation"
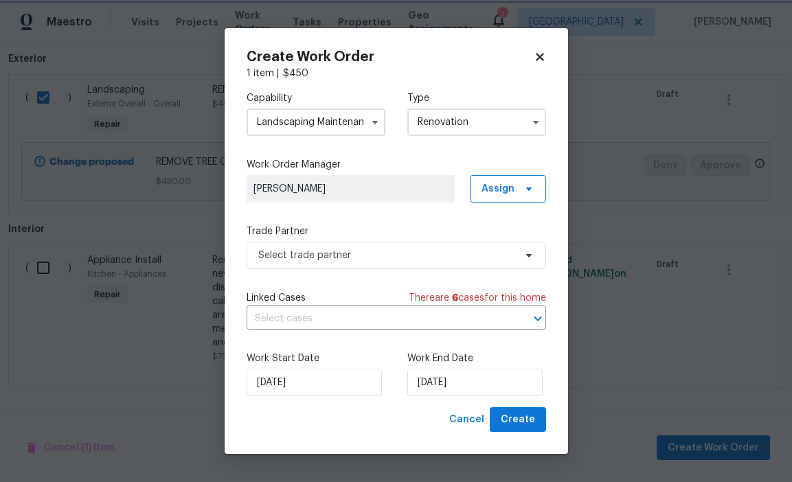
scroll to position [0, 0]
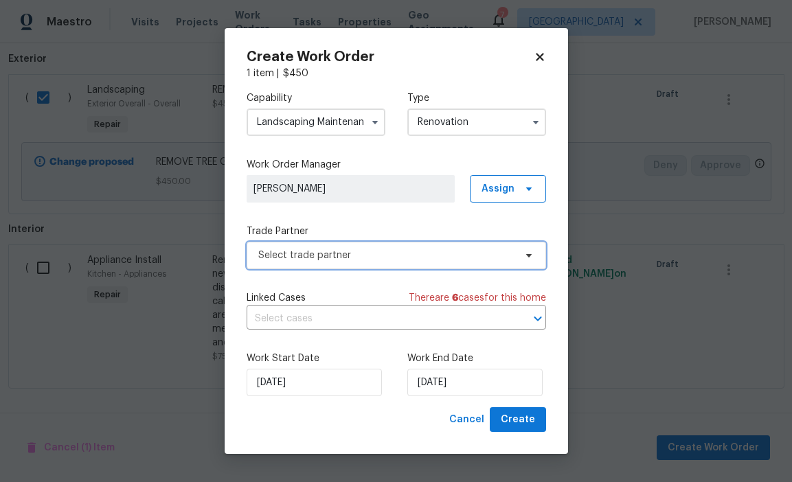
click at [467, 247] on span "Select trade partner" at bounding box center [396, 255] width 299 height 27
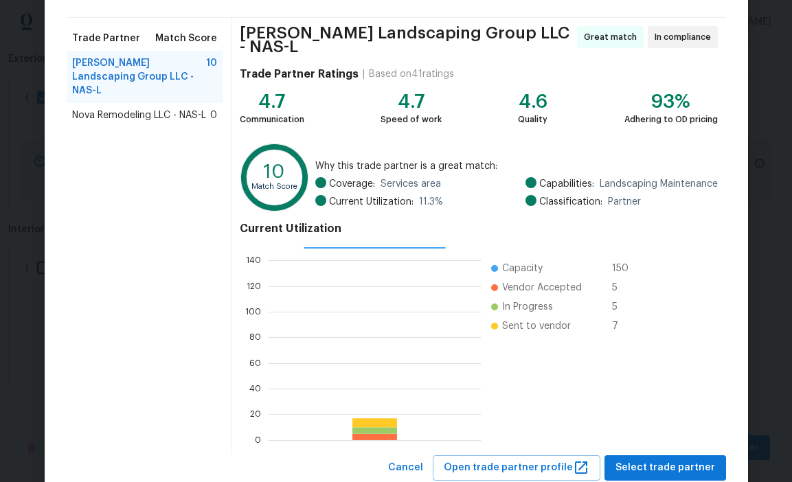
scroll to position [115, 0]
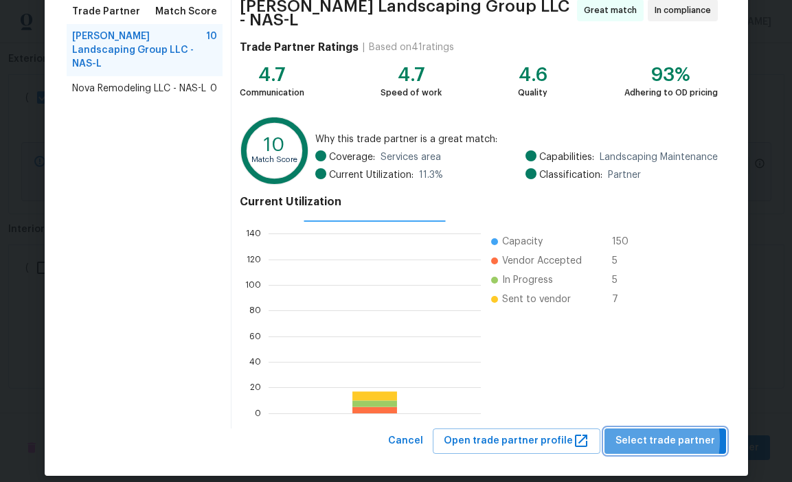
click at [630, 435] on span "Select trade partner" at bounding box center [665, 441] width 100 height 17
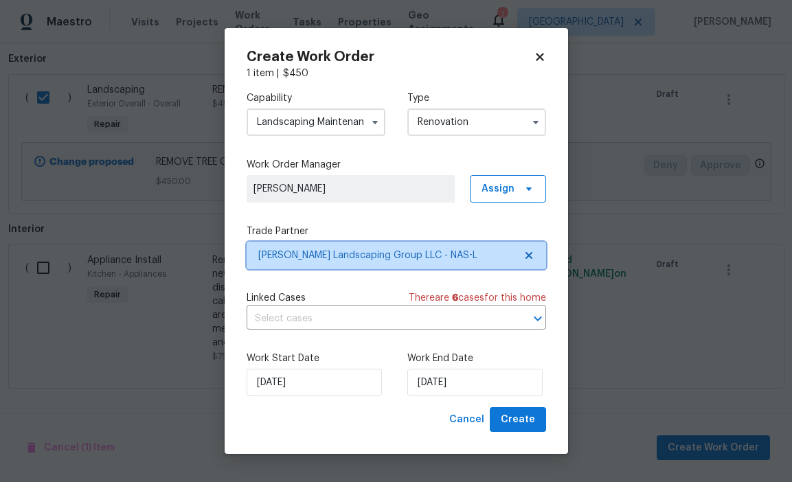
scroll to position [0, 0]
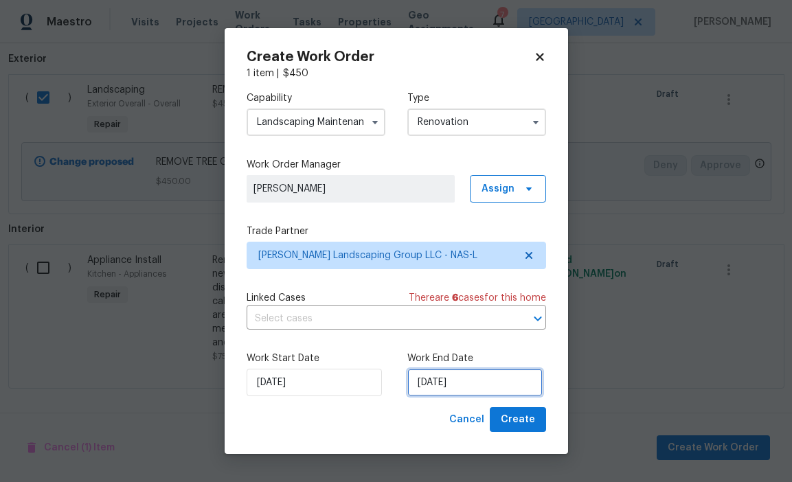
click at [498, 383] on input "[DATE]" at bounding box center [474, 382] width 135 height 27
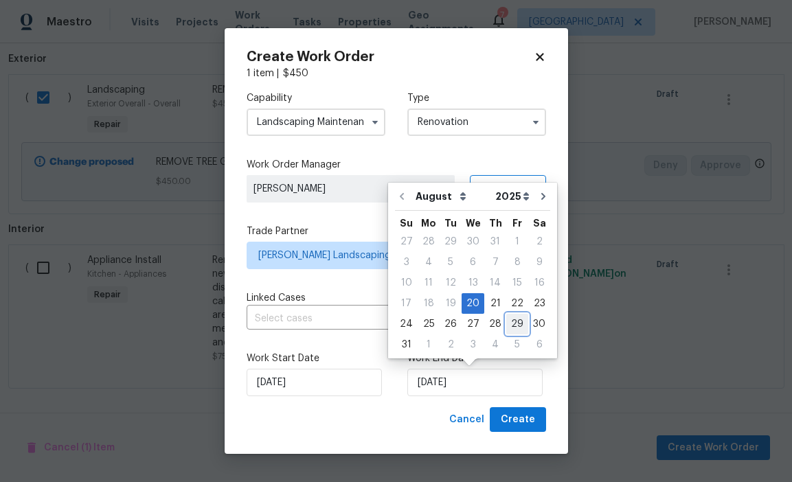
click at [515, 326] on div "29" at bounding box center [517, 323] width 22 height 19
type input "[DATE]"
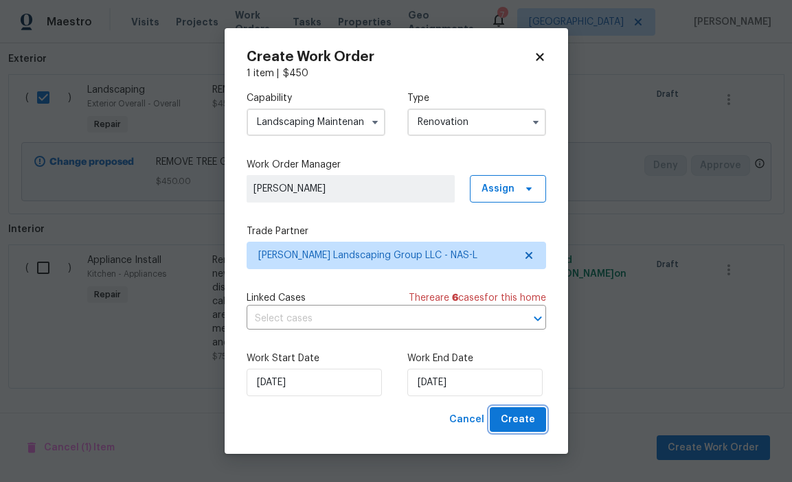
click at [514, 426] on span "Create" at bounding box center [518, 419] width 34 height 17
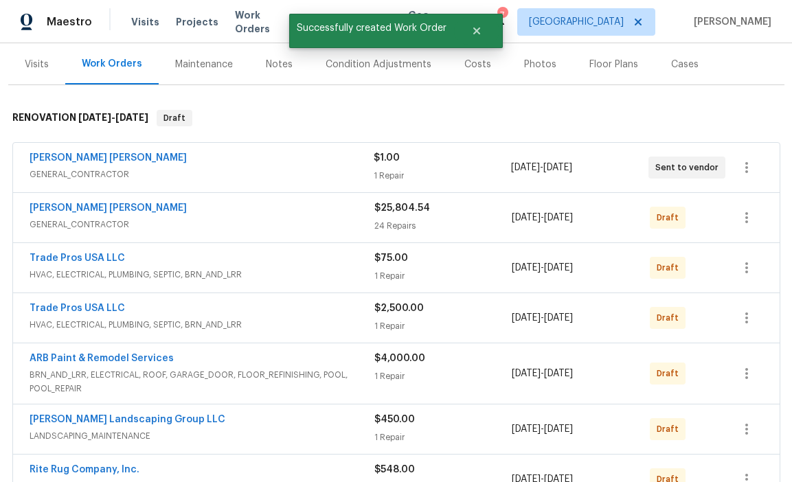
scroll to position [144, 0]
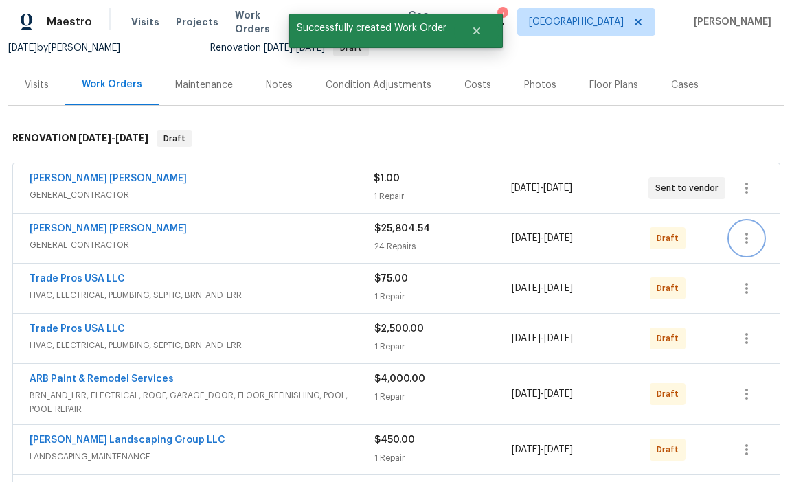
click at [744, 240] on icon "button" at bounding box center [746, 238] width 16 height 16
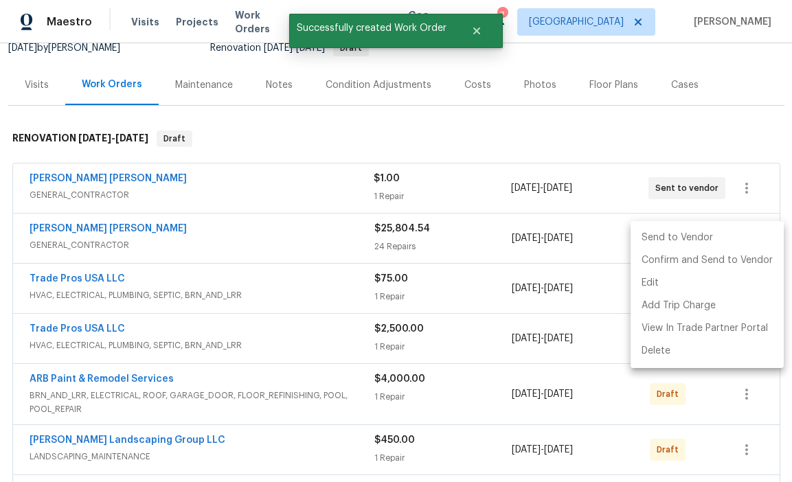
click at [735, 239] on li "Send to Vendor" at bounding box center [706, 238] width 153 height 23
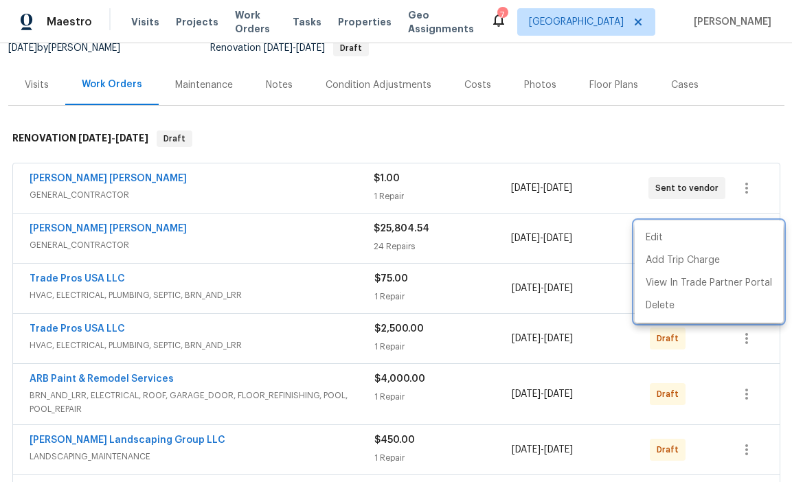
click at [751, 187] on div at bounding box center [396, 241] width 792 height 482
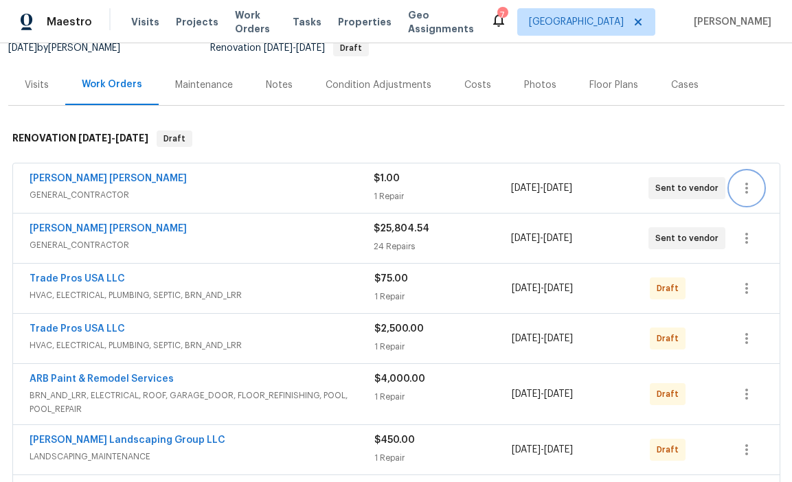
click at [747, 189] on icon "button" at bounding box center [746, 188] width 16 height 16
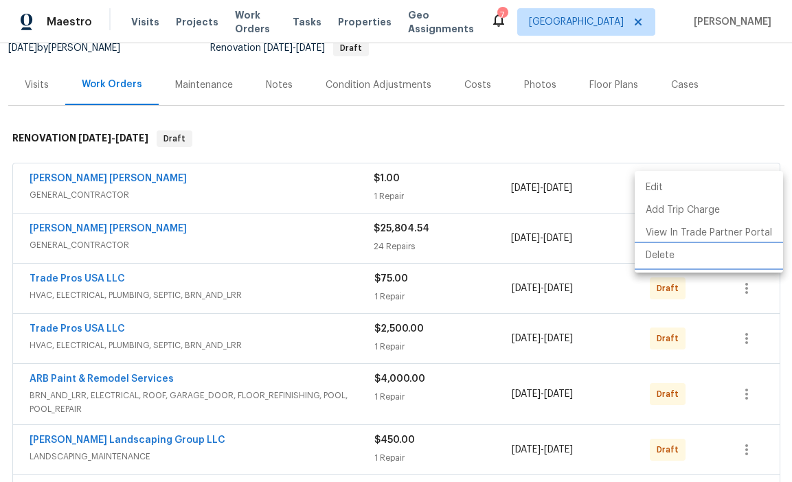
click at [713, 262] on li "Delete" at bounding box center [708, 255] width 148 height 23
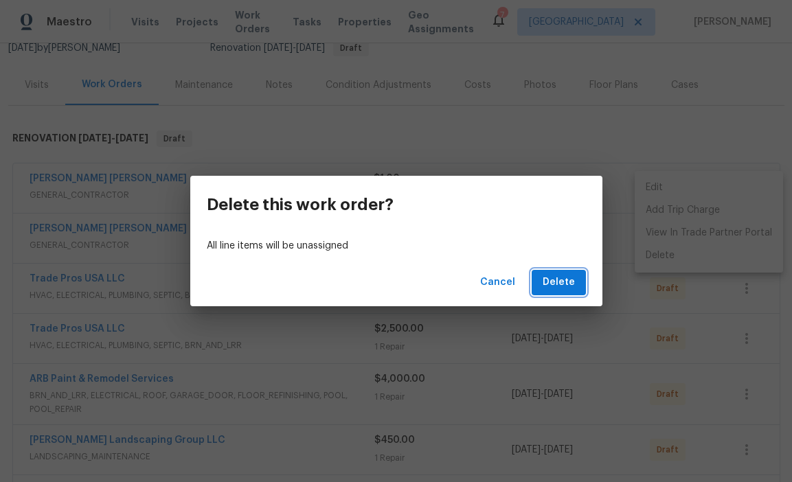
click at [575, 276] on button "Delete" at bounding box center [558, 282] width 54 height 25
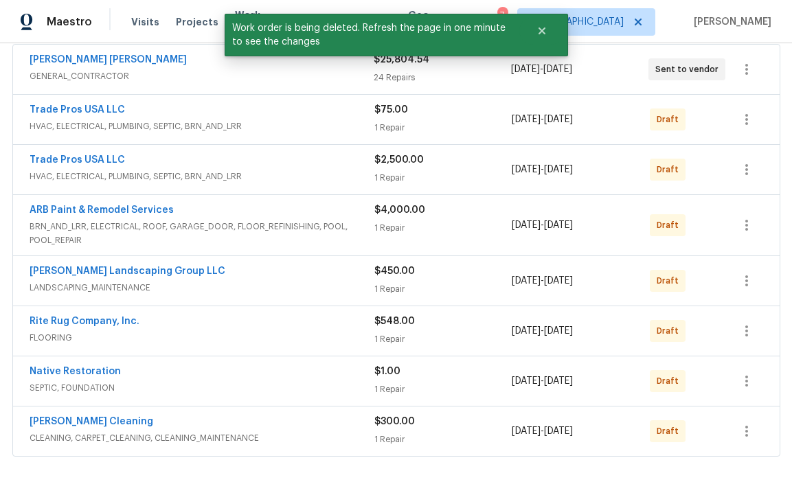
scroll to position [269, 0]
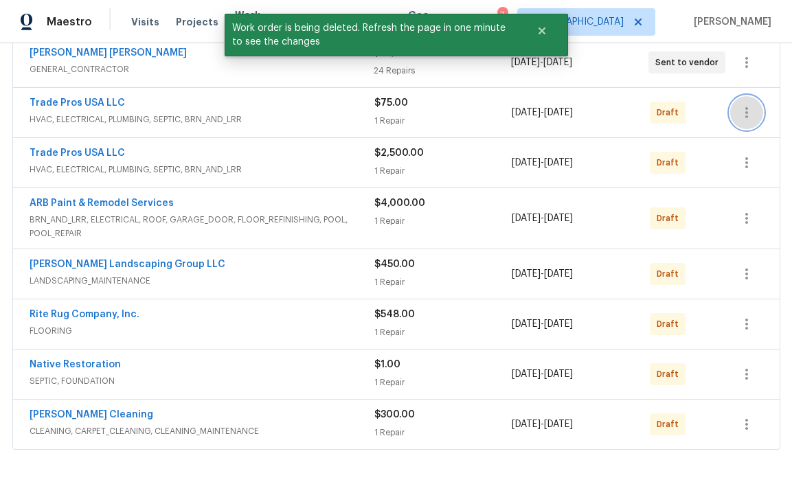
click at [745, 111] on icon "button" at bounding box center [746, 112] width 16 height 16
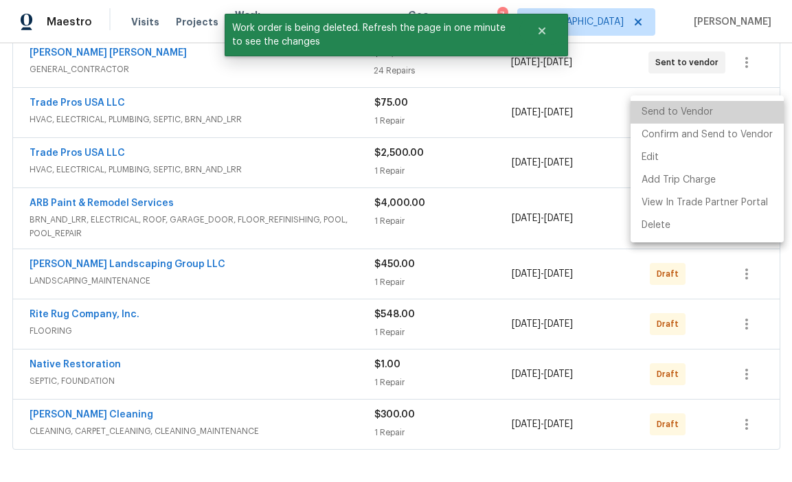
click at [733, 114] on li "Send to Vendor" at bounding box center [706, 112] width 153 height 23
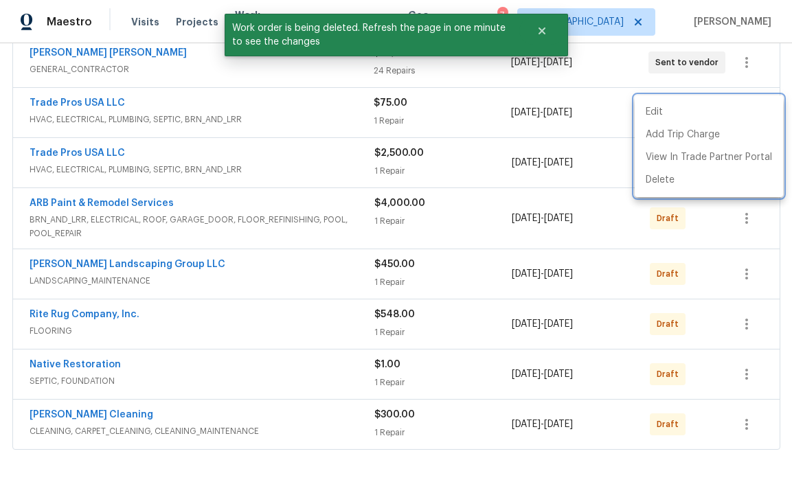
click at [687, 268] on div at bounding box center [396, 241] width 792 height 482
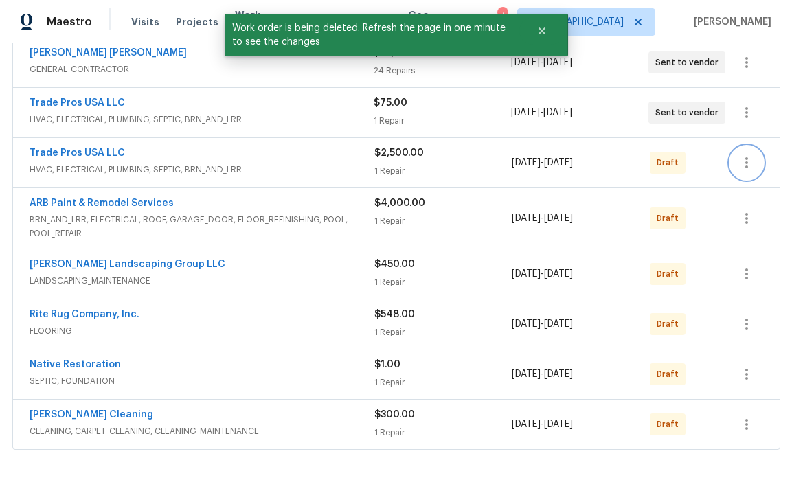
click at [751, 163] on icon "button" at bounding box center [746, 163] width 16 height 16
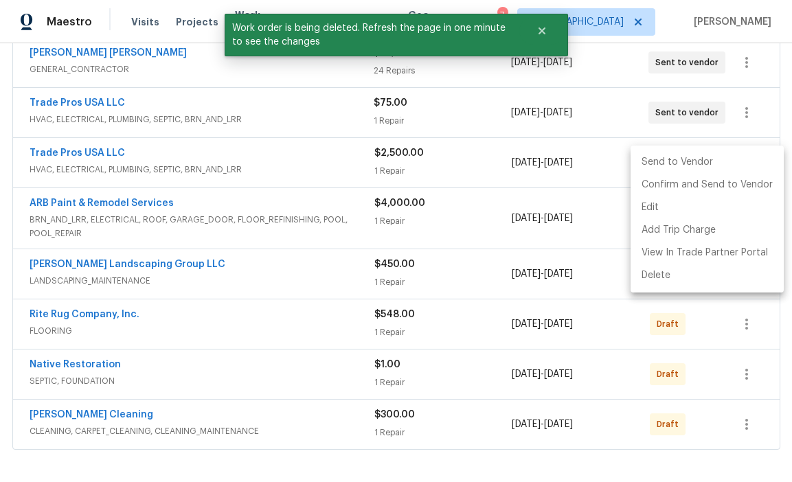
click at [728, 164] on li "Send to Vendor" at bounding box center [706, 162] width 153 height 23
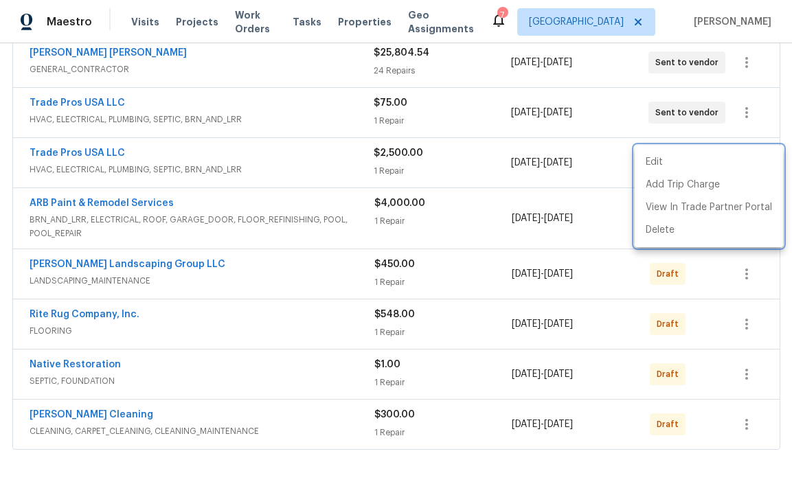
click at [549, 249] on div at bounding box center [396, 241] width 792 height 482
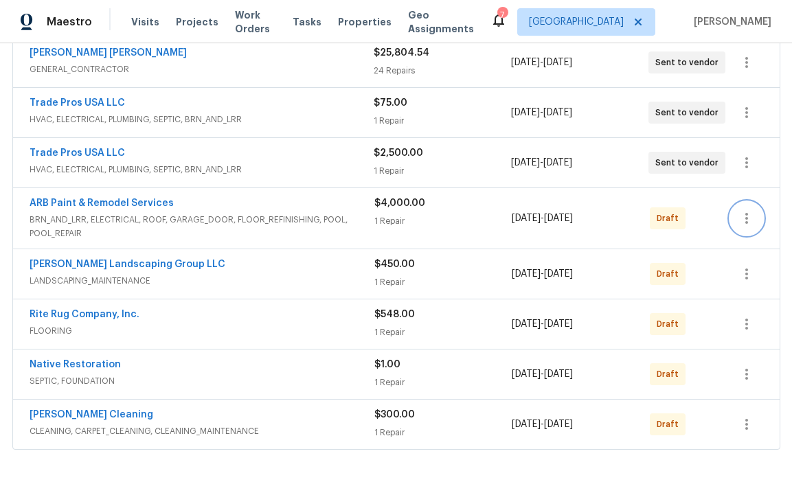
click at [747, 214] on icon "button" at bounding box center [746, 218] width 16 height 16
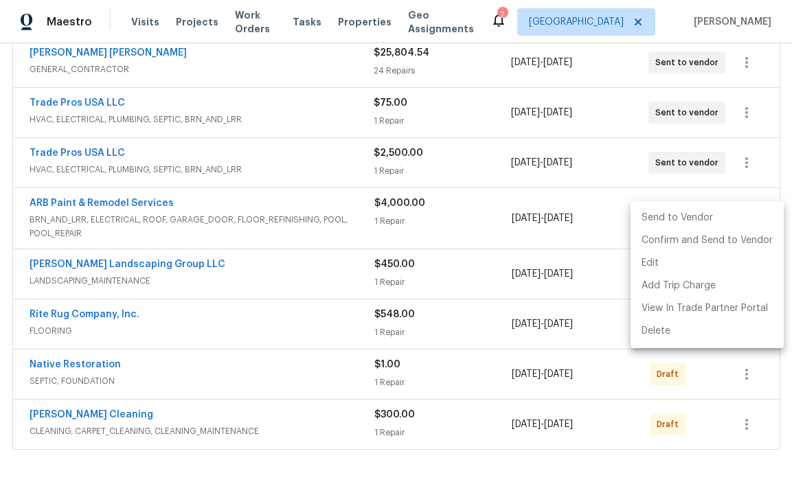
click at [726, 213] on li "Send to Vendor" at bounding box center [706, 218] width 153 height 23
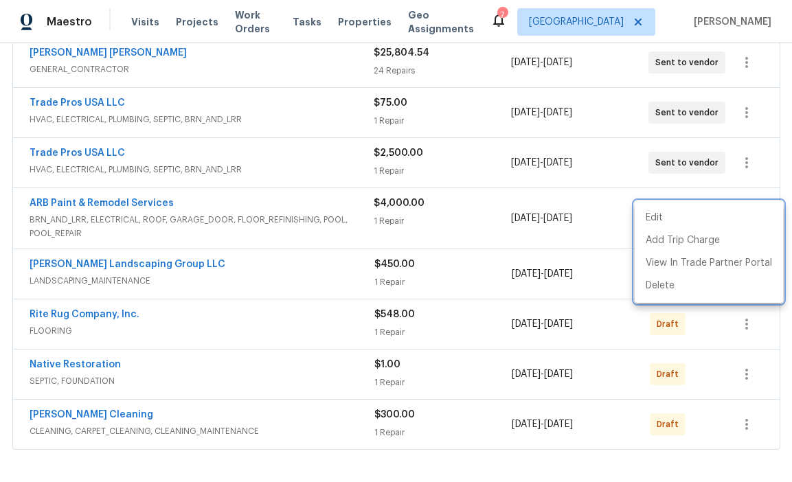
click at [750, 427] on div at bounding box center [396, 241] width 792 height 482
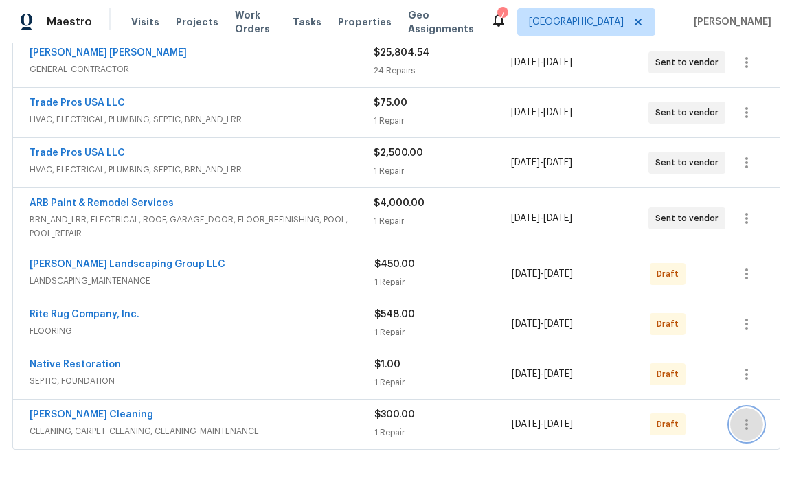
click at [748, 425] on icon "button" at bounding box center [746, 424] width 16 height 16
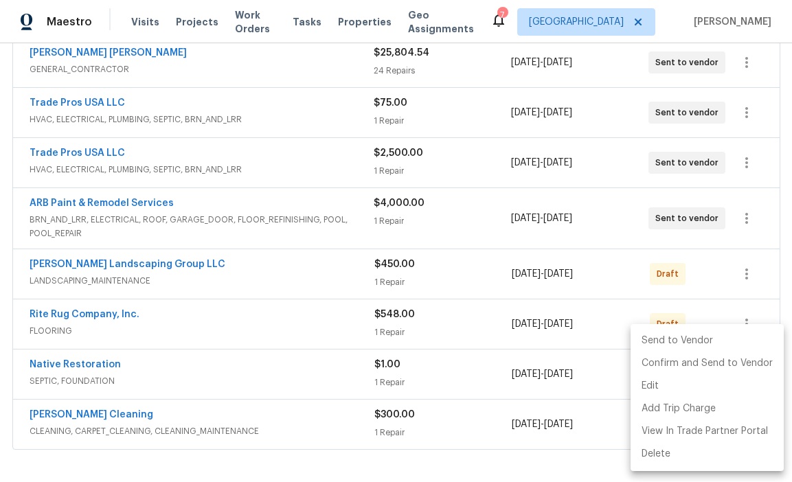
click at [709, 345] on li "Send to Vendor" at bounding box center [706, 341] width 153 height 23
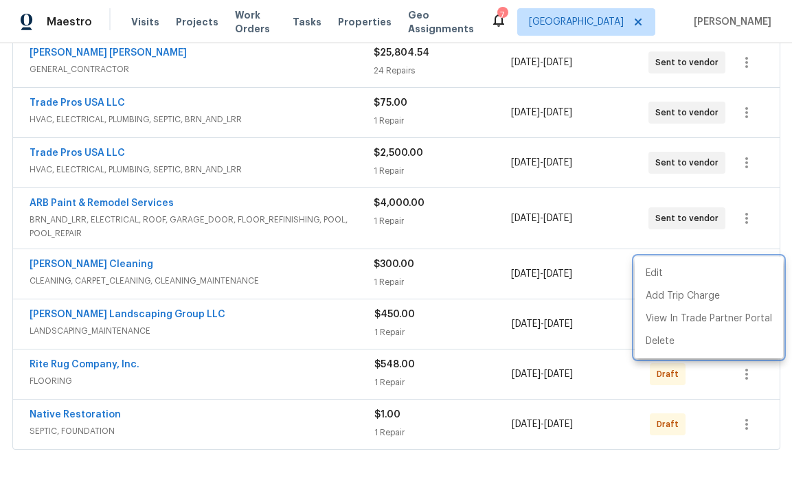
click at [750, 376] on div at bounding box center [396, 241] width 792 height 482
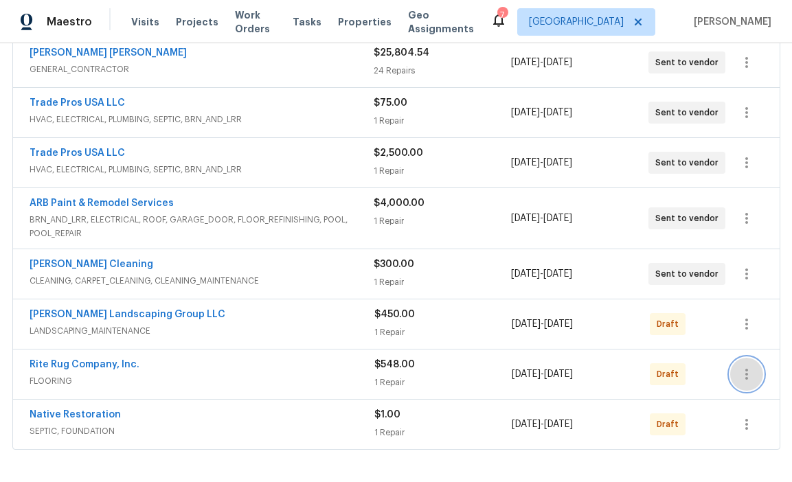
click at [748, 375] on icon "button" at bounding box center [746, 374] width 16 height 16
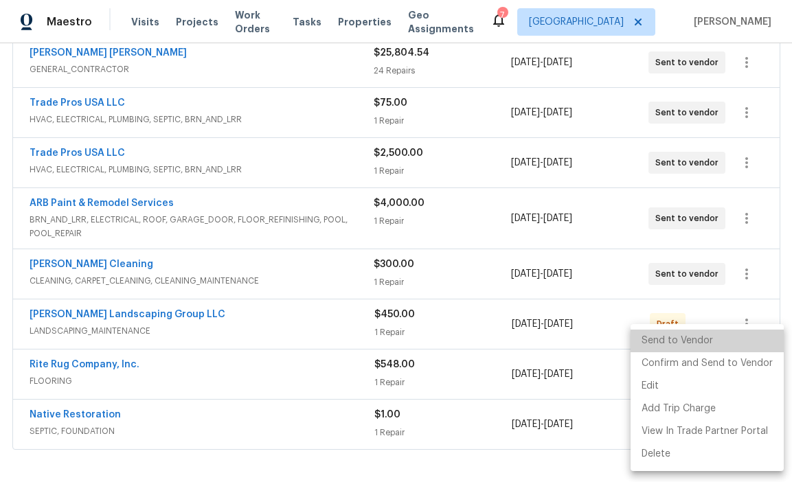
click at [709, 340] on li "Send to Vendor" at bounding box center [706, 341] width 153 height 23
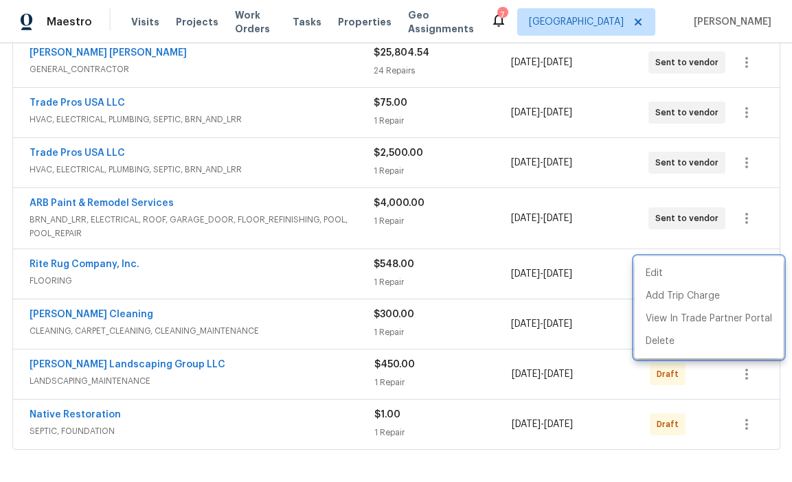
click at [747, 384] on div at bounding box center [396, 241] width 792 height 482
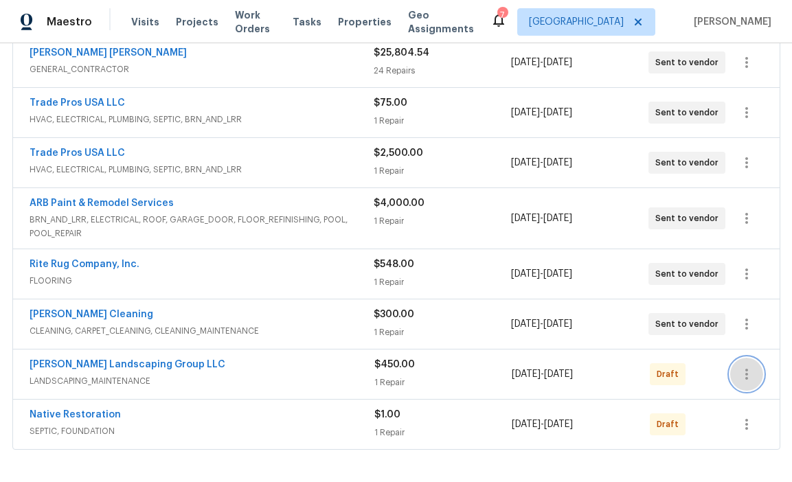
click at [748, 368] on icon "button" at bounding box center [746, 374] width 16 height 16
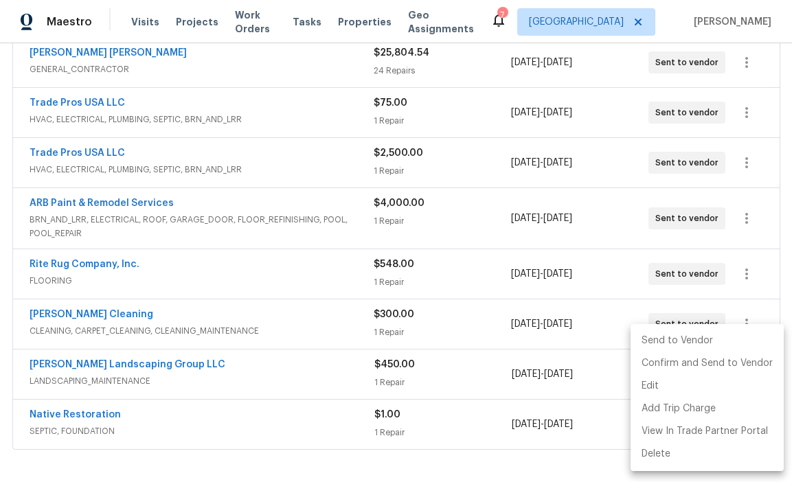
click at [731, 345] on li "Send to Vendor" at bounding box center [706, 341] width 153 height 23
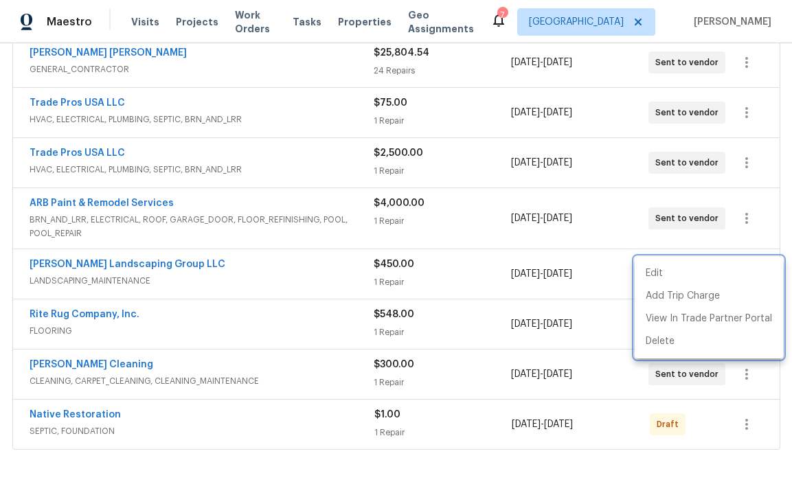
click at [757, 424] on div at bounding box center [396, 241] width 792 height 482
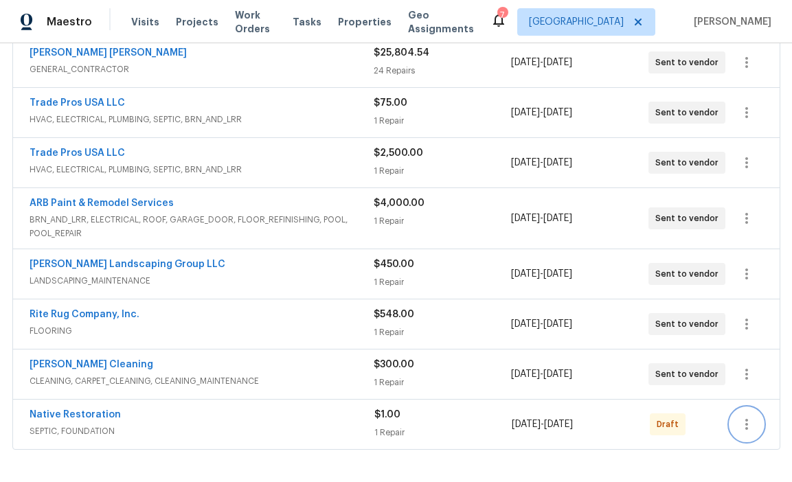
click at [748, 422] on icon "button" at bounding box center [746, 424] width 16 height 16
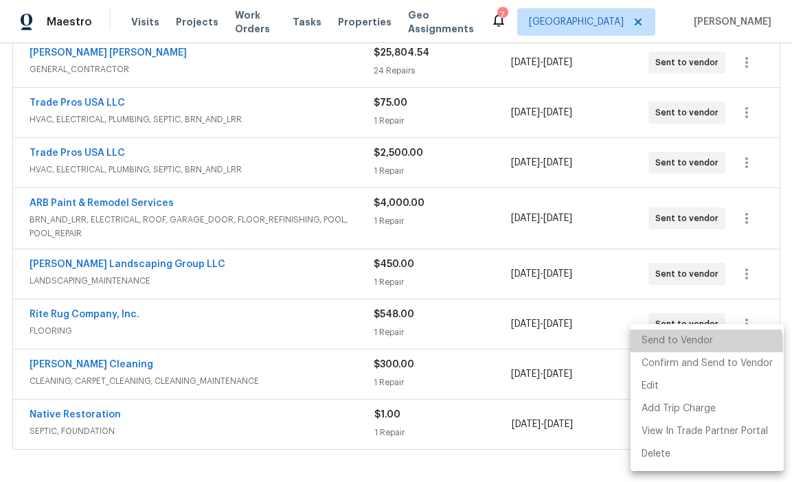
click at [696, 345] on li "Send to Vendor" at bounding box center [706, 341] width 153 height 23
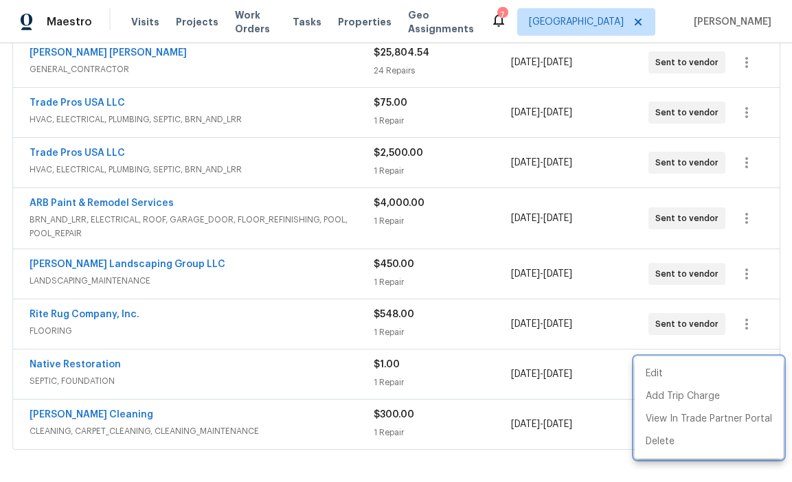
click at [505, 453] on div at bounding box center [396, 241] width 792 height 482
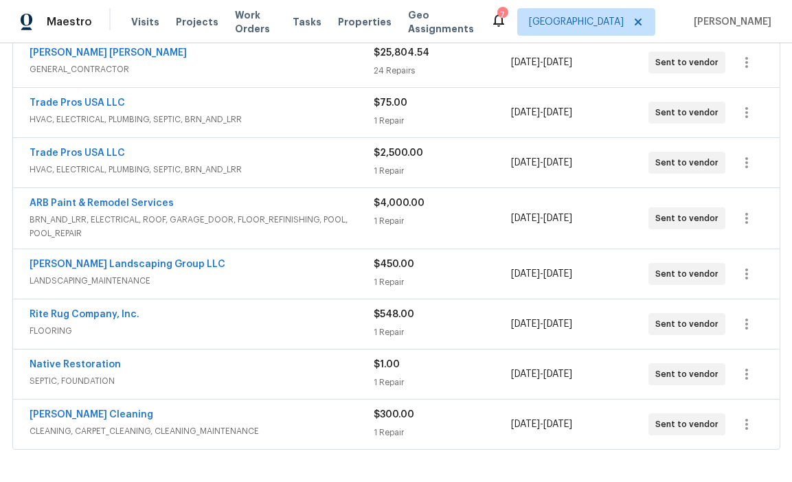
click at [190, 375] on span "SEPTIC, FOUNDATION" at bounding box center [202, 381] width 344 height 14
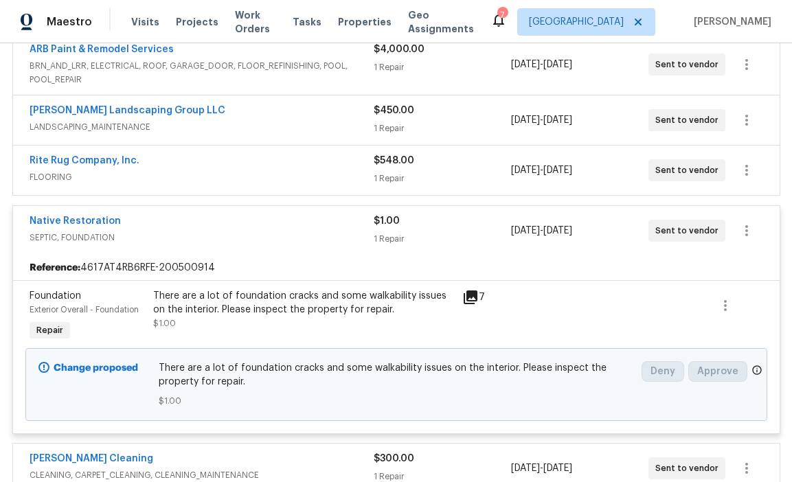
scroll to position [394, 0]
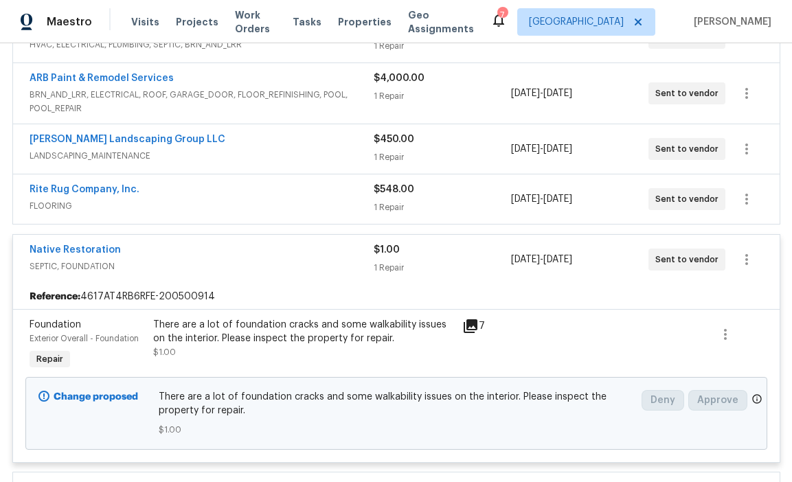
click at [260, 257] on div "Native Restoration" at bounding box center [202, 251] width 344 height 16
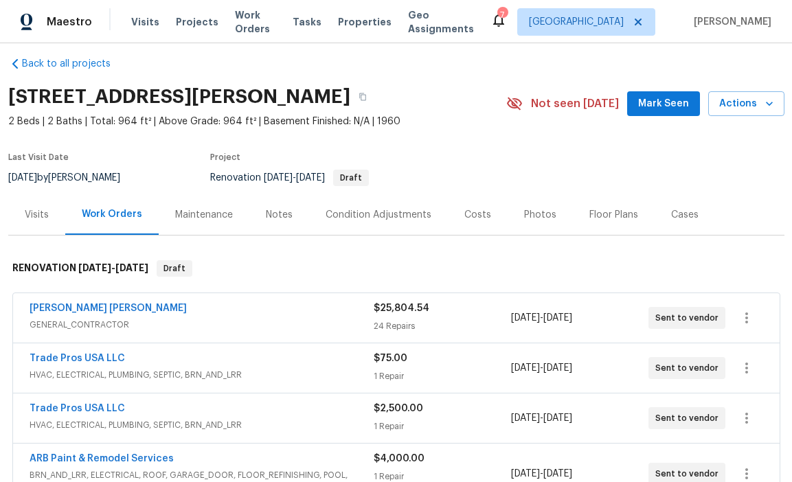
scroll to position [0, 0]
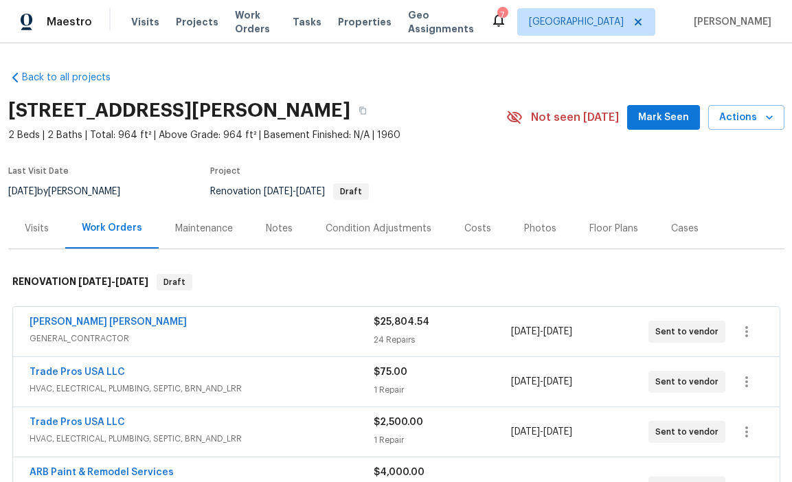
click at [179, 30] on div "Visits Projects Work Orders Tasks Properties Geo Assignments" at bounding box center [310, 21] width 359 height 27
click at [182, 24] on span "Projects" at bounding box center [197, 22] width 43 height 14
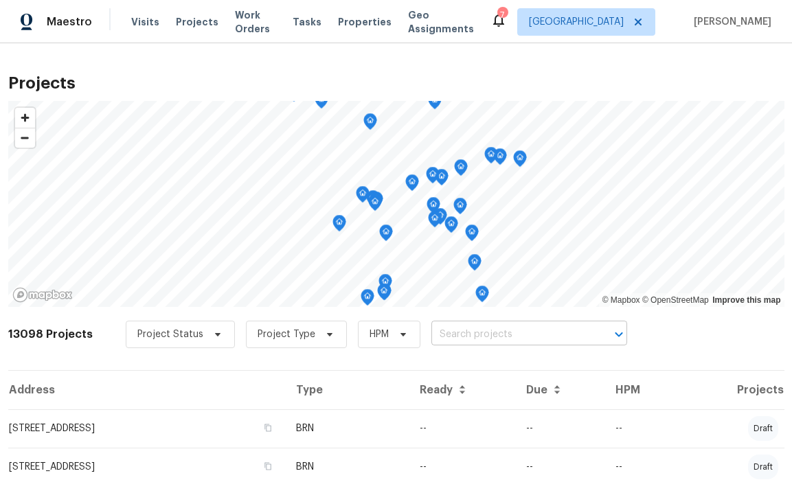
click at [454, 335] on input "text" at bounding box center [509, 334] width 157 height 21
paste input "[STREET_ADDRESS][PERSON_NAME]"
type input "[STREET_ADDRESS][PERSON_NAME]"
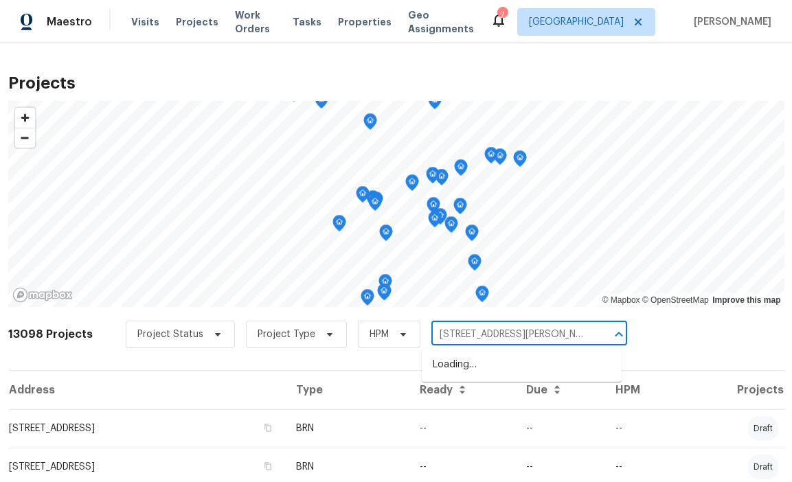
scroll to position [0, 30]
click at [481, 365] on li "[STREET_ADDRESS]" at bounding box center [522, 365] width 200 height 23
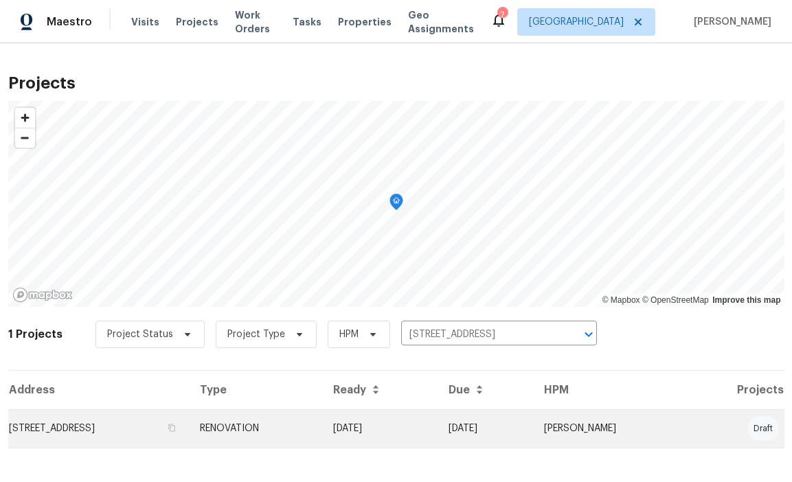
click at [437, 413] on td "[DATE]" at bounding box center [379, 428] width 115 height 38
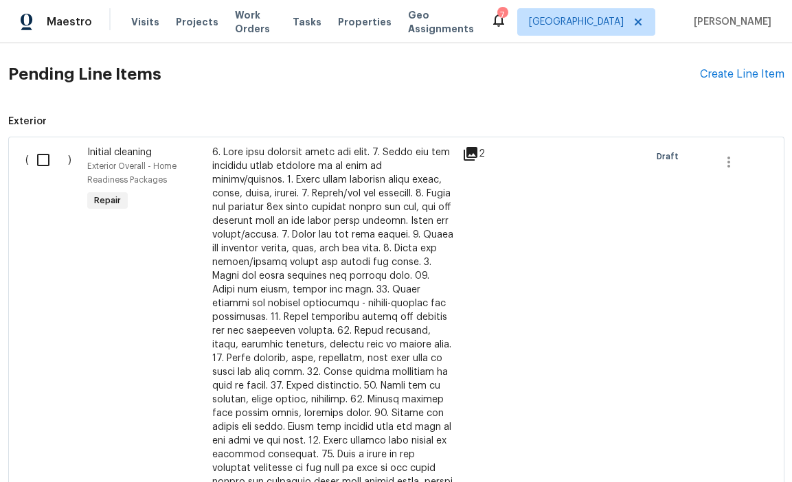
scroll to position [413, 0]
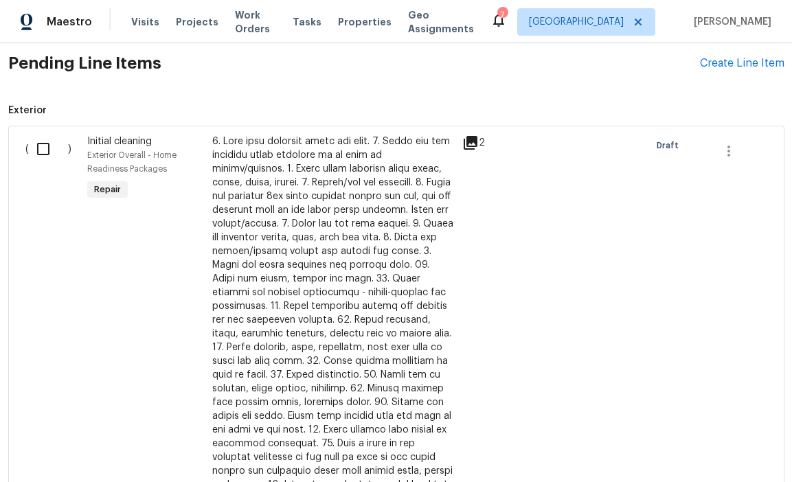
click at [48, 150] on input "checkbox" at bounding box center [48, 149] width 39 height 29
checkbox input "true"
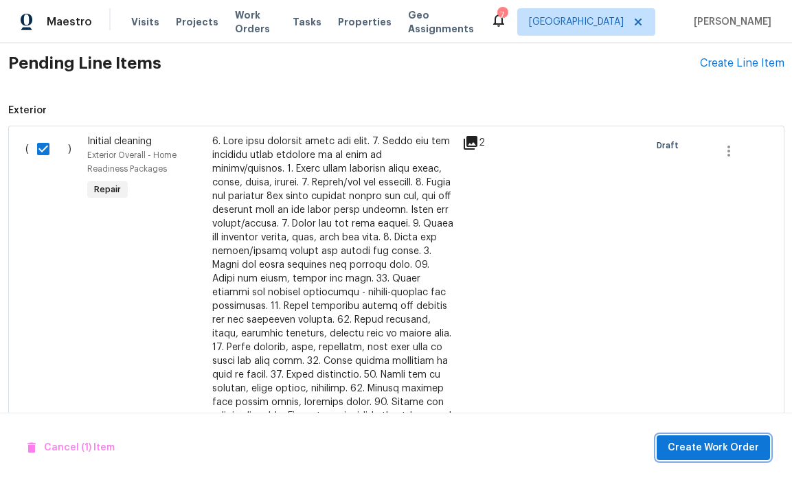
click at [684, 437] on button "Create Work Order" at bounding box center [712, 447] width 113 height 25
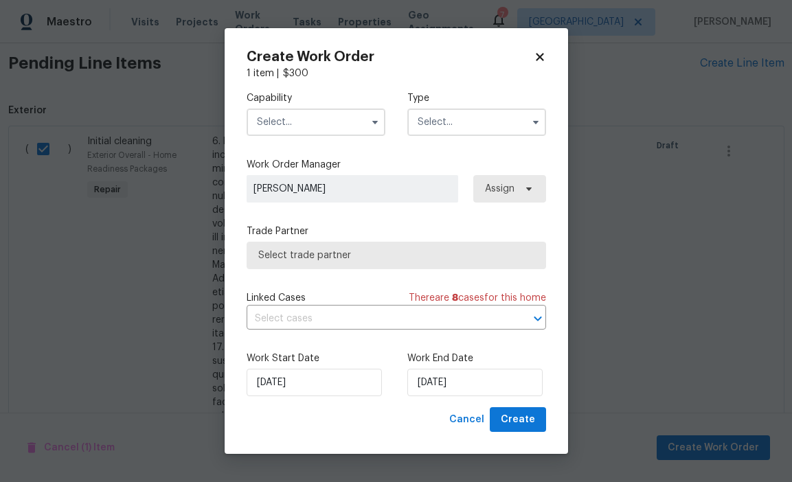
click at [334, 114] on input "text" at bounding box center [316, 121] width 139 height 27
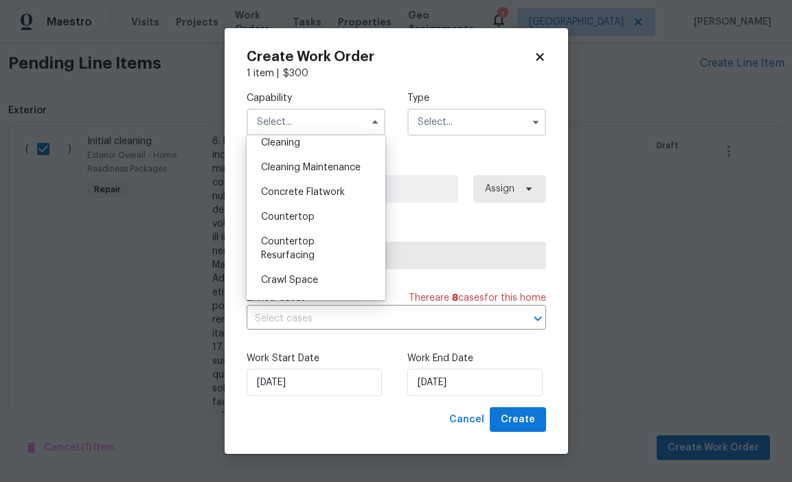
scroll to position [194, 0]
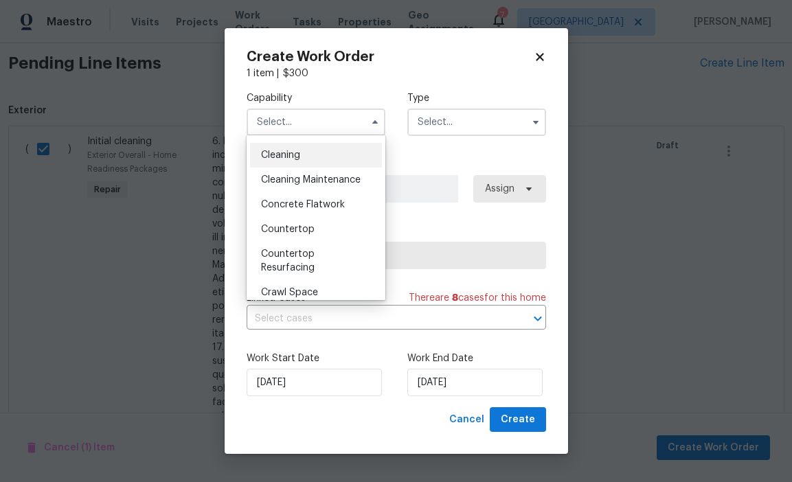
click at [312, 161] on div "Cleaning" at bounding box center [316, 155] width 132 height 25
type input "Cleaning"
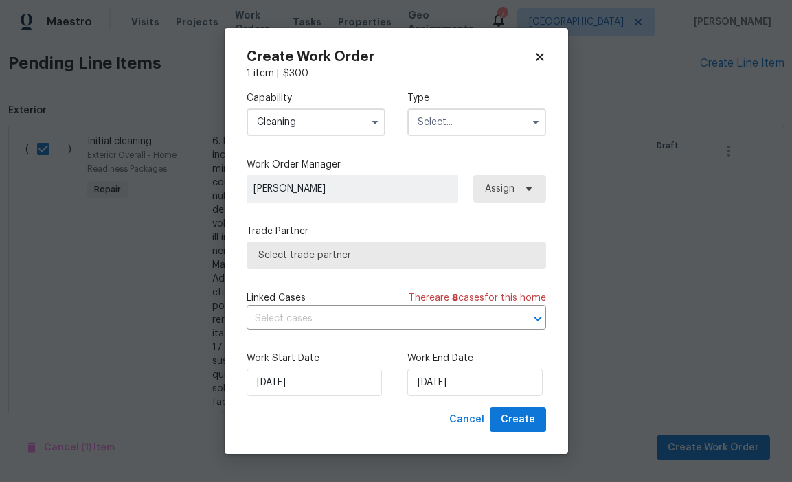
click at [465, 120] on input "text" at bounding box center [476, 121] width 139 height 27
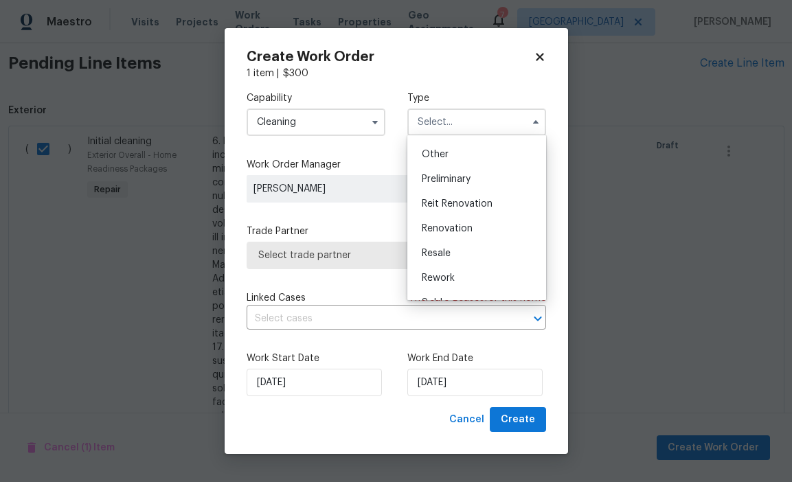
scroll to position [274, 0]
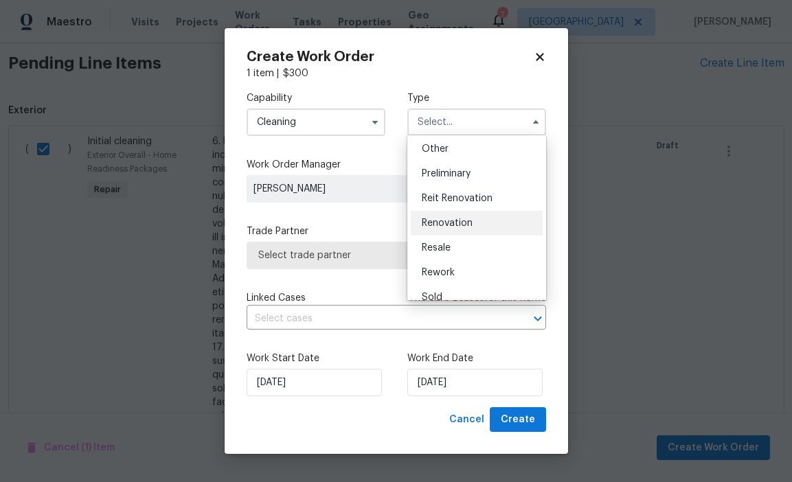
click at [464, 226] on span "Renovation" at bounding box center [447, 223] width 51 height 10
type input "Renovation"
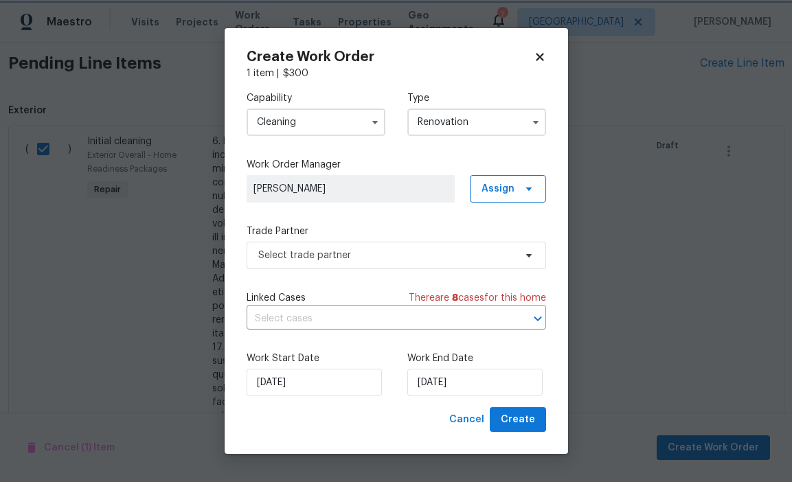
scroll to position [0, 0]
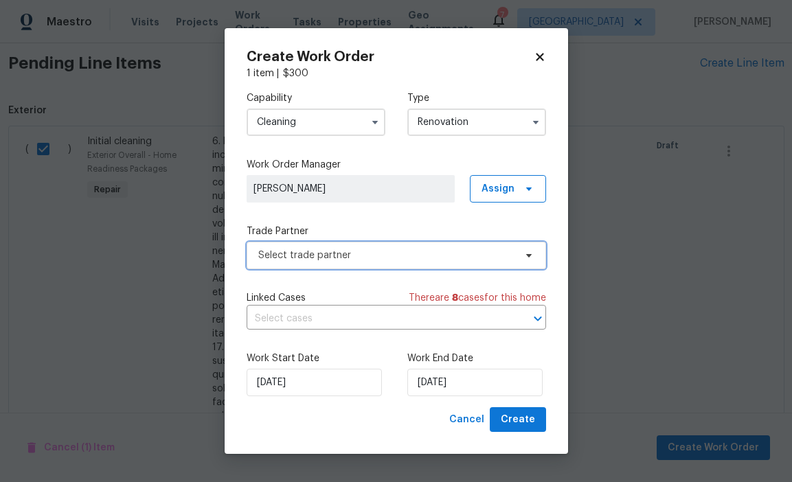
click at [472, 264] on span "Select trade partner" at bounding box center [396, 255] width 299 height 27
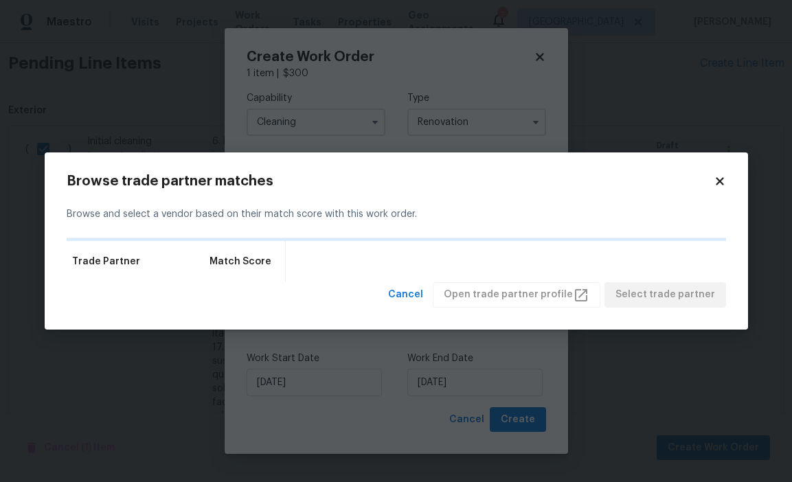
click at [717, 184] on icon at bounding box center [720, 182] width 8 height 8
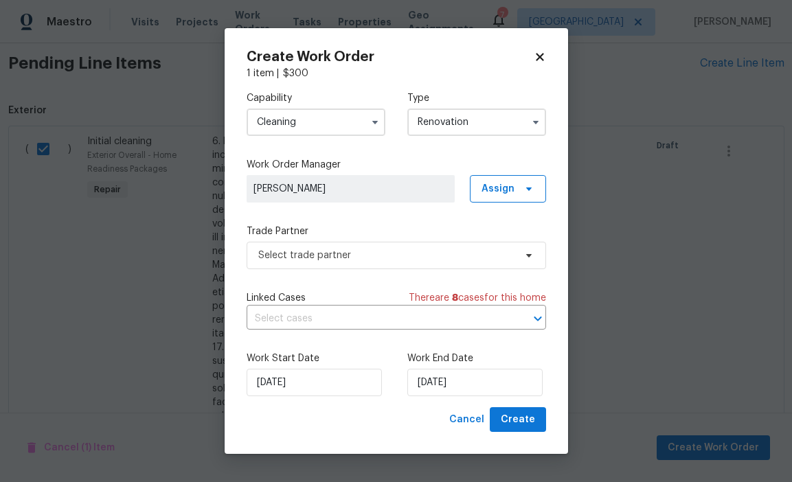
click at [538, 55] on icon at bounding box center [540, 57] width 8 height 8
checkbox input "false"
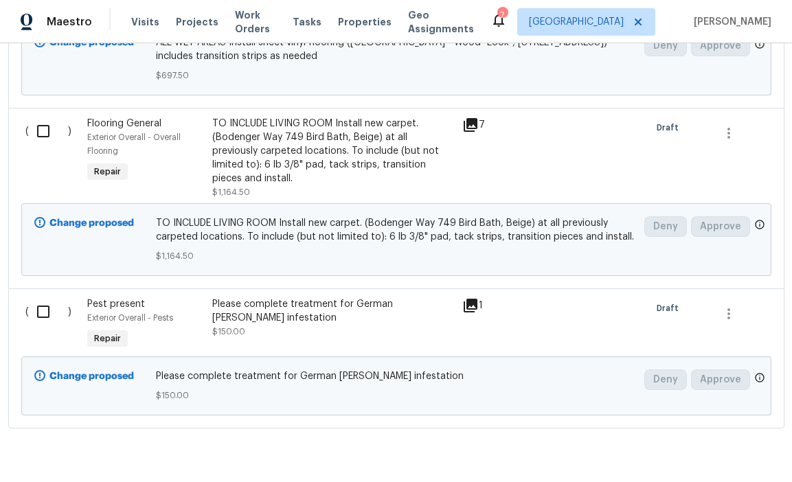
scroll to position [1898, 0]
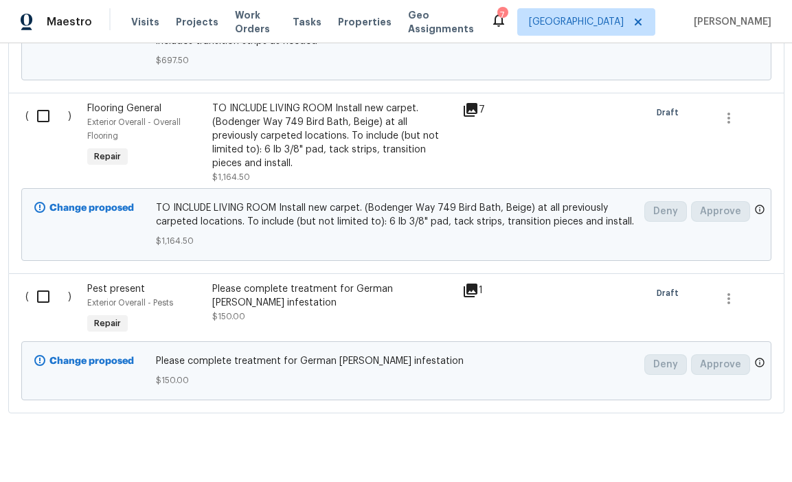
click at [43, 282] on input "checkbox" at bounding box center [48, 296] width 39 height 29
checkbox input "true"
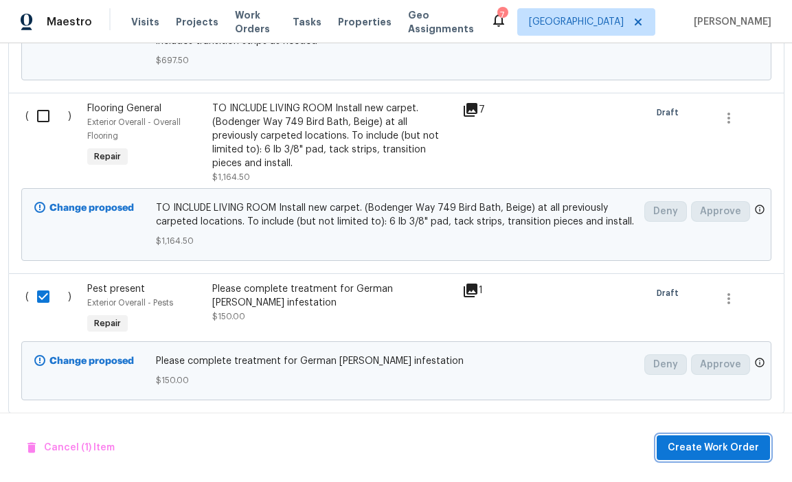
click at [724, 453] on span "Create Work Order" at bounding box center [712, 447] width 91 height 17
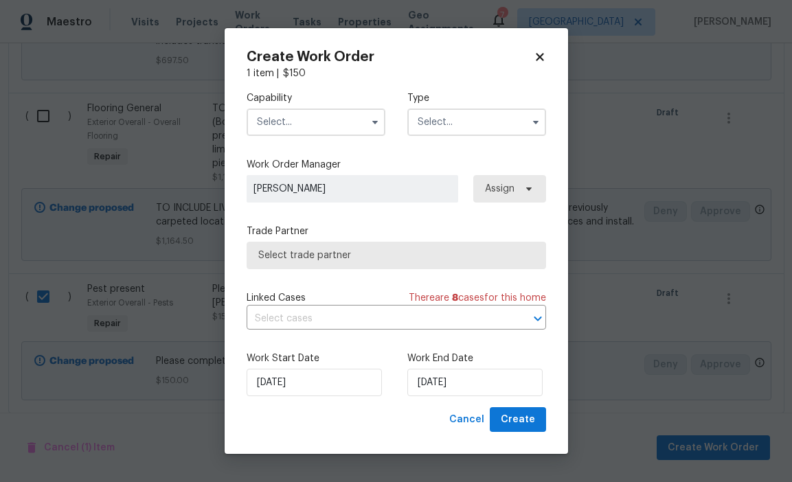
click at [345, 117] on input "text" at bounding box center [316, 121] width 139 height 27
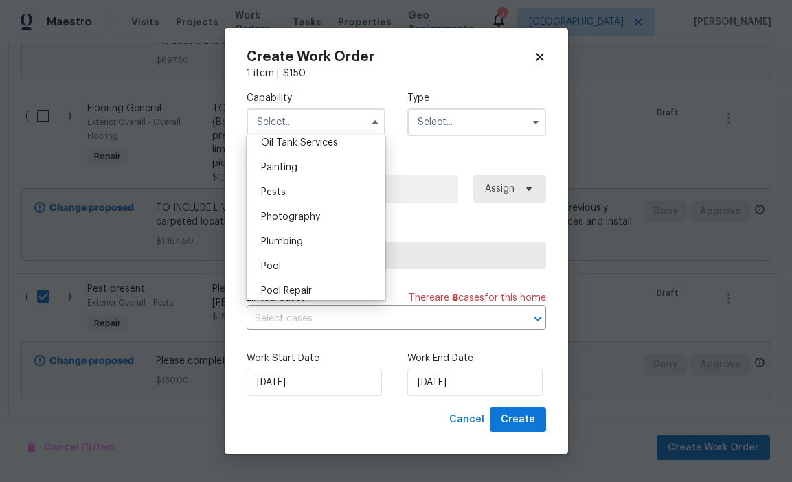
scroll to position [1140, 0]
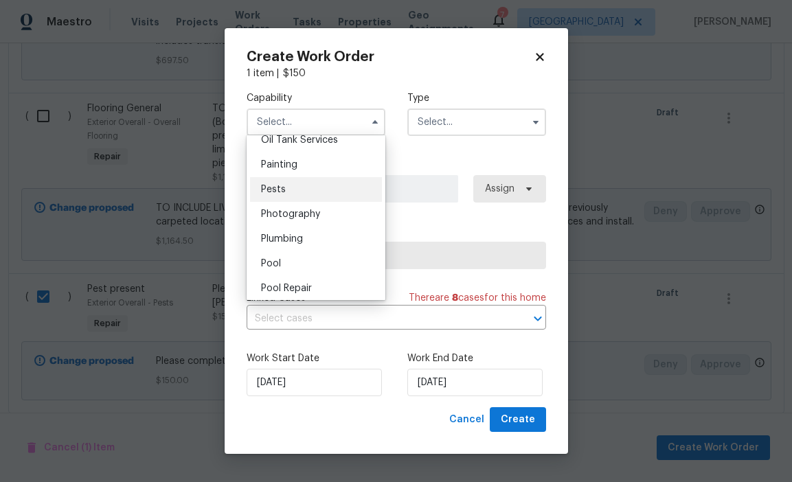
click at [335, 187] on div "Pests" at bounding box center [316, 189] width 132 height 25
type input "Pests"
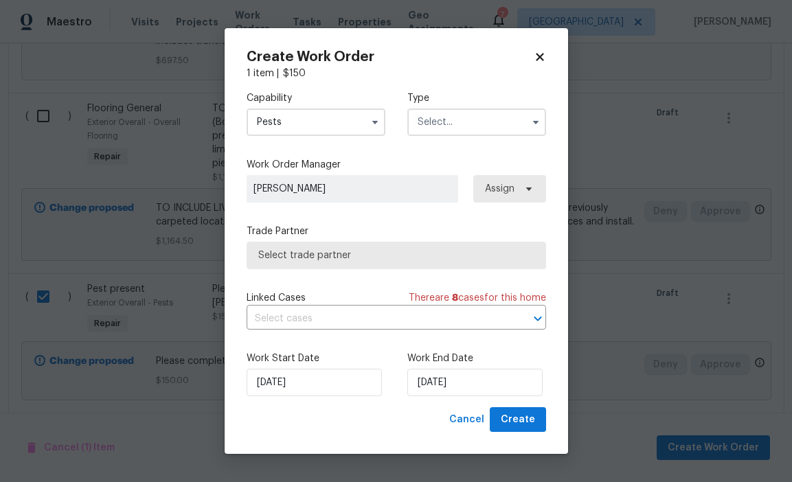
click at [461, 124] on input "text" at bounding box center [476, 121] width 139 height 27
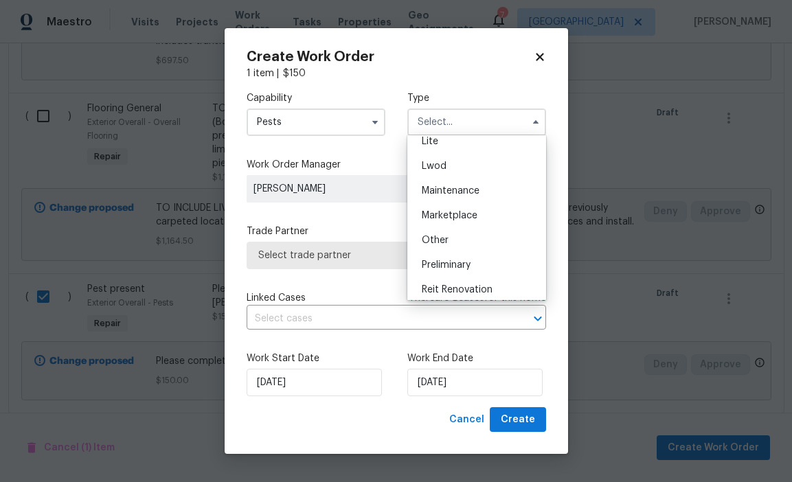
scroll to position [312, 0]
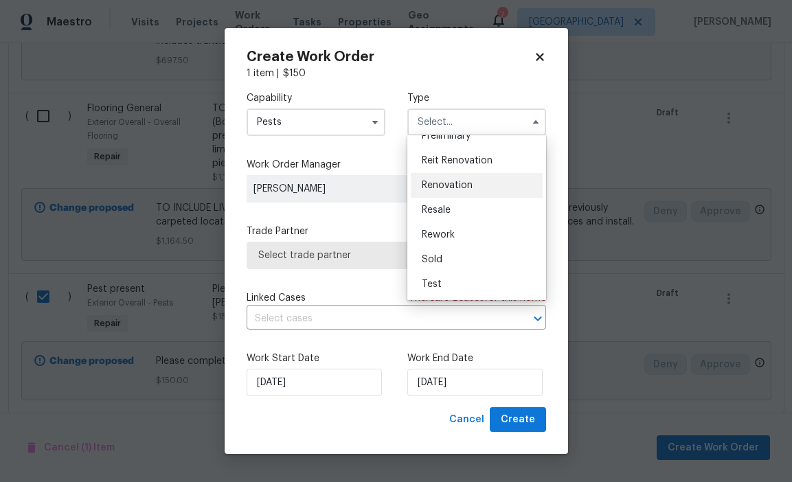
click at [466, 182] on span "Renovation" at bounding box center [447, 186] width 51 height 10
type input "Renovation"
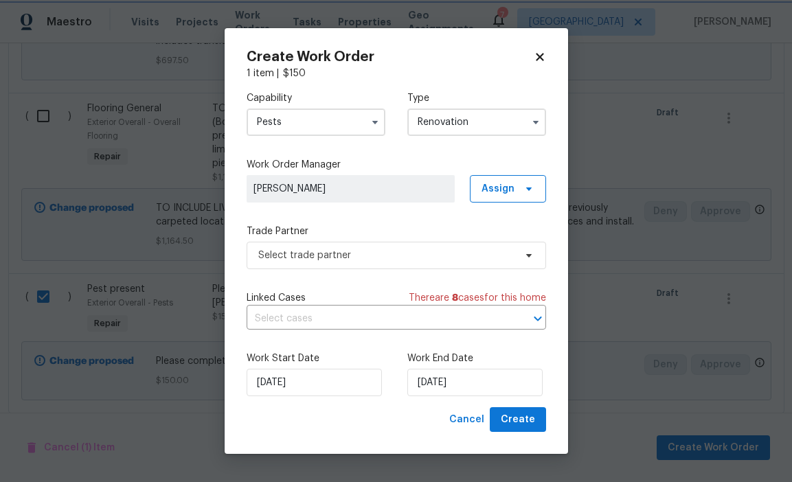
scroll to position [0, 0]
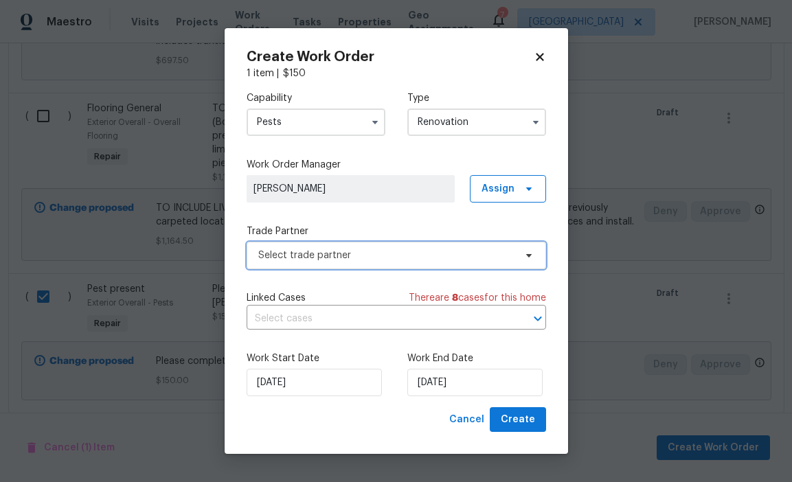
click at [451, 266] on span "Select trade partner" at bounding box center [396, 255] width 299 height 27
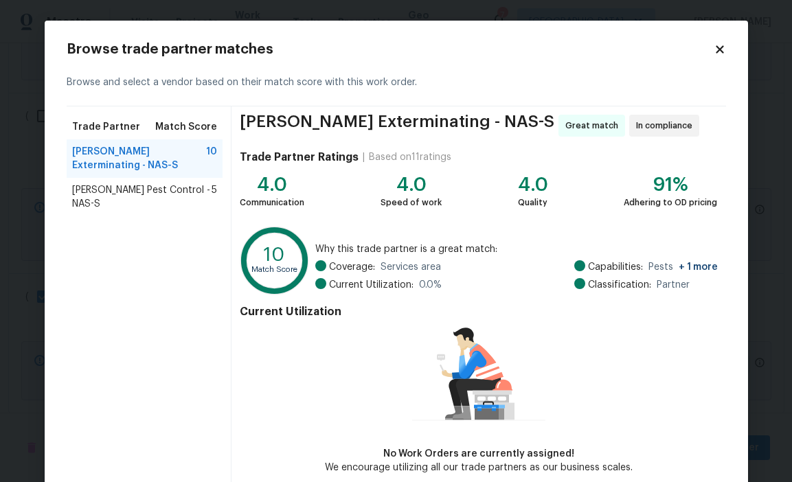
scroll to position [67, 0]
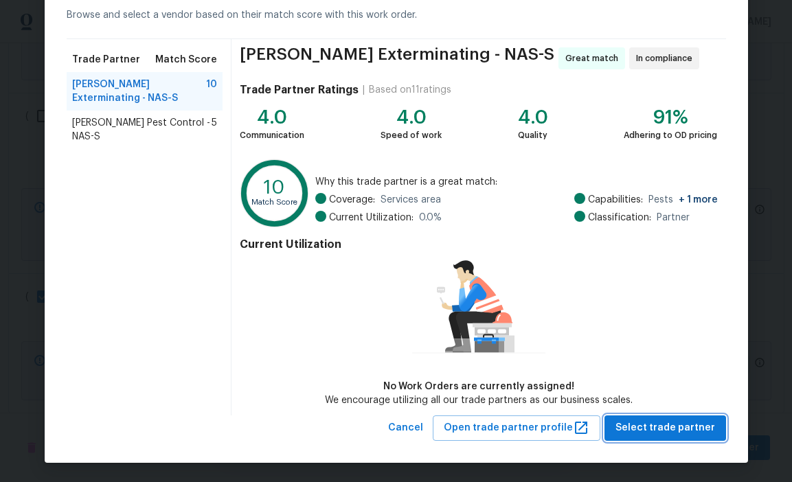
click at [643, 433] on span "Select trade partner" at bounding box center [665, 428] width 100 height 17
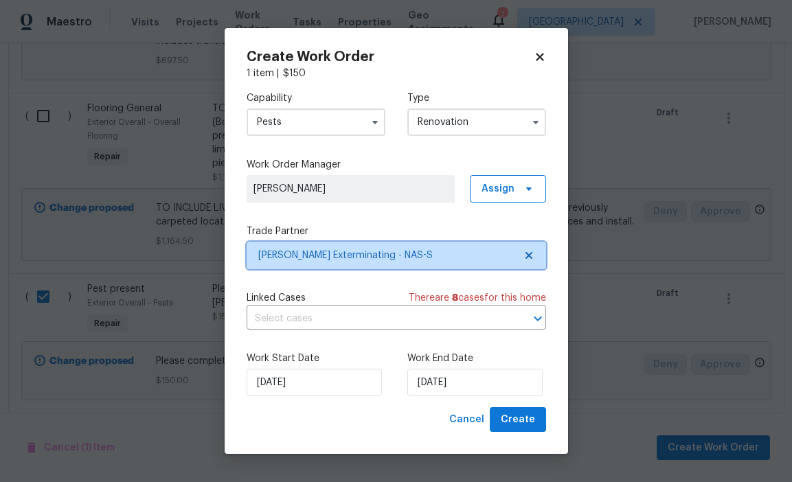
scroll to position [0, 0]
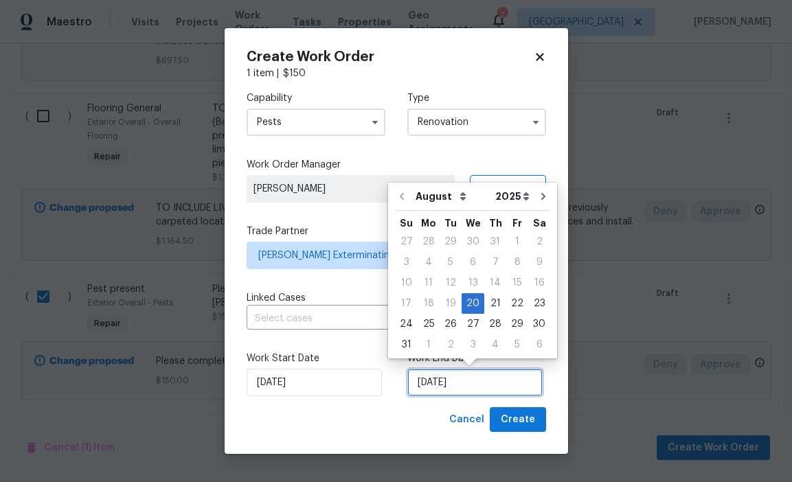
click at [505, 382] on input "[DATE]" at bounding box center [474, 382] width 135 height 27
click at [514, 304] on div "22" at bounding box center [517, 303] width 22 height 19
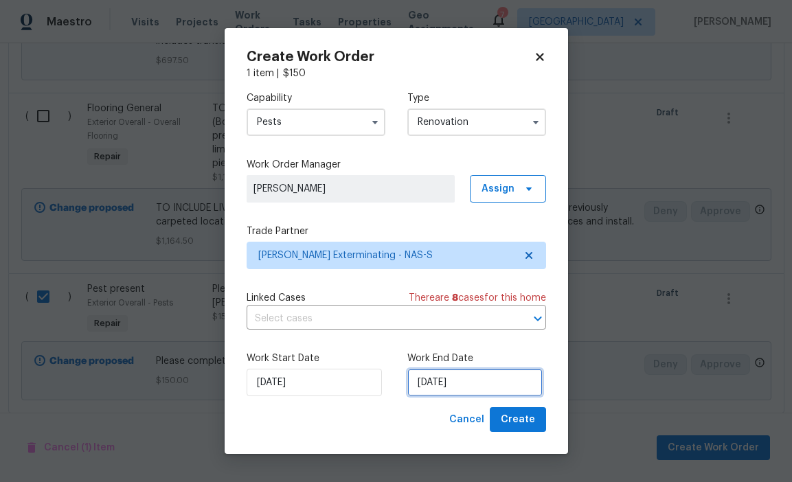
click at [499, 378] on input "[DATE]" at bounding box center [474, 382] width 135 height 27
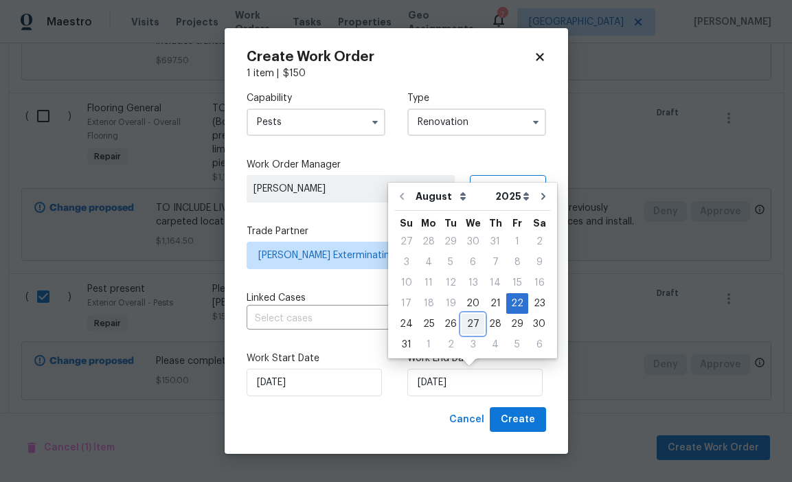
click at [473, 327] on div "27" at bounding box center [472, 323] width 23 height 19
type input "[DATE]"
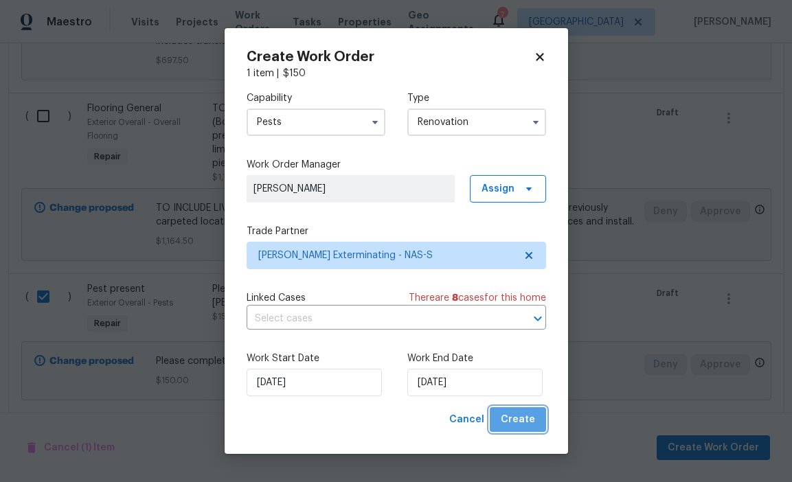
click at [527, 420] on span "Create" at bounding box center [518, 419] width 34 height 17
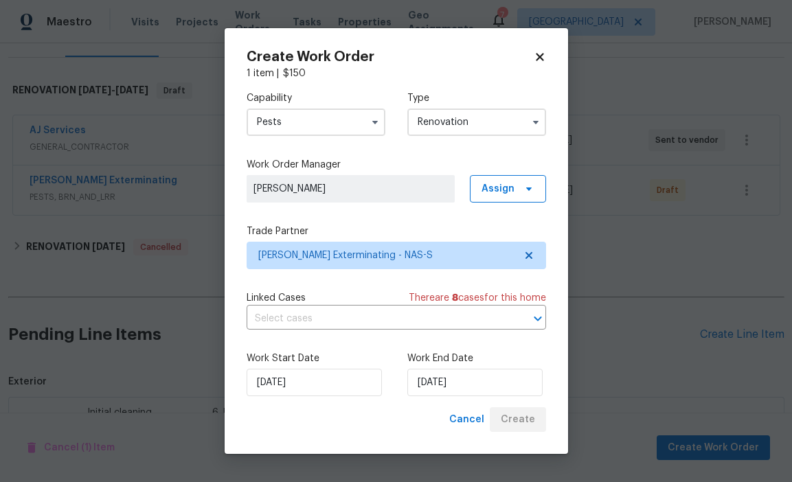
scroll to position [1809, 0]
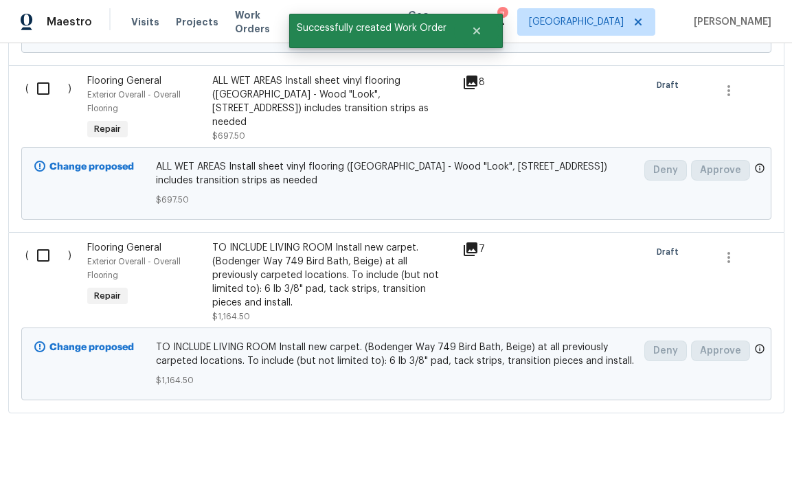
click at [38, 241] on input "checkbox" at bounding box center [48, 255] width 39 height 29
checkbox input "true"
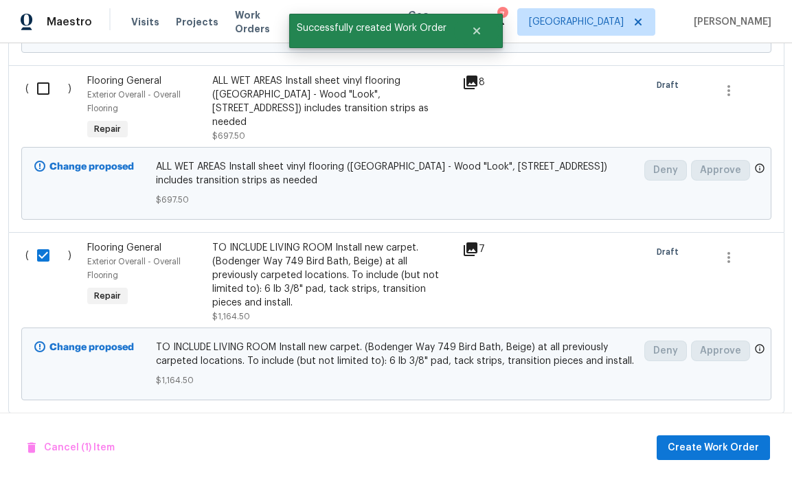
click at [43, 78] on input "checkbox" at bounding box center [48, 88] width 39 height 29
checkbox input "true"
click at [674, 443] on span "Create Work Order" at bounding box center [712, 447] width 91 height 17
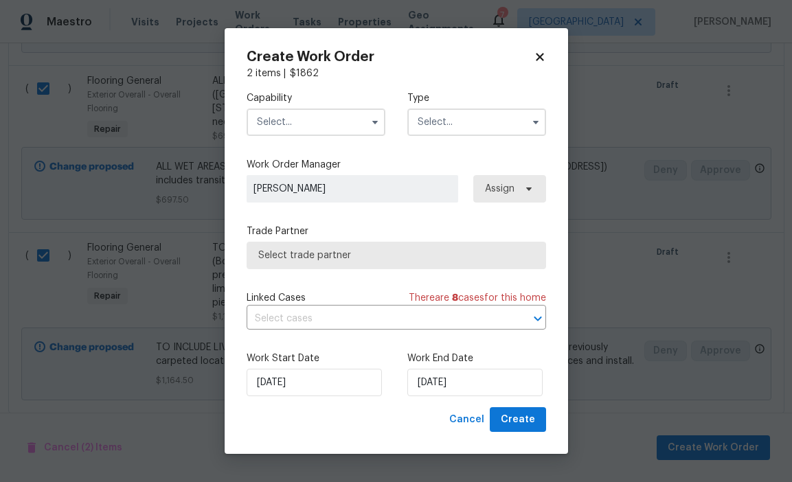
click at [330, 130] on input "text" at bounding box center [316, 121] width 139 height 27
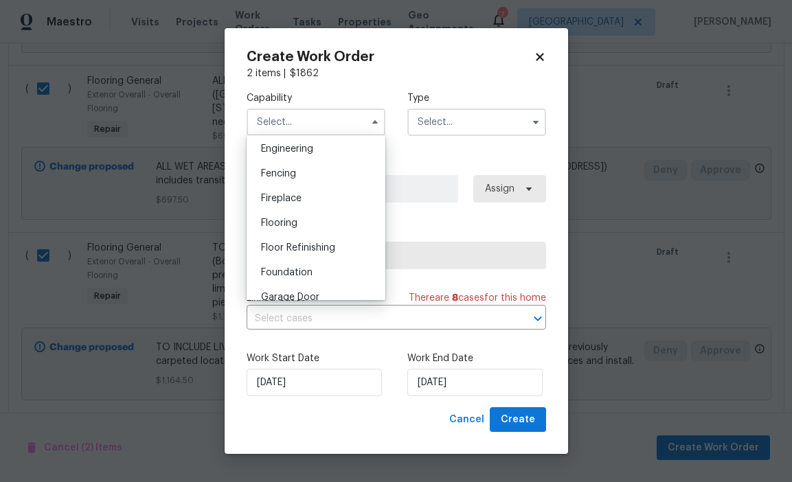
scroll to position [462, 0]
click at [326, 222] on div "Flooring" at bounding box center [316, 221] width 132 height 25
type input "Flooring"
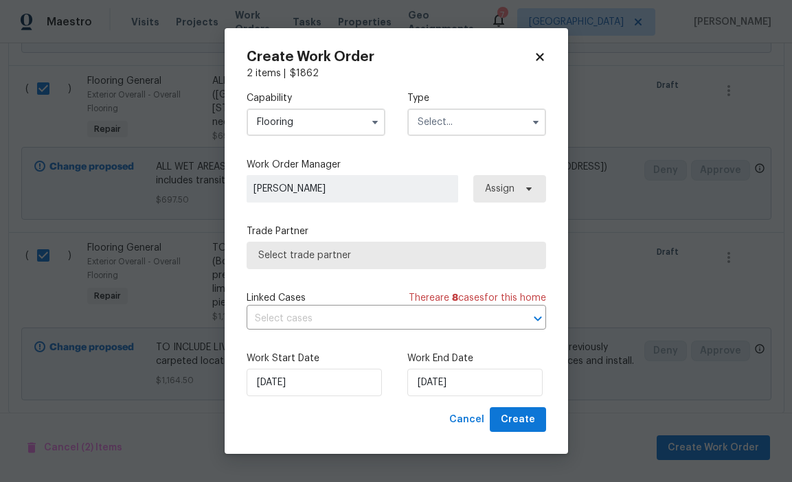
click at [440, 117] on input "text" at bounding box center [476, 121] width 139 height 27
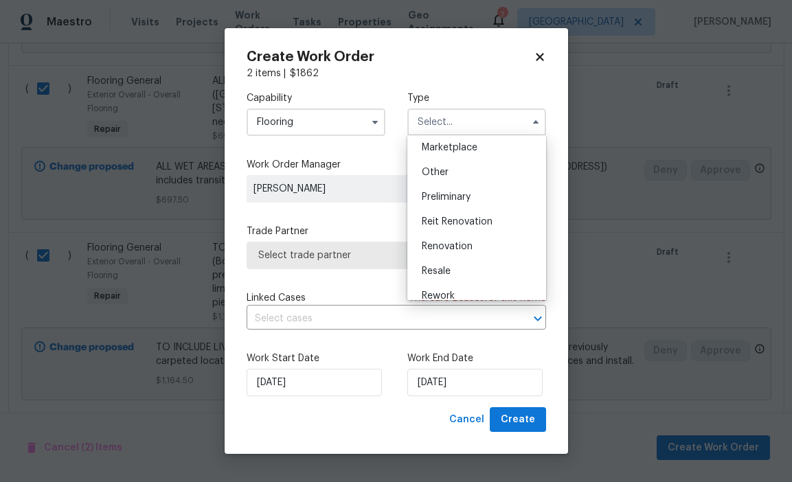
scroll to position [254, 0]
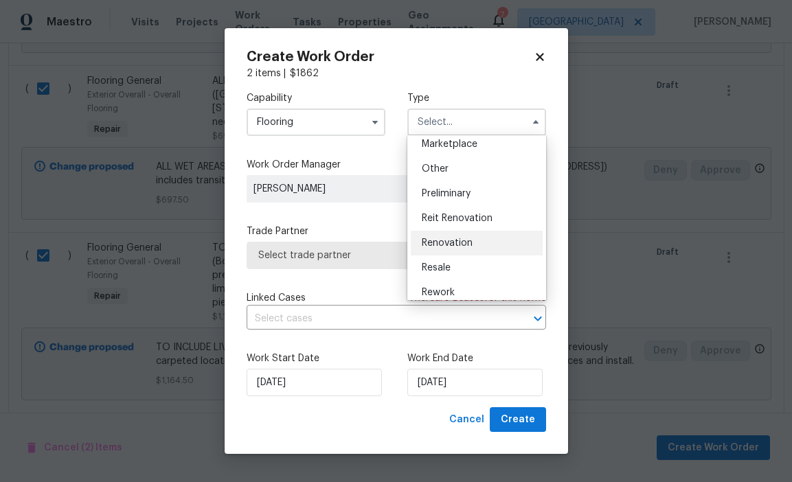
click at [458, 242] on span "Renovation" at bounding box center [447, 243] width 51 height 10
type input "Renovation"
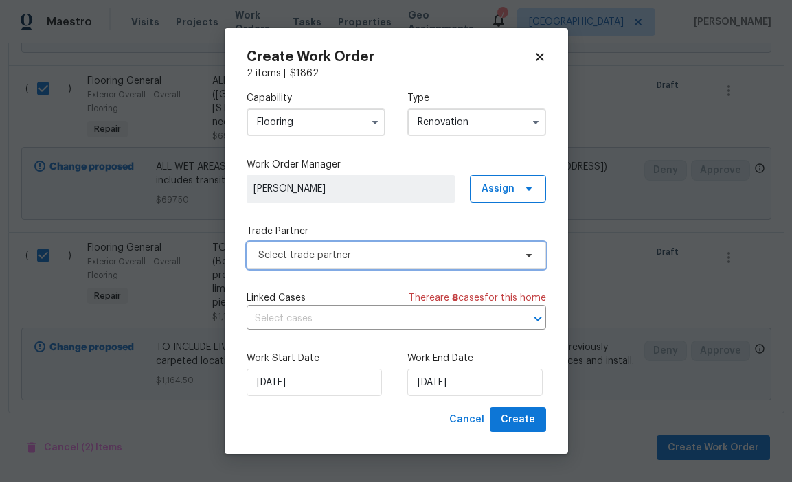
click at [458, 258] on span "Select trade partner" at bounding box center [386, 256] width 256 height 14
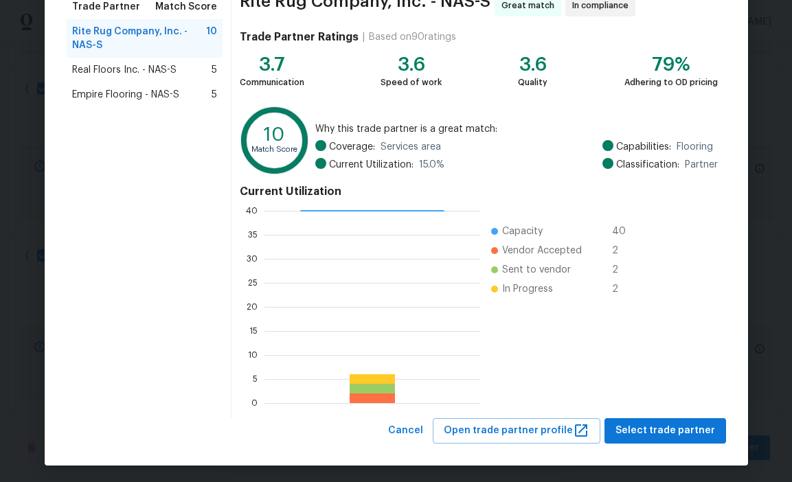
scroll to position [124, 0]
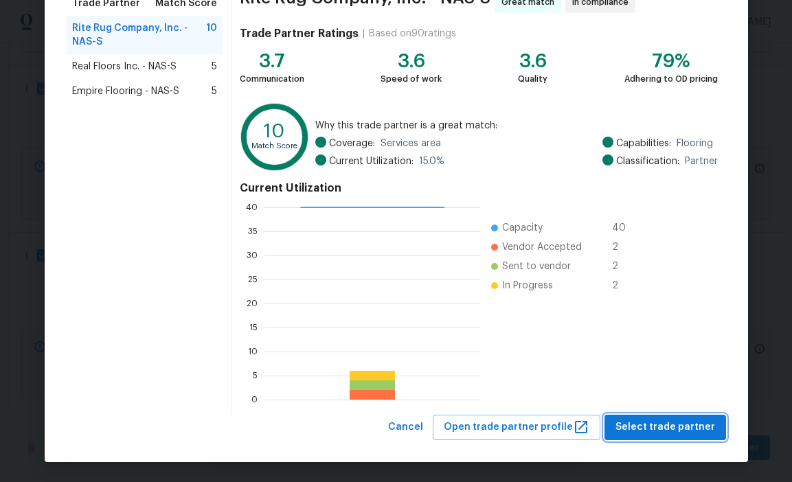
click at [619, 431] on button "Select trade partner" at bounding box center [665, 427] width 122 height 25
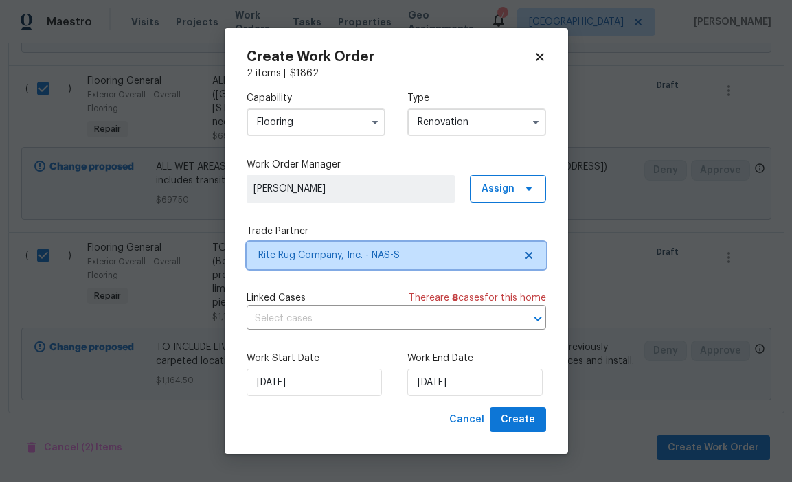
scroll to position [0, 0]
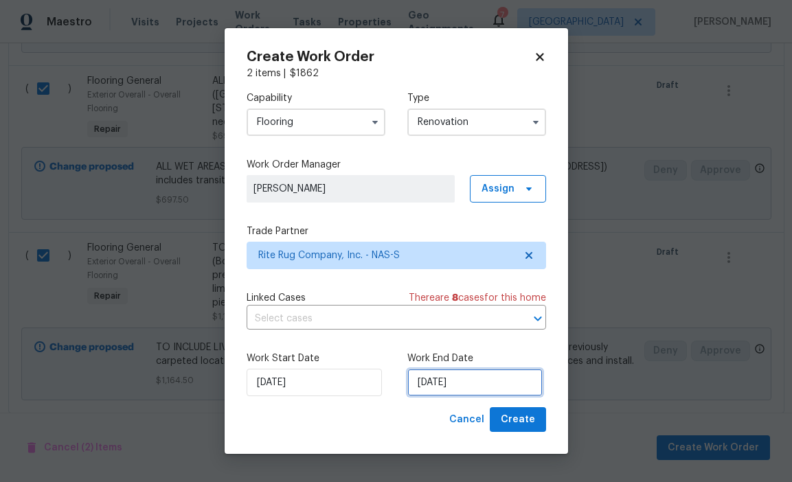
click at [496, 386] on input "[DATE]" at bounding box center [474, 382] width 135 height 27
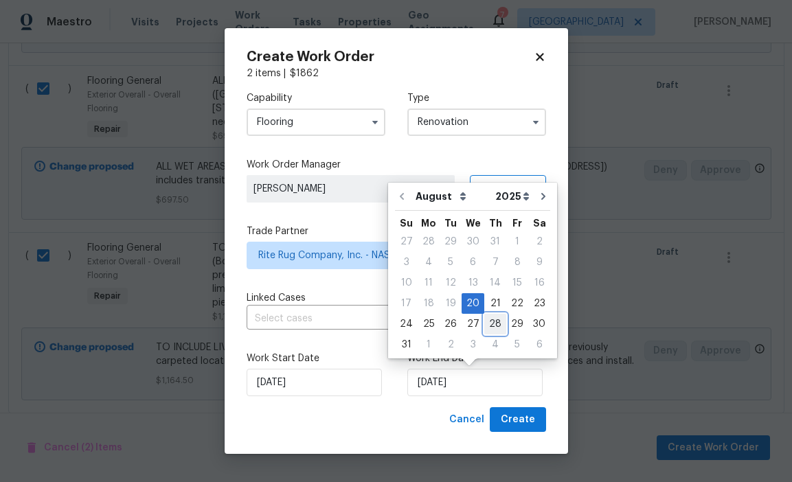
click at [491, 324] on div "28" at bounding box center [495, 323] width 22 height 19
type input "[DATE]"
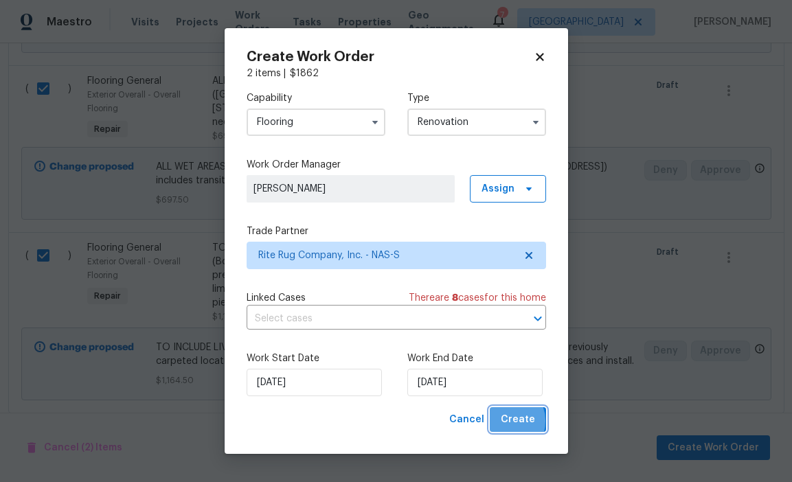
click at [507, 421] on span "Create" at bounding box center [518, 419] width 34 height 17
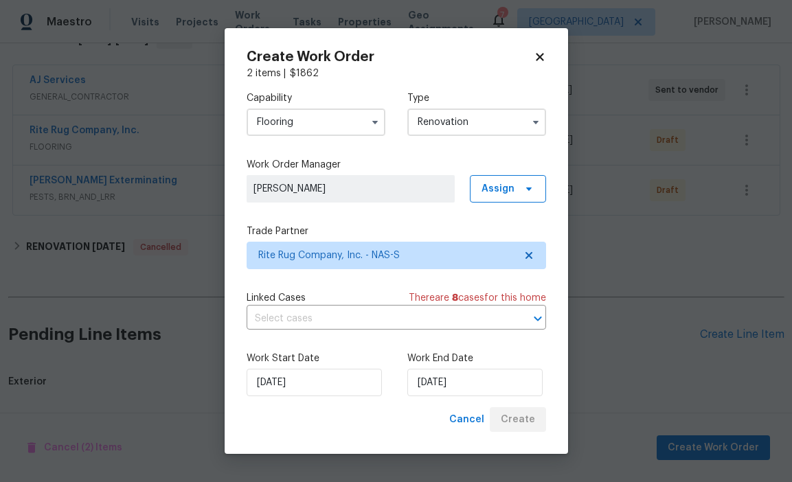
scroll to position [1524, 0]
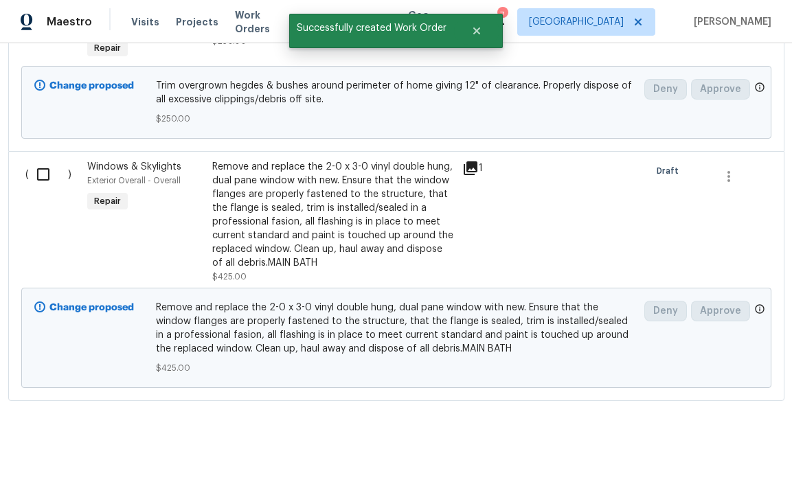
click at [45, 160] on input "checkbox" at bounding box center [48, 174] width 39 height 29
checkbox input "true"
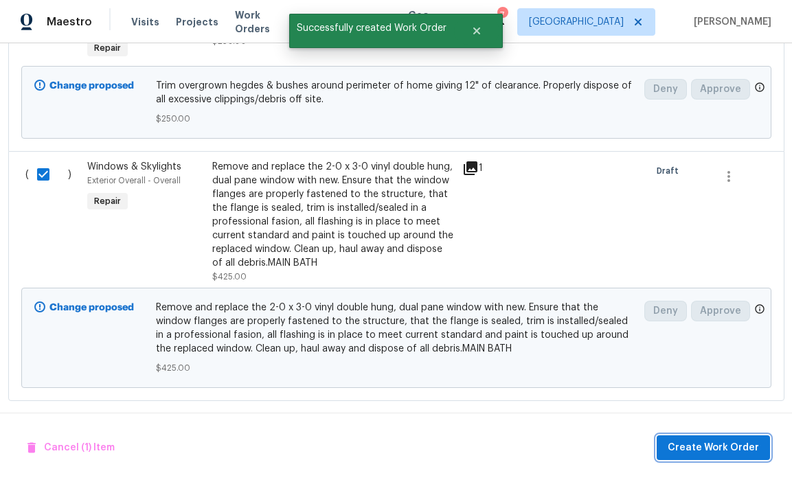
click at [735, 443] on span "Create Work Order" at bounding box center [712, 447] width 91 height 17
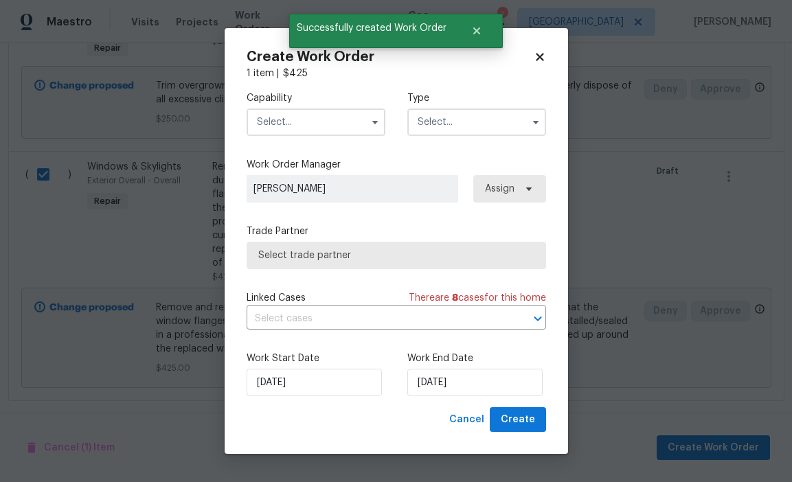
click at [329, 113] on input "text" at bounding box center [316, 121] width 139 height 27
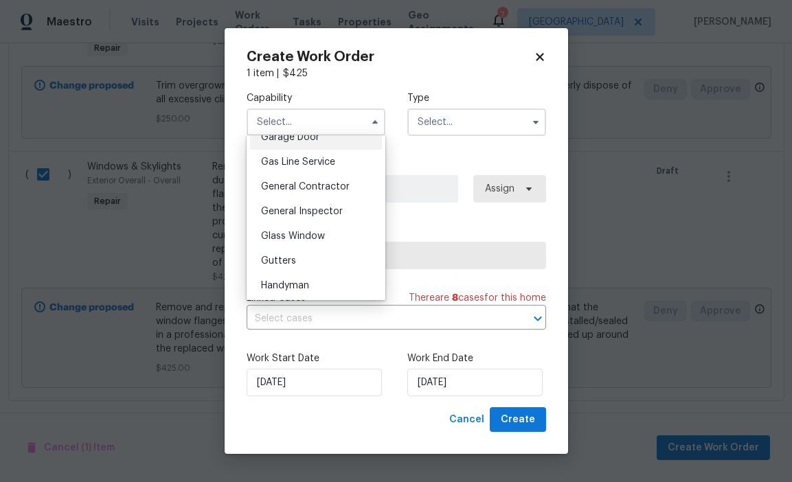
scroll to position [626, 0]
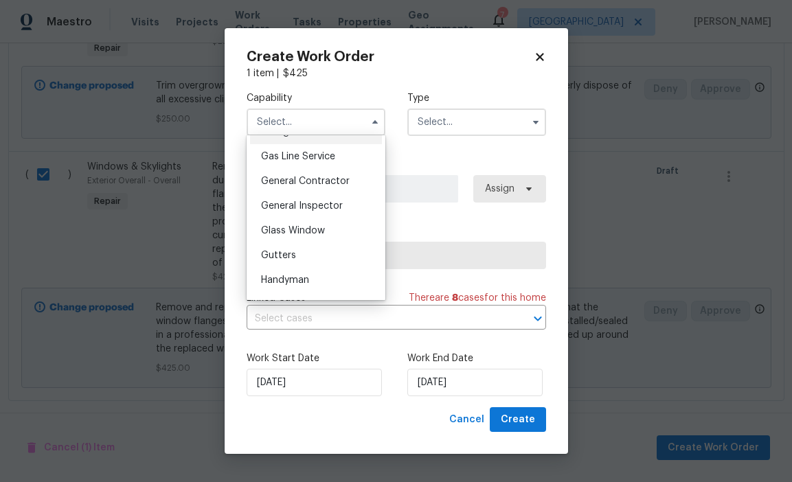
click at [328, 227] on div "Glass Window" at bounding box center [316, 230] width 132 height 25
type input "Glass Window"
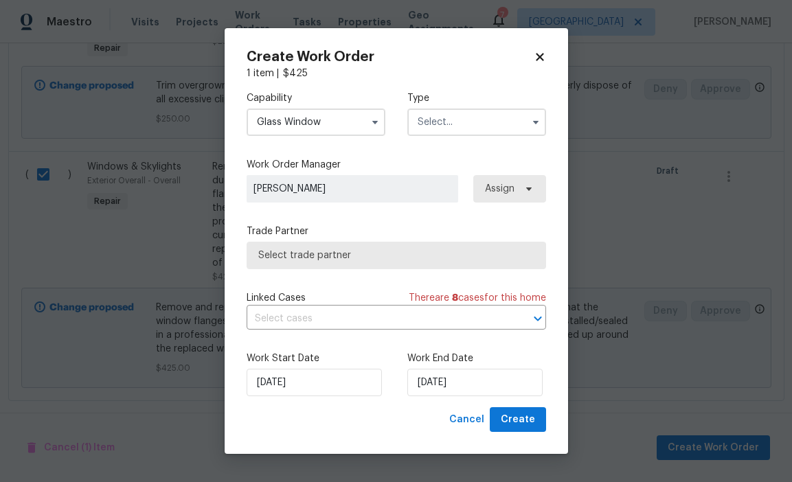
click at [453, 132] on input "text" at bounding box center [476, 121] width 139 height 27
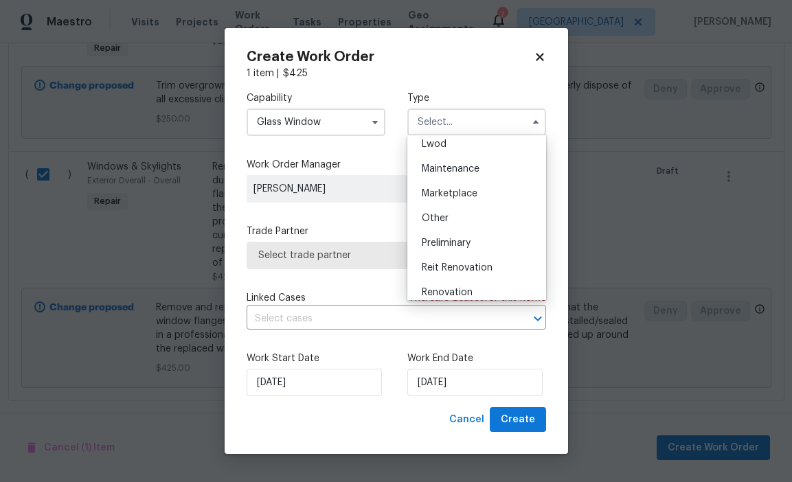
scroll to position [211, 0]
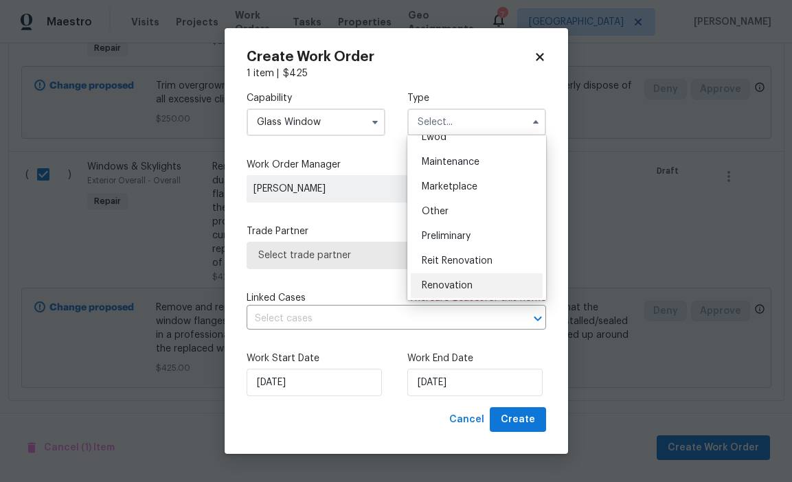
click at [452, 281] on span "Renovation" at bounding box center [447, 286] width 51 height 10
type input "Renovation"
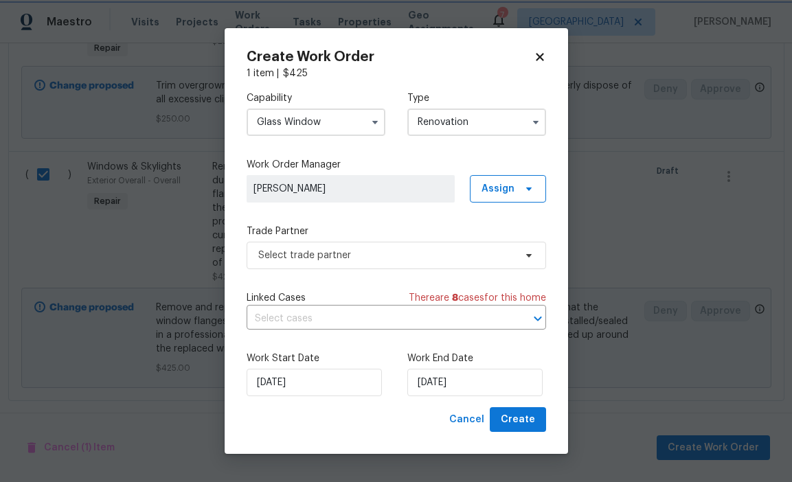
scroll to position [0, 0]
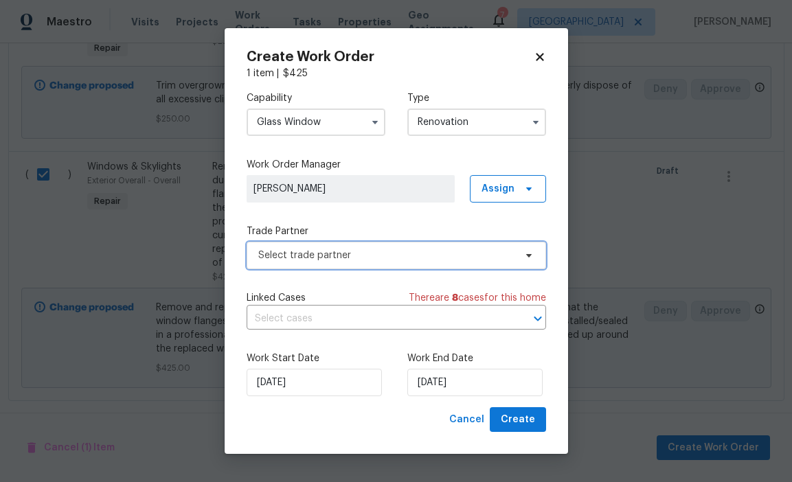
click at [448, 249] on span "Select trade partner" at bounding box center [386, 256] width 256 height 14
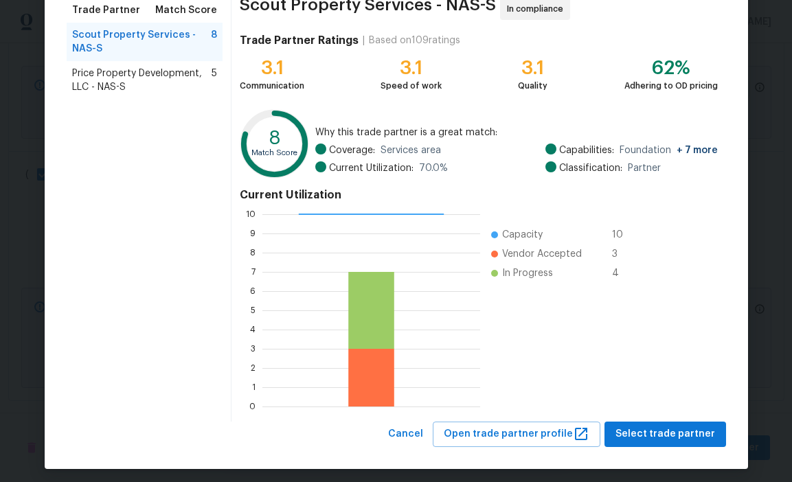
scroll to position [124, 0]
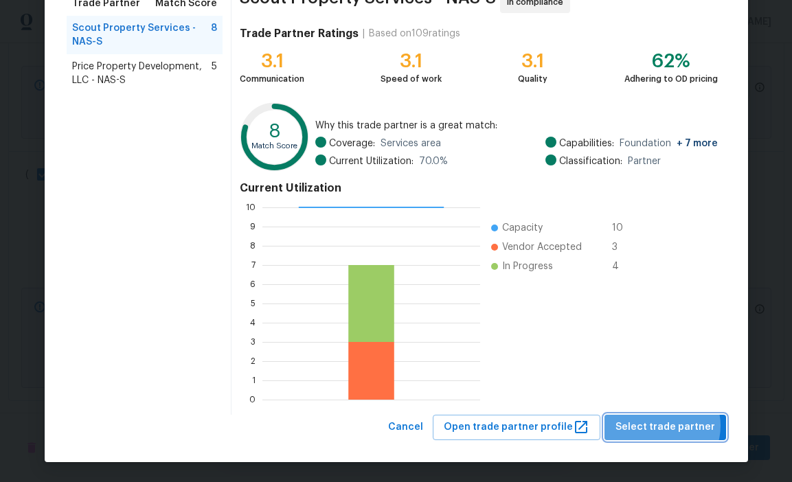
click at [667, 426] on span "Select trade partner" at bounding box center [665, 427] width 100 height 17
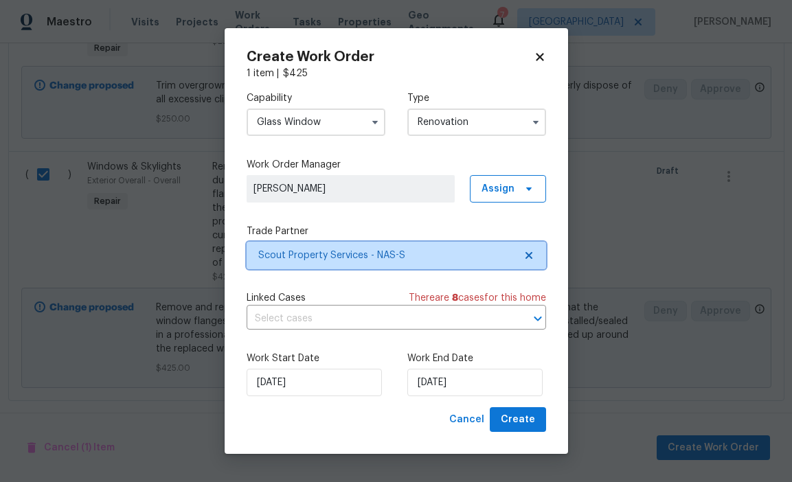
scroll to position [0, 0]
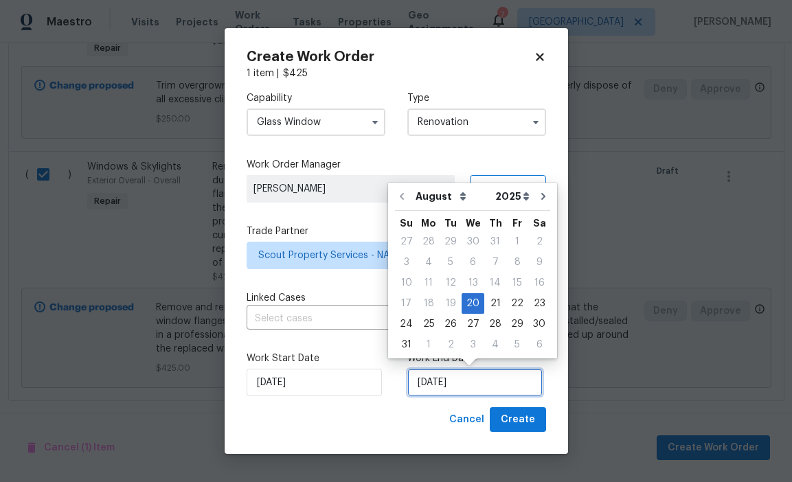
click at [496, 387] on input "[DATE]" at bounding box center [474, 382] width 135 height 27
click at [484, 323] on div "28" at bounding box center [495, 323] width 22 height 19
type input "[DATE]"
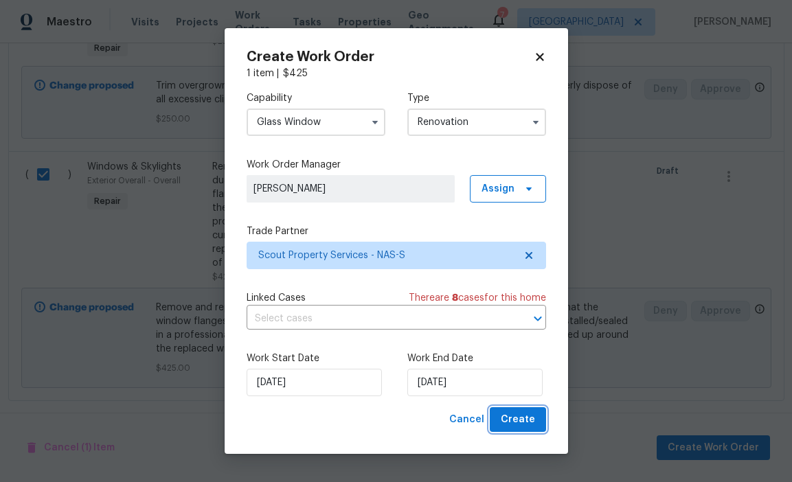
click at [516, 414] on span "Create" at bounding box center [518, 419] width 34 height 17
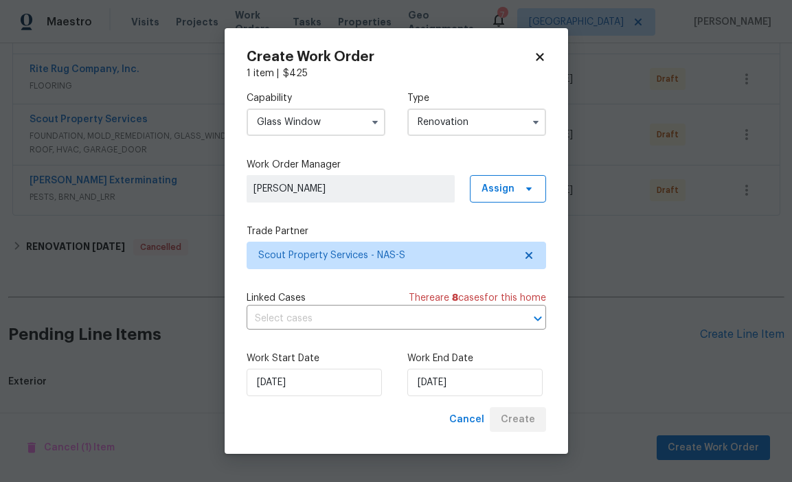
scroll to position [1335, 0]
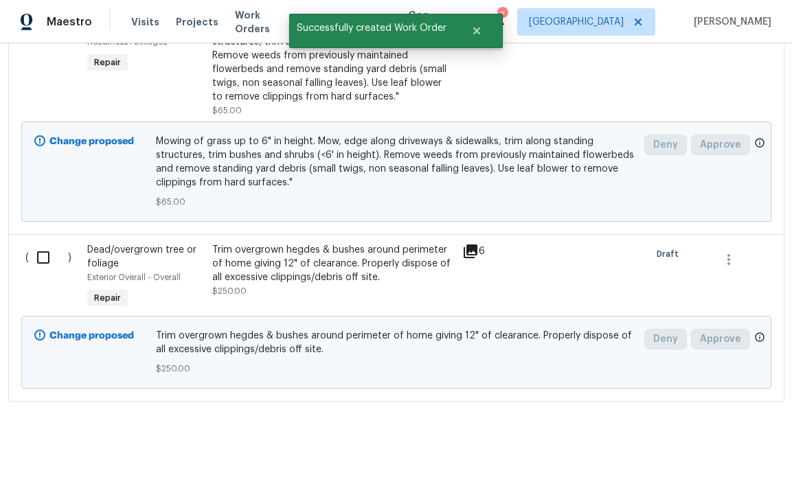
click at [46, 250] on input "checkbox" at bounding box center [48, 257] width 39 height 29
checkbox input "true"
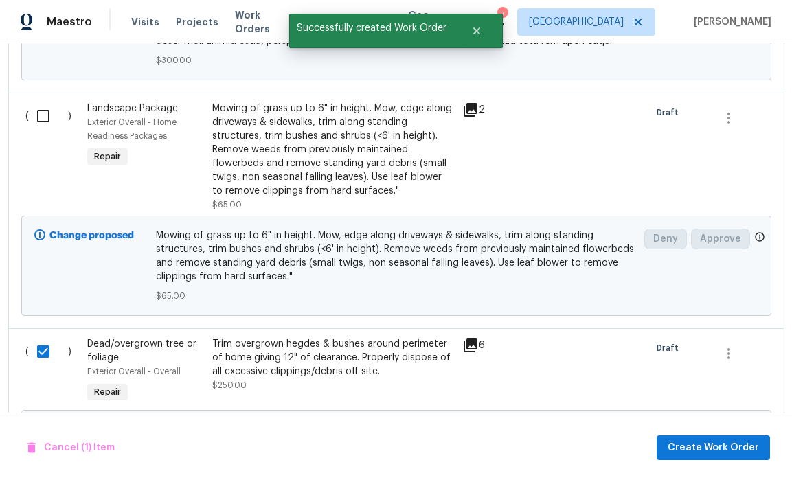
scroll to position [1230, 0]
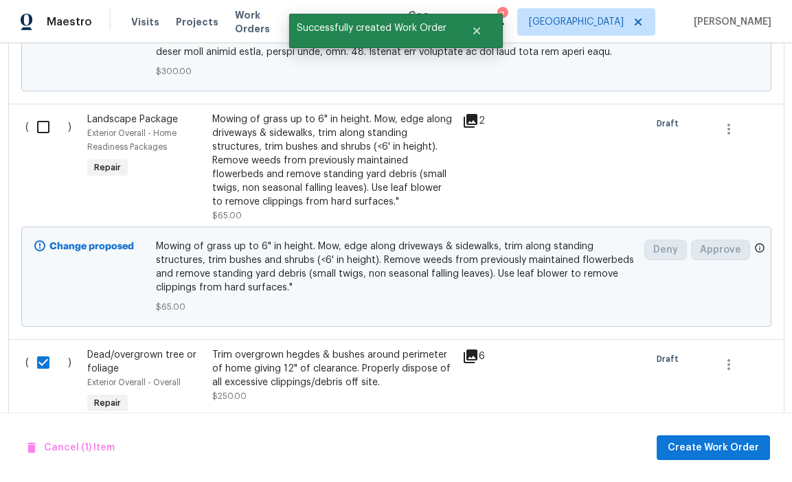
click at [43, 113] on input "checkbox" at bounding box center [48, 127] width 39 height 29
checkbox input "true"
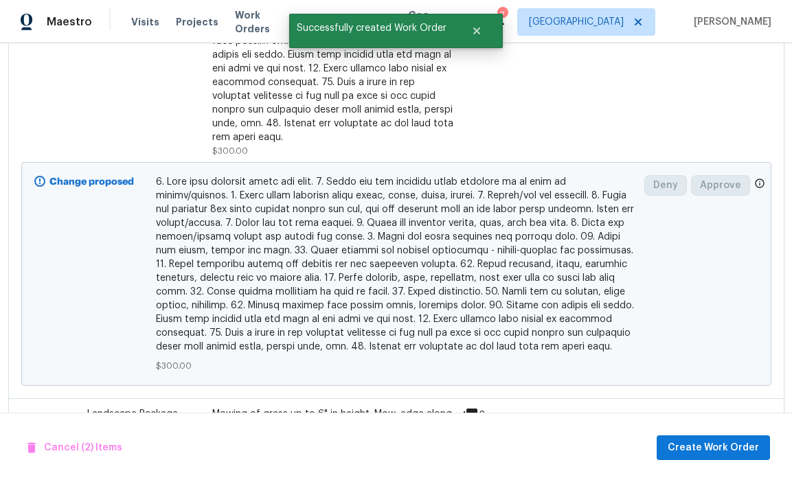
scroll to position [933, 0]
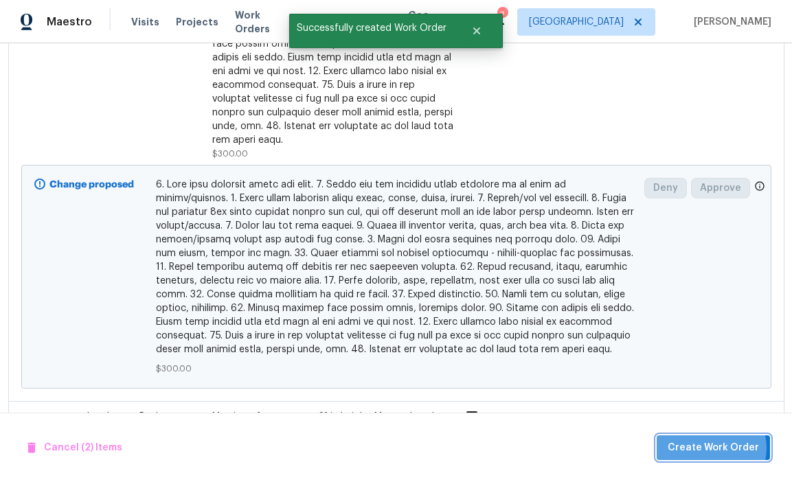
click at [716, 448] on span "Create Work Order" at bounding box center [712, 447] width 91 height 17
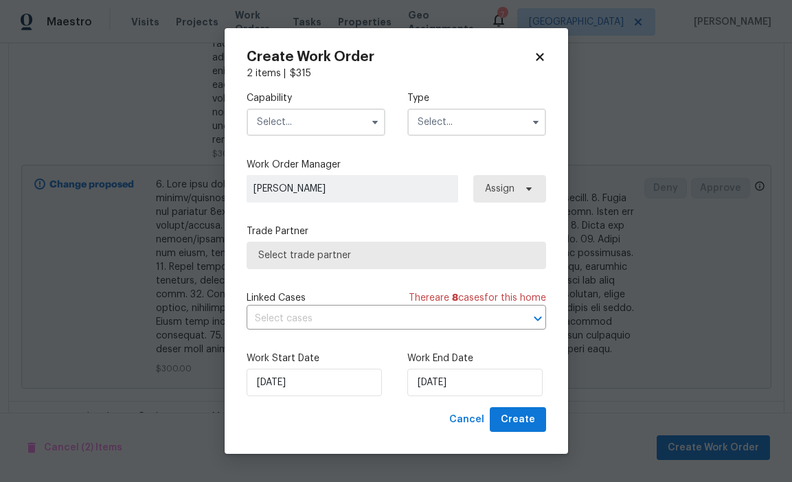
click at [325, 122] on input "text" at bounding box center [316, 121] width 139 height 27
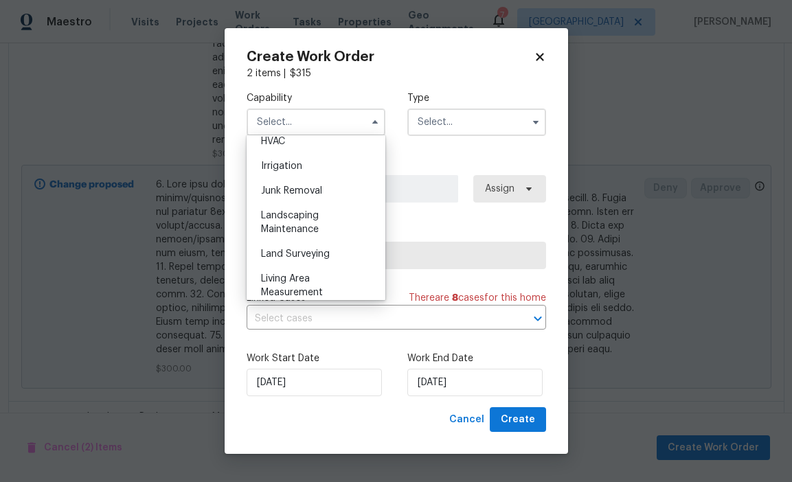
scroll to position [852, 0]
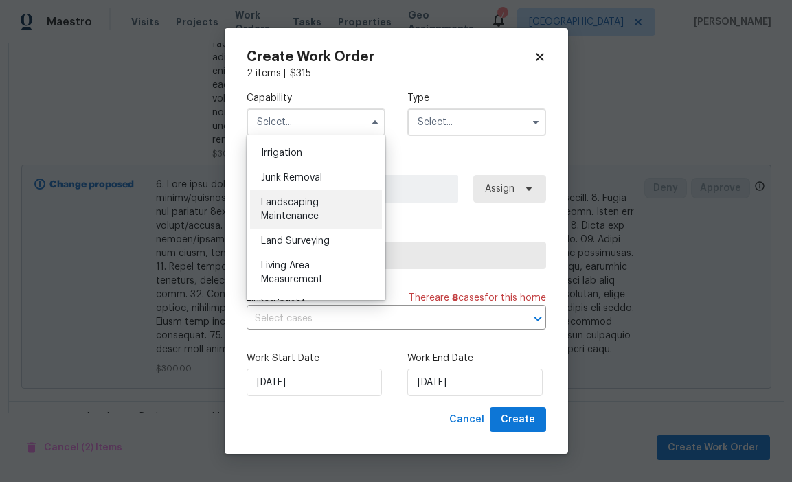
click at [337, 209] on div "Landscaping Maintenance" at bounding box center [316, 209] width 132 height 38
type input "Landscaping Maintenance"
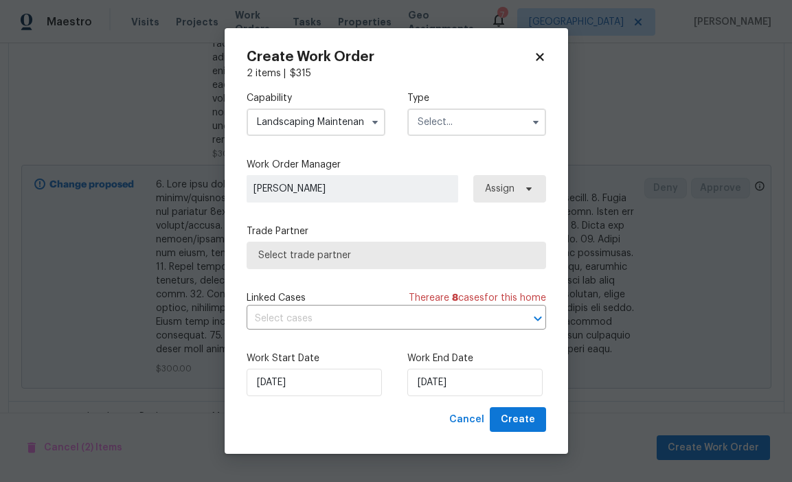
click at [466, 120] on input "text" at bounding box center [476, 121] width 139 height 27
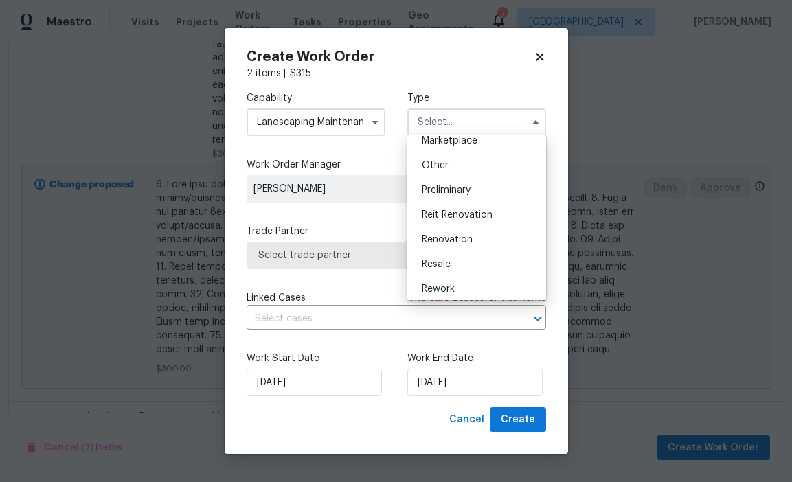
scroll to position [263, 0]
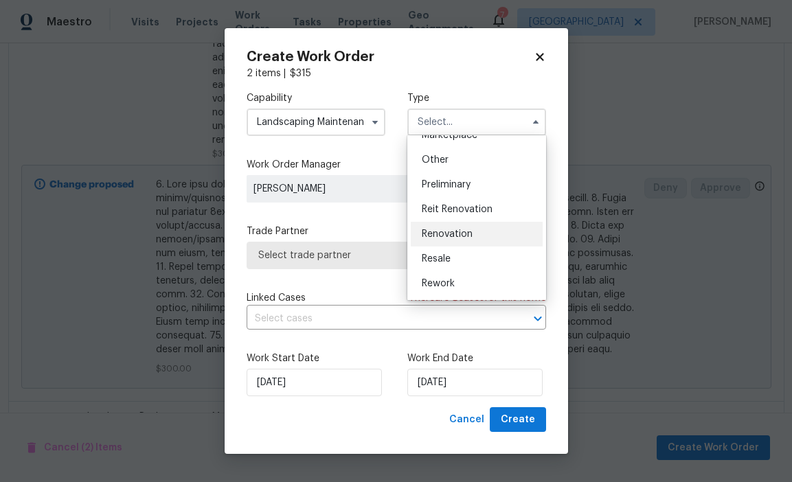
click at [468, 238] on span "Renovation" at bounding box center [447, 234] width 51 height 10
type input "Renovation"
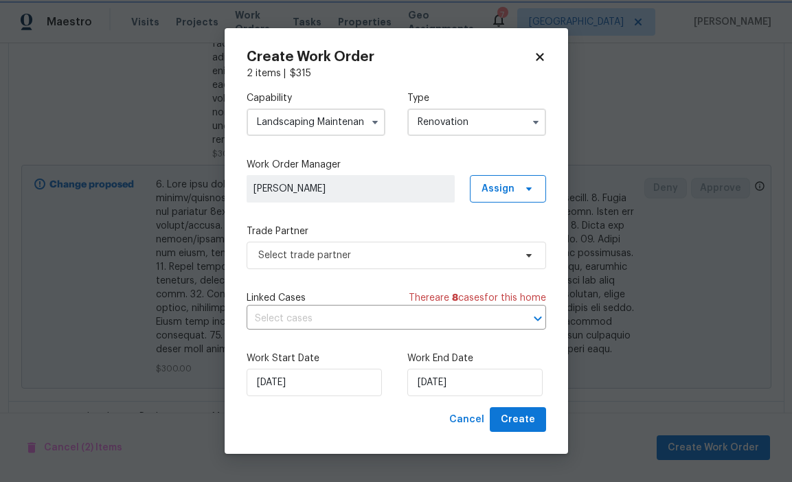
scroll to position [0, 0]
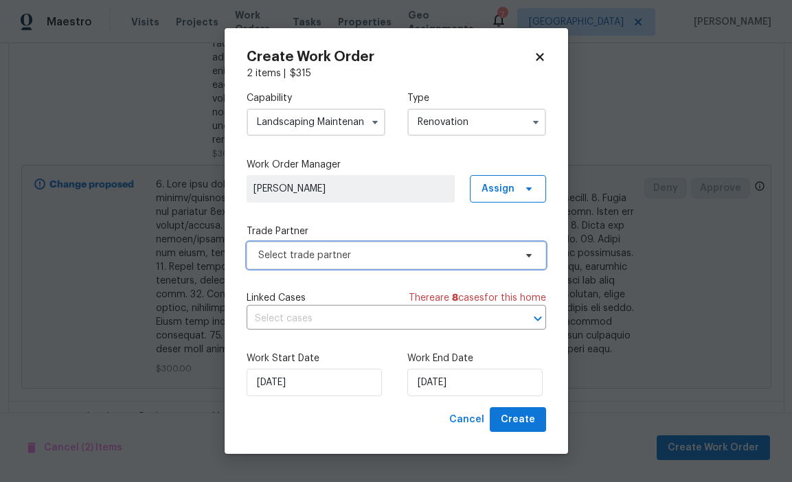
click at [468, 253] on span "Select trade partner" at bounding box center [386, 256] width 256 height 14
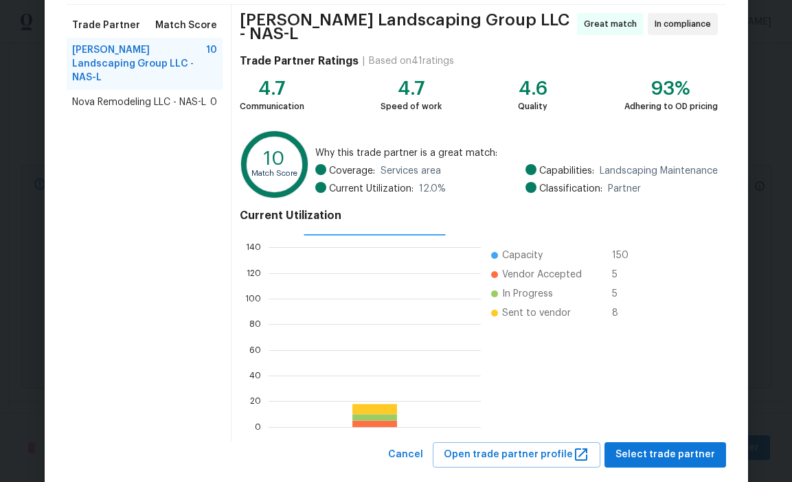
scroll to position [124, 0]
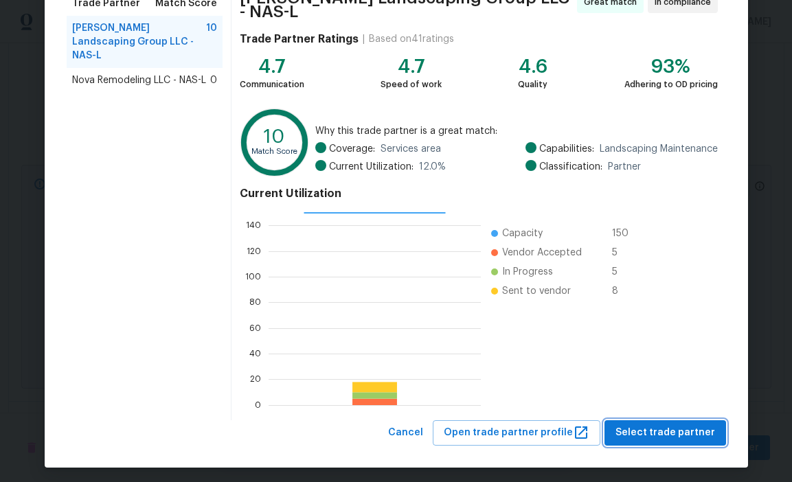
click at [634, 424] on span "Select trade partner" at bounding box center [665, 432] width 100 height 17
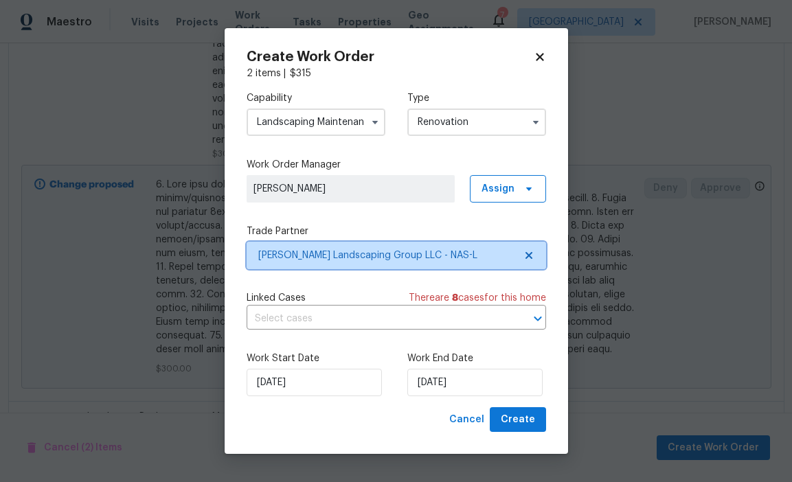
scroll to position [0, 0]
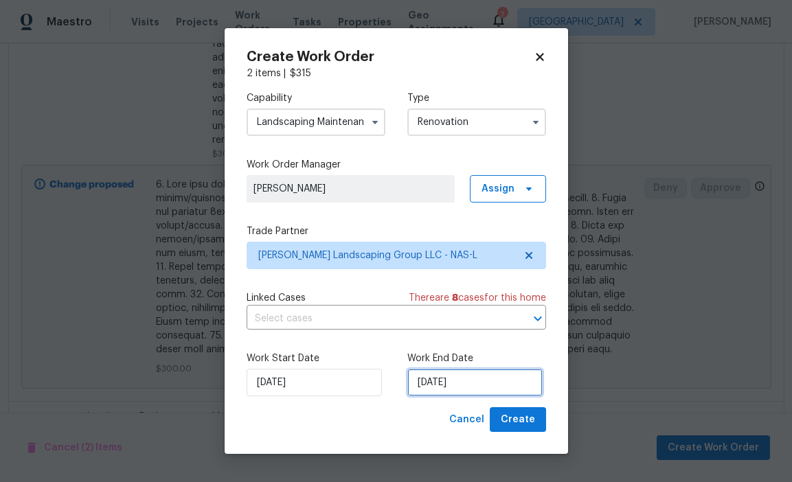
click at [499, 389] on input "[DATE]" at bounding box center [474, 382] width 135 height 27
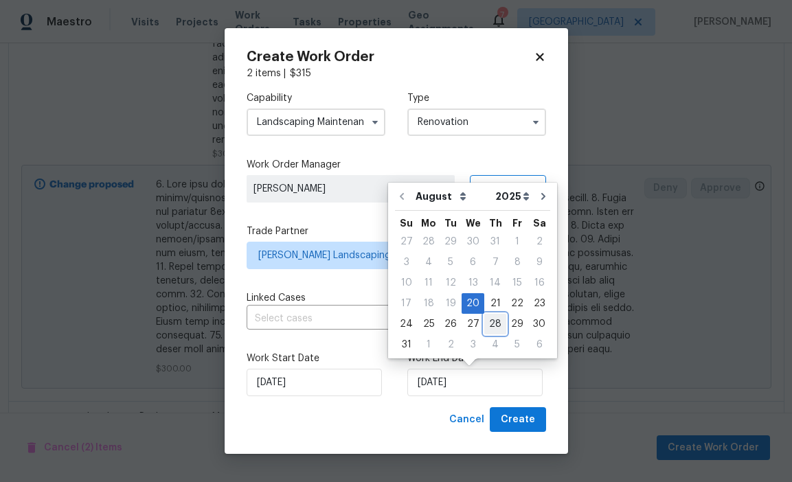
click at [488, 325] on div "28" at bounding box center [495, 323] width 22 height 19
type input "[DATE]"
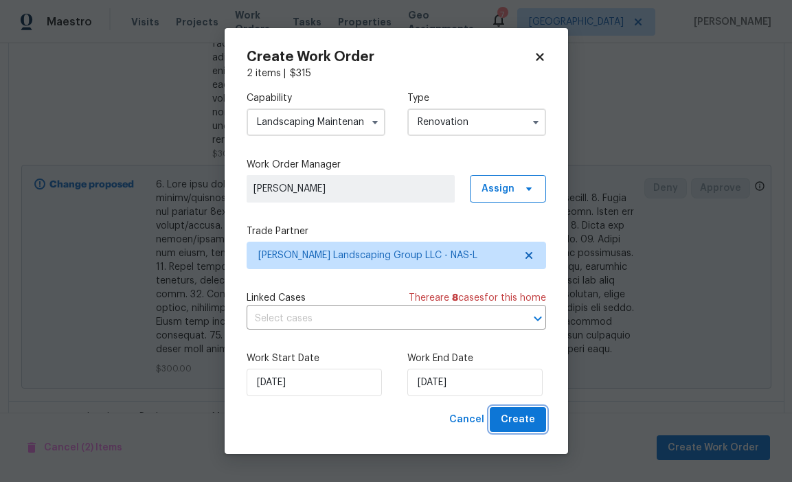
click at [513, 415] on span "Create" at bounding box center [518, 419] width 34 height 17
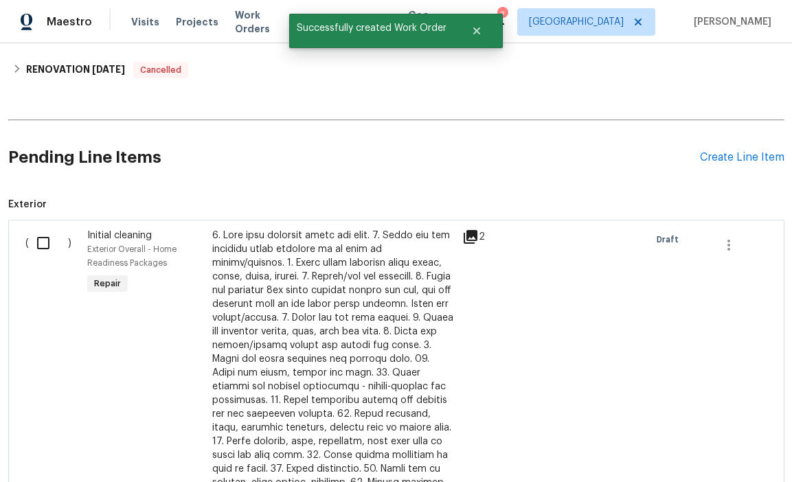
scroll to position [543, 0]
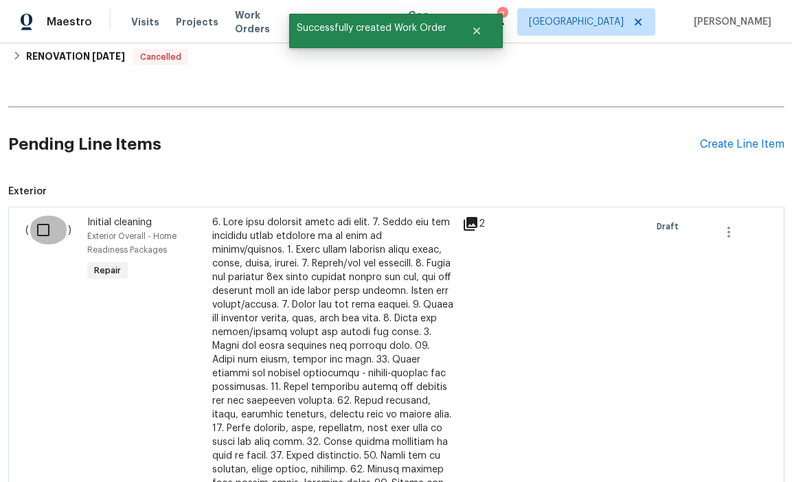
click at [34, 236] on input "checkbox" at bounding box center [48, 230] width 39 height 29
checkbox input "true"
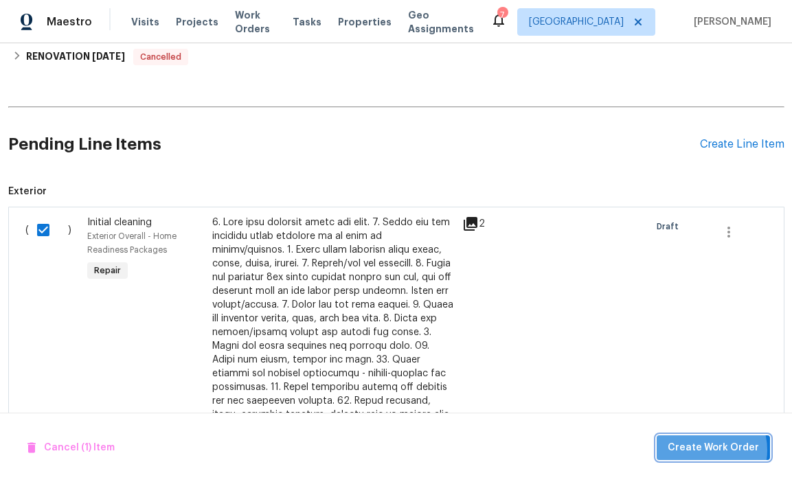
click at [704, 450] on span "Create Work Order" at bounding box center [712, 447] width 91 height 17
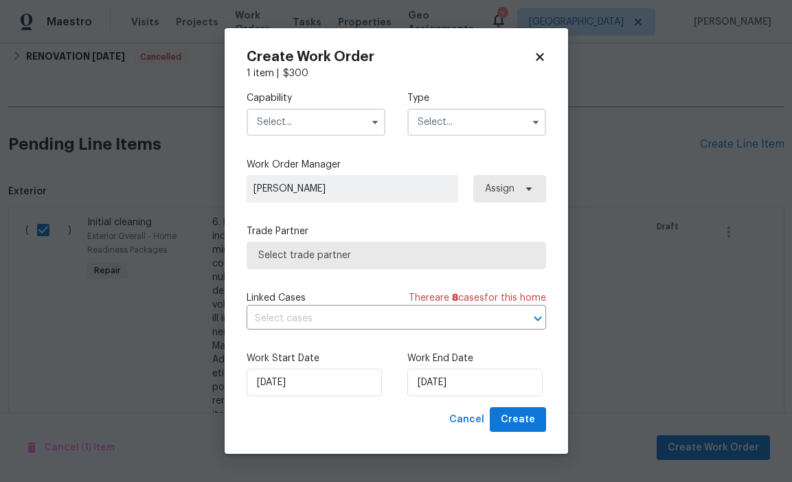
click at [349, 127] on input "text" at bounding box center [316, 121] width 139 height 27
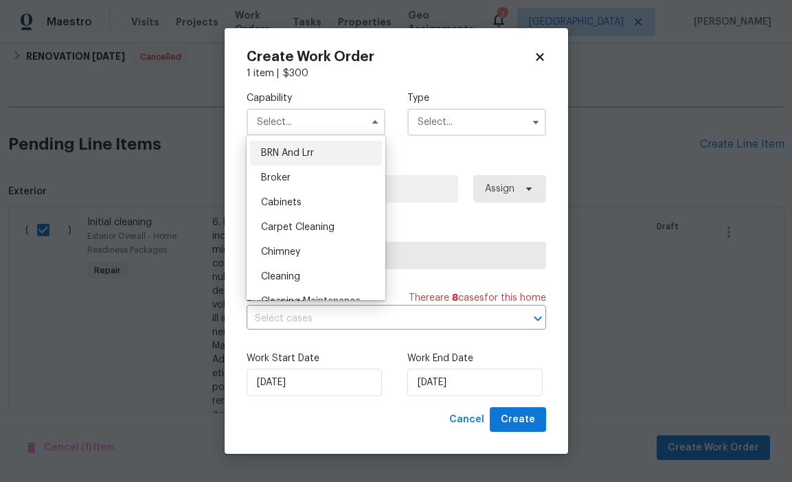
scroll to position [74, 0]
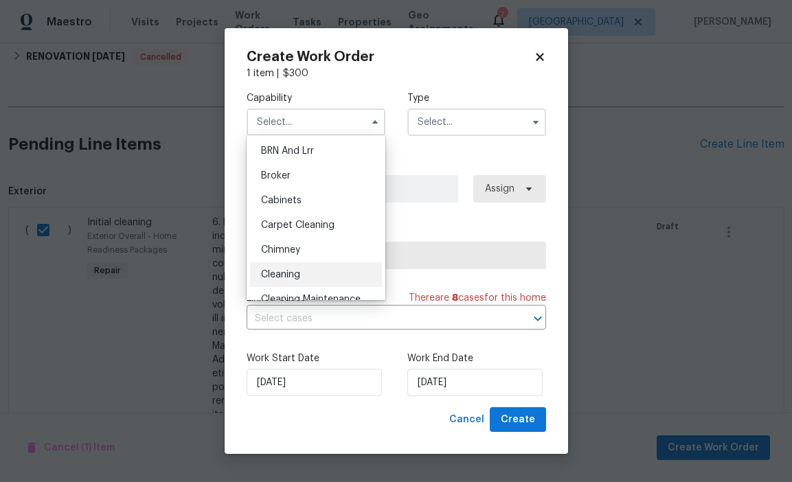
click at [318, 271] on div "Cleaning" at bounding box center [316, 274] width 132 height 25
type input "Cleaning"
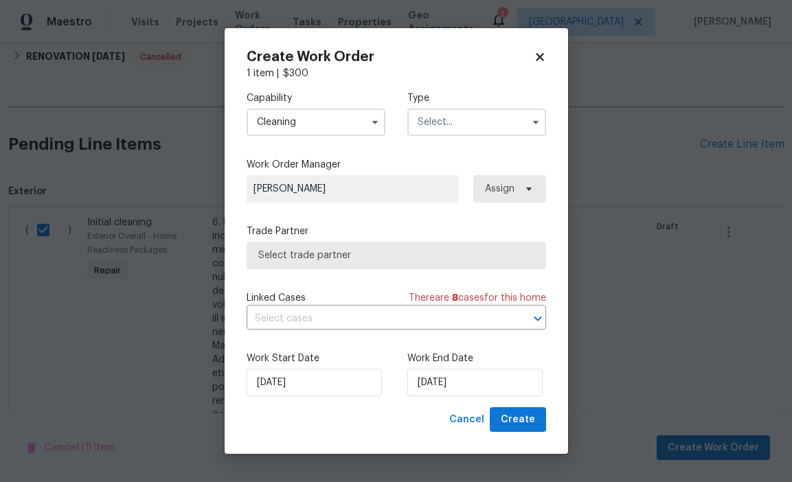
click at [466, 124] on input "text" at bounding box center [476, 121] width 139 height 27
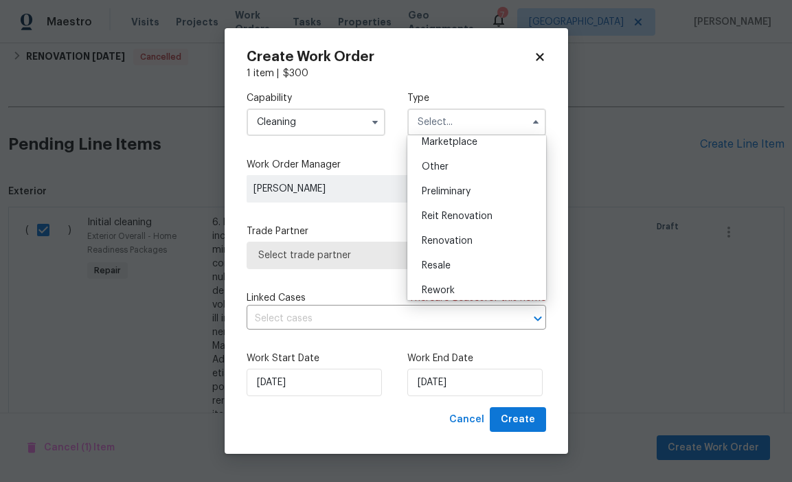
scroll to position [257, 0]
click at [452, 233] on div "Renovation" at bounding box center [477, 240] width 132 height 25
type input "Renovation"
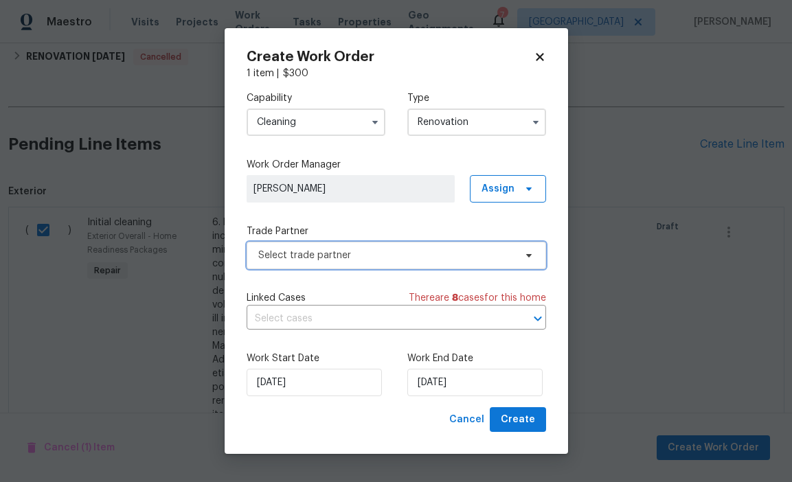
click at [446, 255] on span "Select trade partner" at bounding box center [386, 256] width 256 height 14
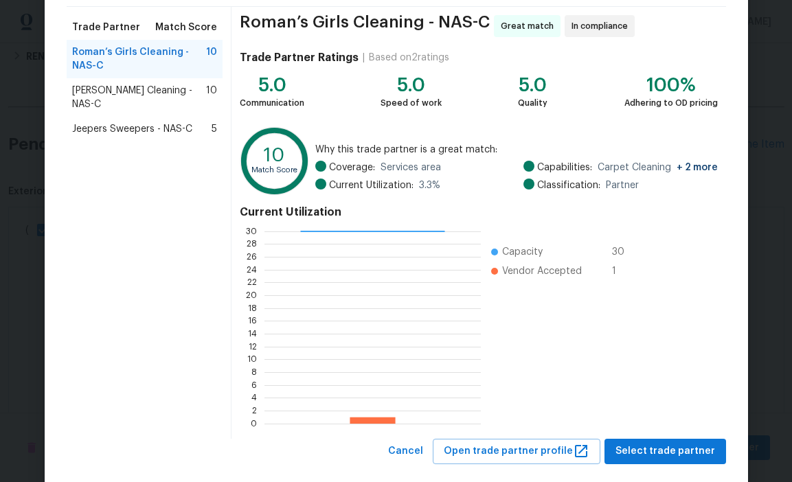
scroll to position [111, 0]
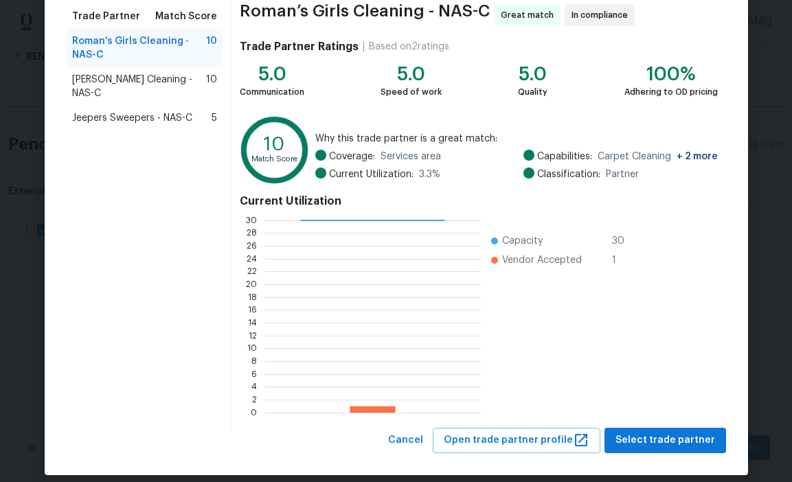
click at [164, 81] on span "[PERSON_NAME] Cleaning - NAS-C" at bounding box center [139, 86] width 135 height 27
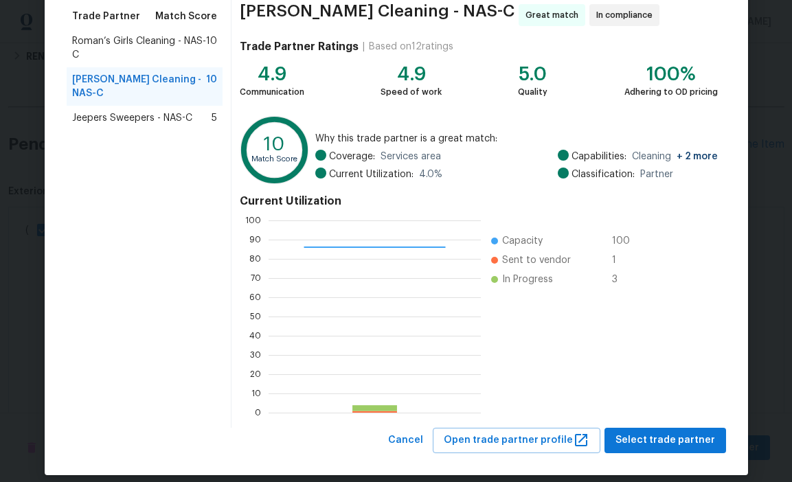
scroll to position [124, 0]
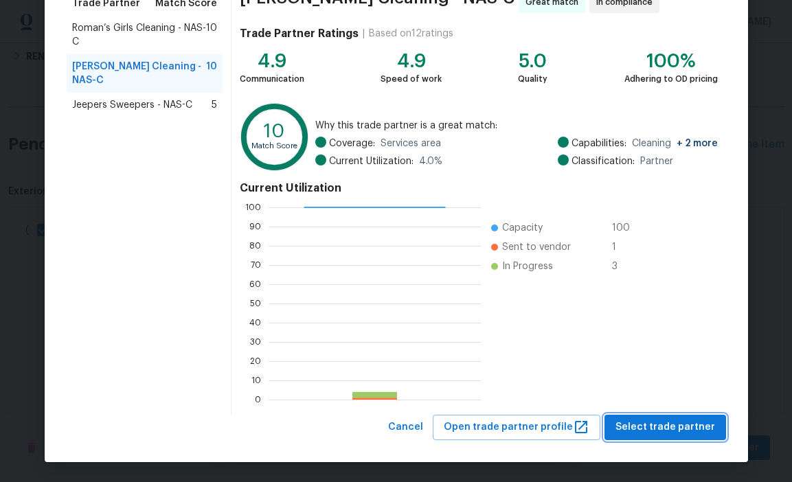
click at [693, 426] on span "Select trade partner" at bounding box center [665, 427] width 100 height 17
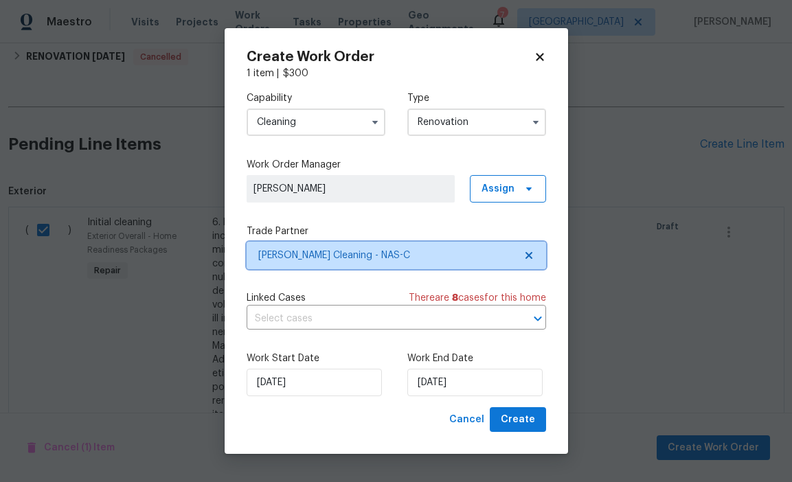
scroll to position [0, 0]
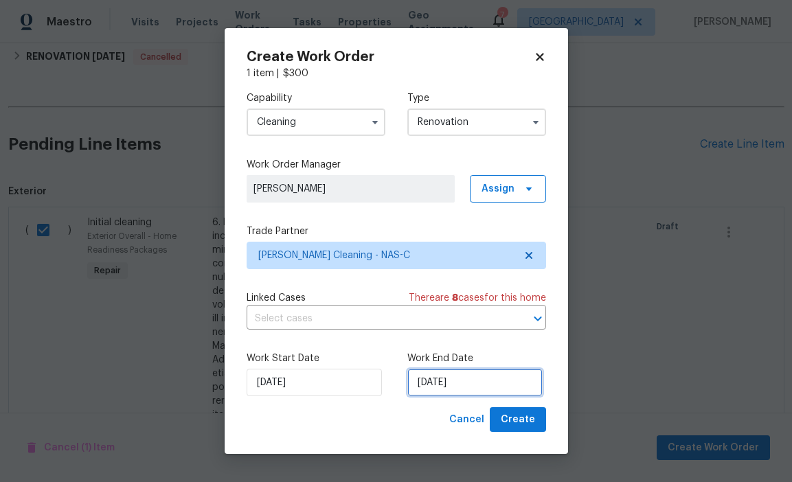
click at [478, 384] on input "[DATE]" at bounding box center [474, 382] width 135 height 27
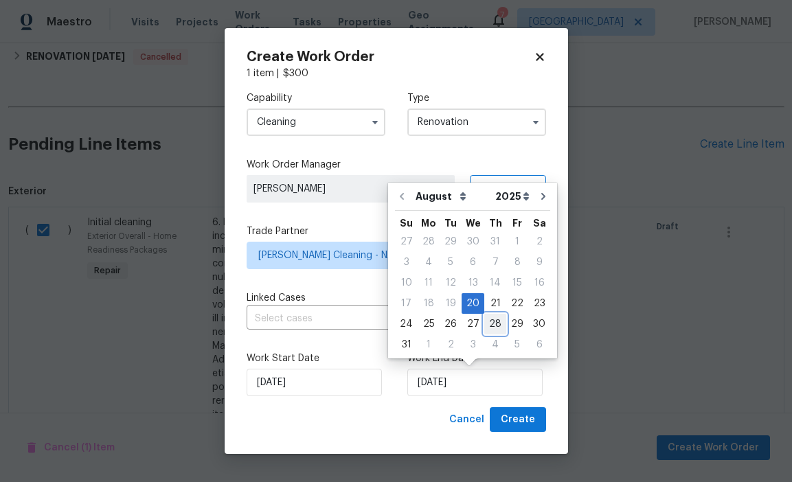
click at [494, 322] on div "28" at bounding box center [495, 323] width 22 height 19
type input "[DATE]"
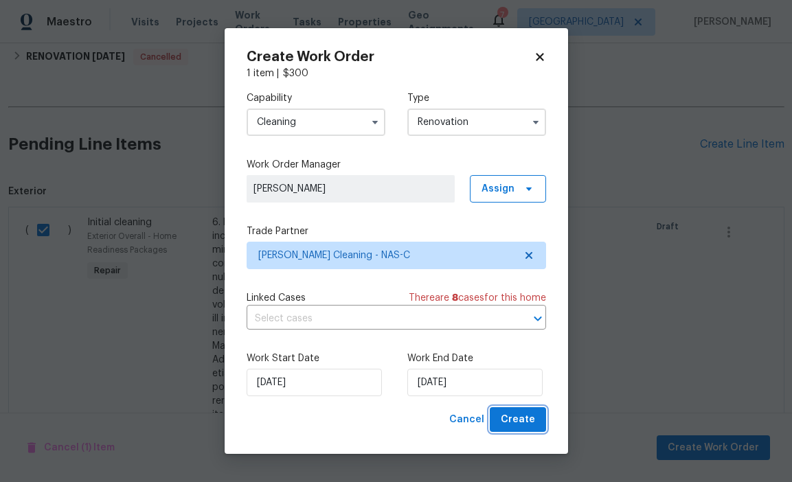
click at [525, 420] on span "Create" at bounding box center [518, 419] width 34 height 17
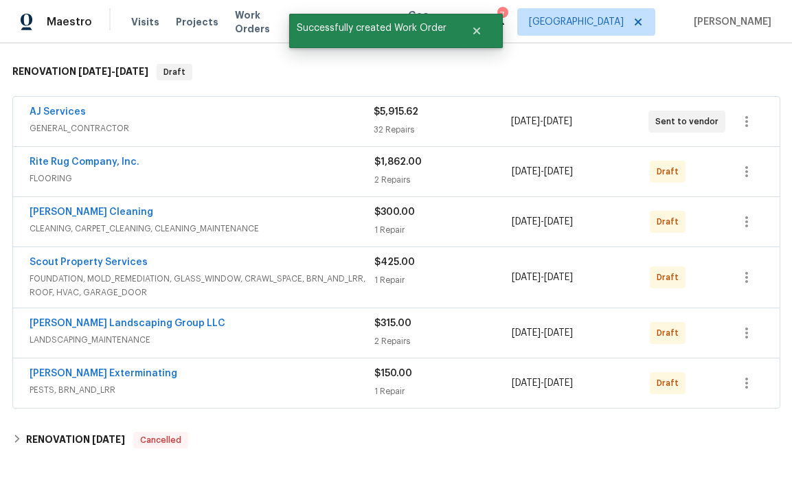
scroll to position [211, 0]
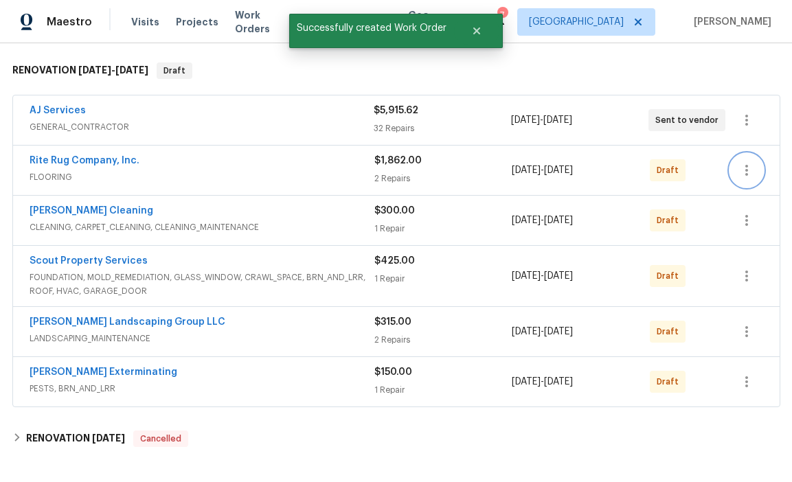
click at [751, 177] on icon "button" at bounding box center [746, 170] width 16 height 16
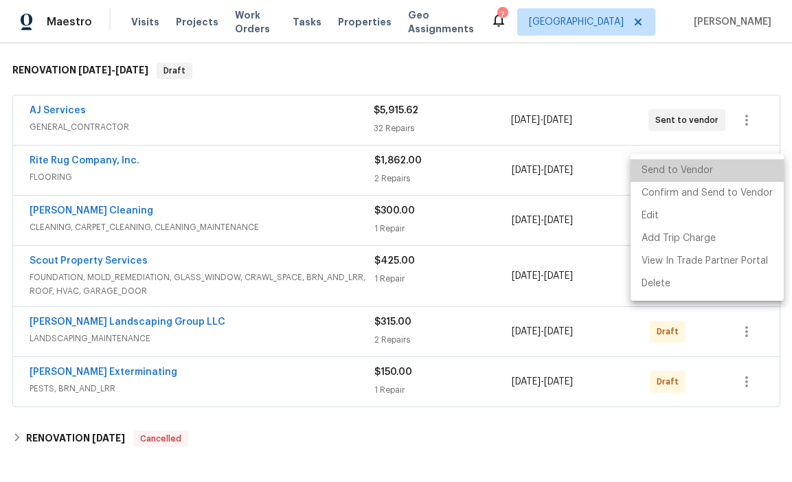
click at [720, 174] on li "Send to Vendor" at bounding box center [706, 170] width 153 height 23
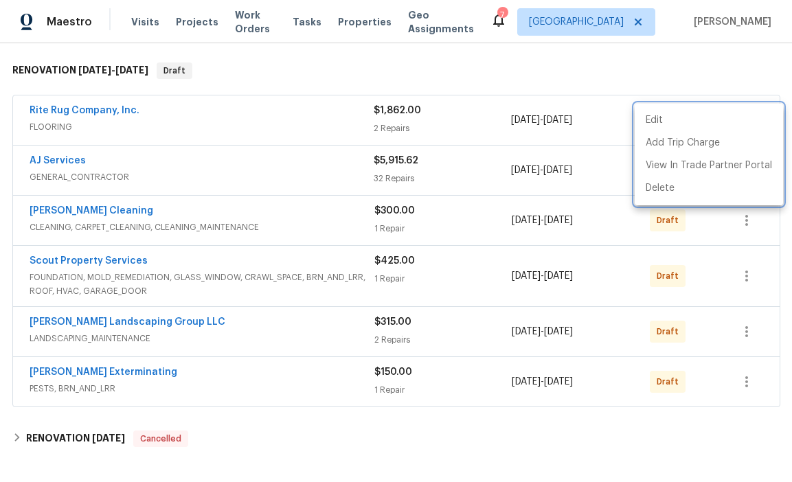
click at [723, 83] on div at bounding box center [396, 241] width 792 height 482
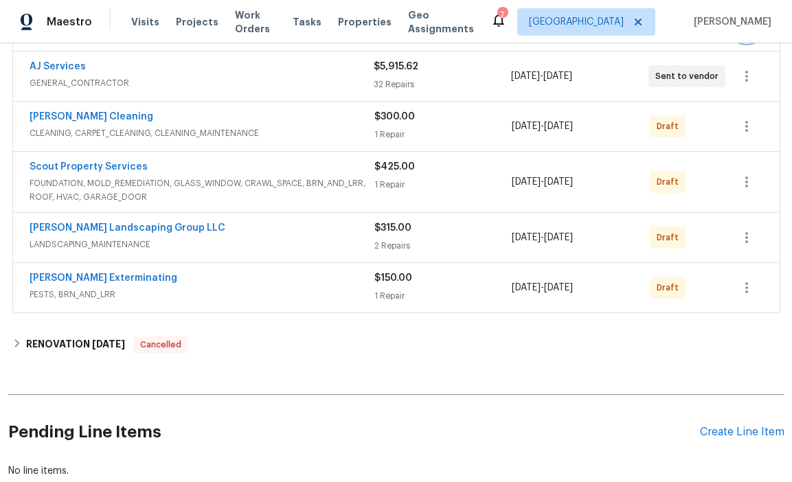
scroll to position [306, 0]
click at [744, 126] on icon "button" at bounding box center [746, 125] width 16 height 16
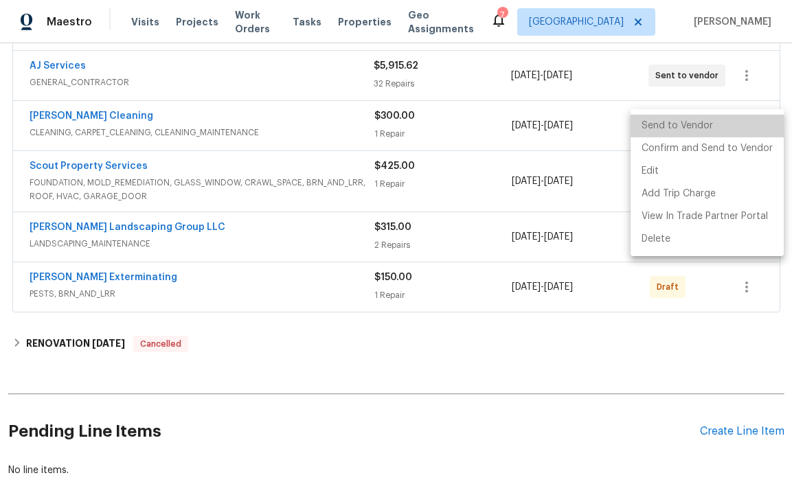
click at [716, 130] on li "Send to Vendor" at bounding box center [706, 126] width 153 height 23
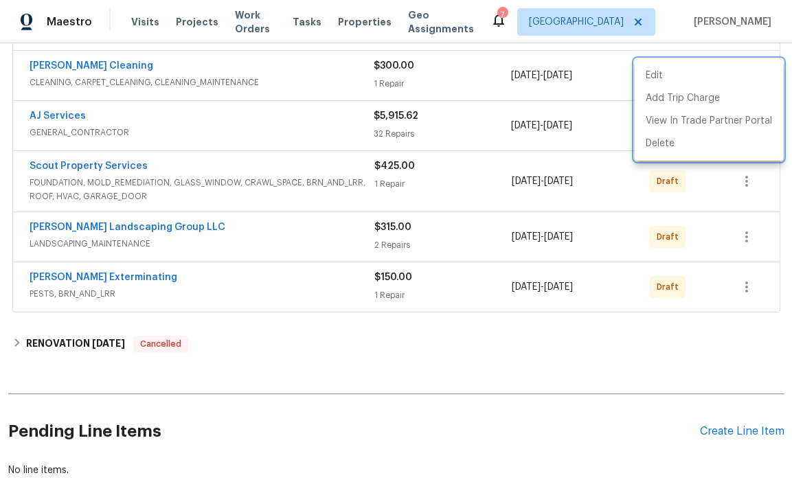
click at [658, 339] on div at bounding box center [396, 241] width 792 height 482
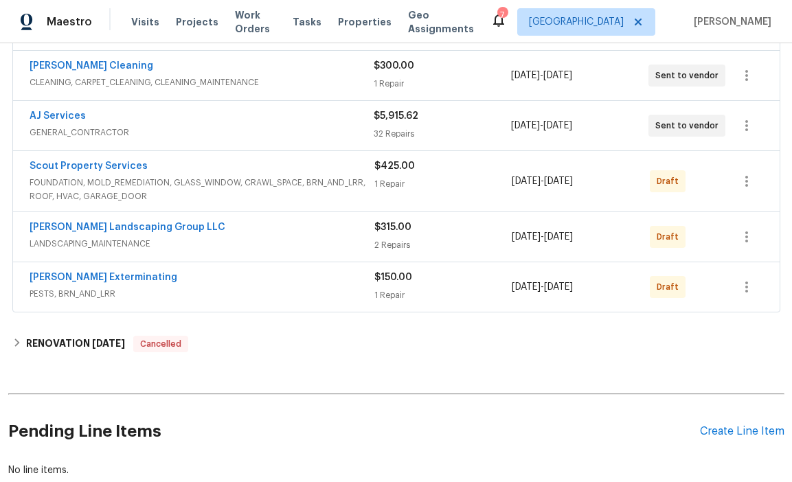
click at [762, 182] on div "Scout Property Services FOUNDATION, MOLD_REMEDIATION, GLASS_WINDOW, CRAWL_SPACE…" at bounding box center [396, 181] width 766 height 60
click at [745, 182] on icon "button" at bounding box center [746, 181] width 3 height 11
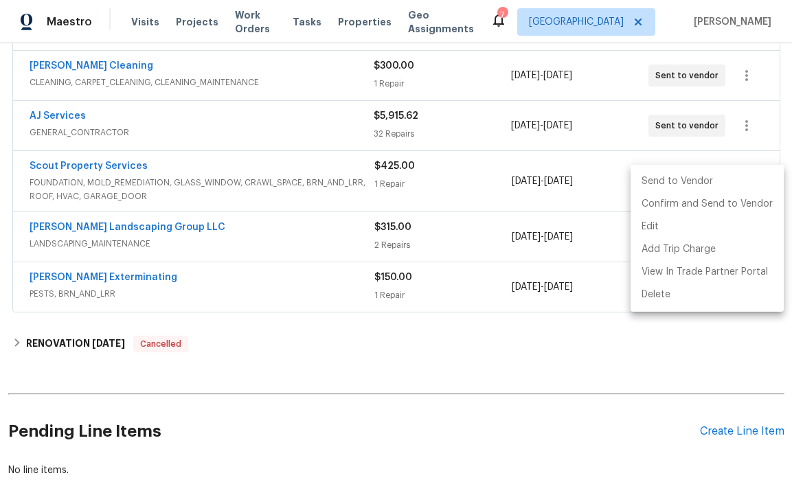
click at [711, 181] on li "Send to Vendor" at bounding box center [706, 181] width 153 height 23
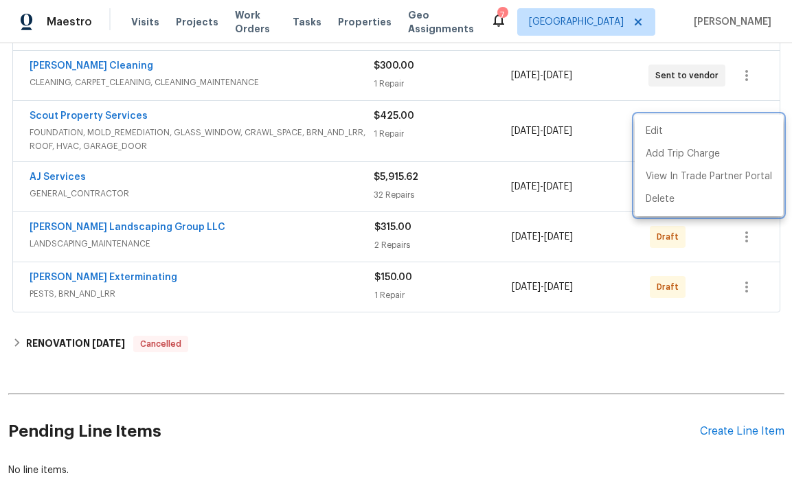
click at [666, 355] on div at bounding box center [396, 241] width 792 height 482
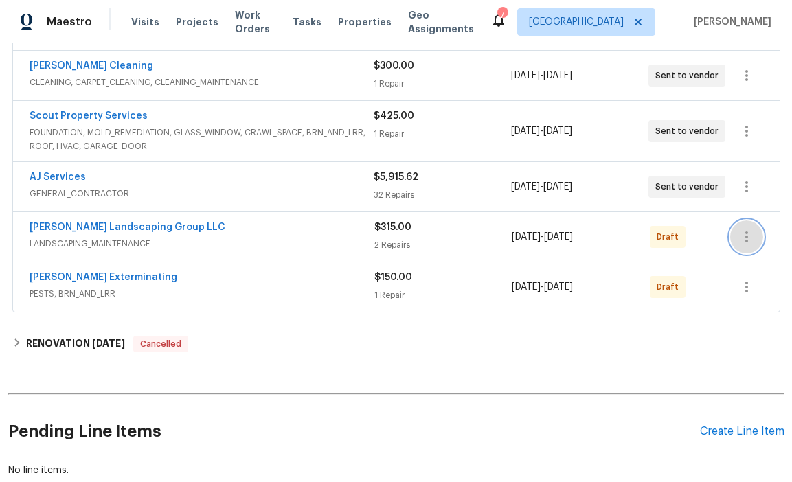
click at [746, 241] on icon "button" at bounding box center [746, 236] width 3 height 11
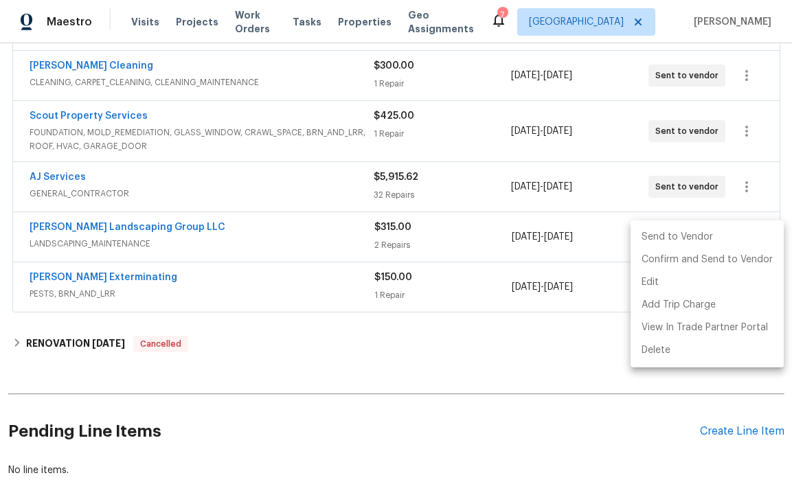
click at [727, 241] on li "Send to Vendor" at bounding box center [706, 237] width 153 height 23
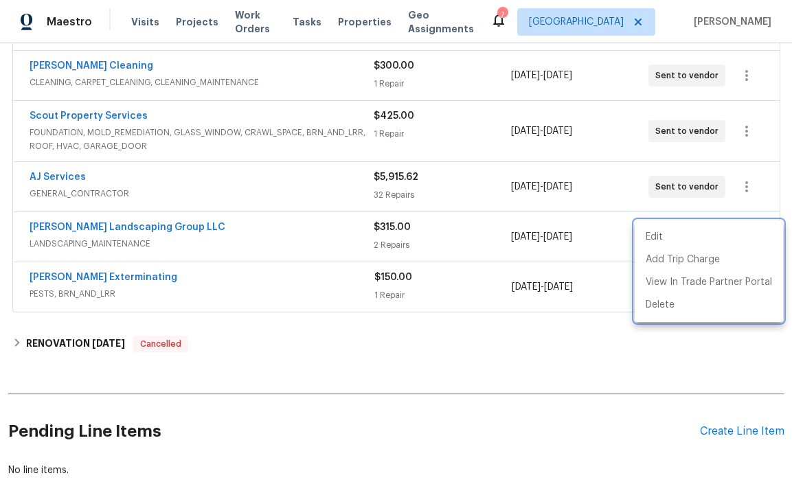
click at [637, 363] on div at bounding box center [396, 241] width 792 height 482
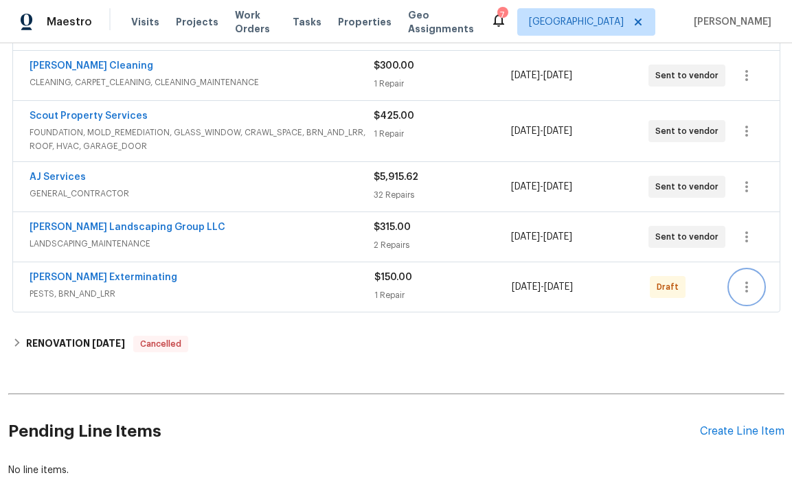
click at [750, 279] on icon "button" at bounding box center [746, 287] width 16 height 16
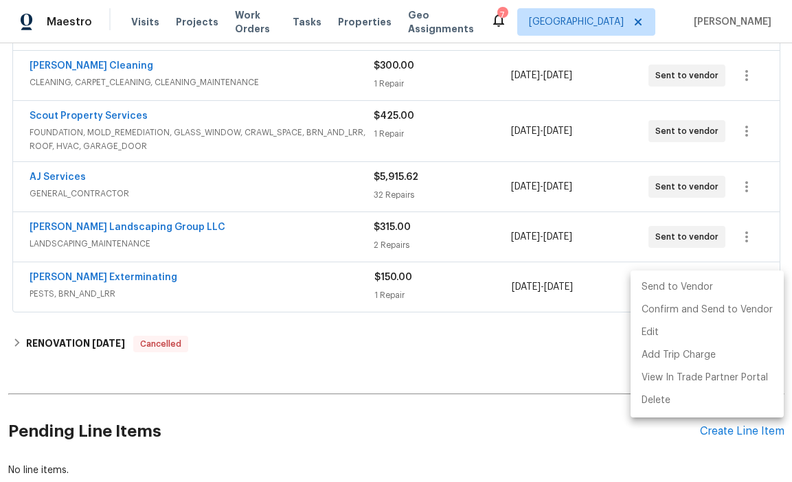
click at [720, 284] on li "Send to Vendor" at bounding box center [706, 287] width 153 height 23
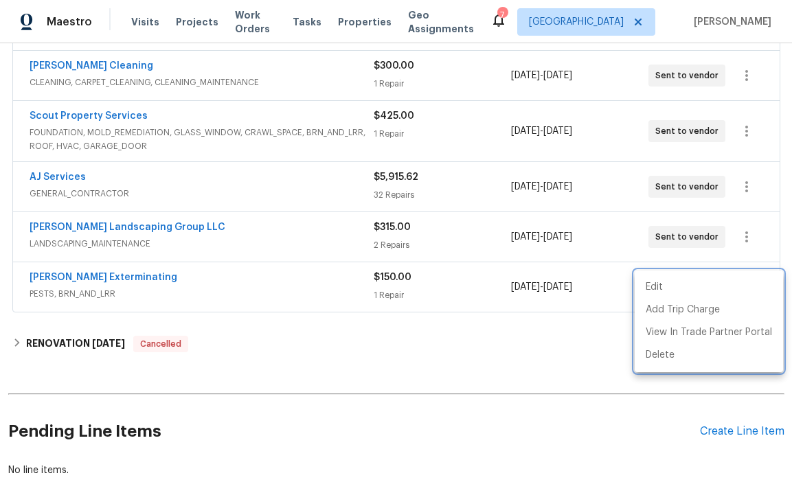
click at [554, 341] on div at bounding box center [396, 241] width 792 height 482
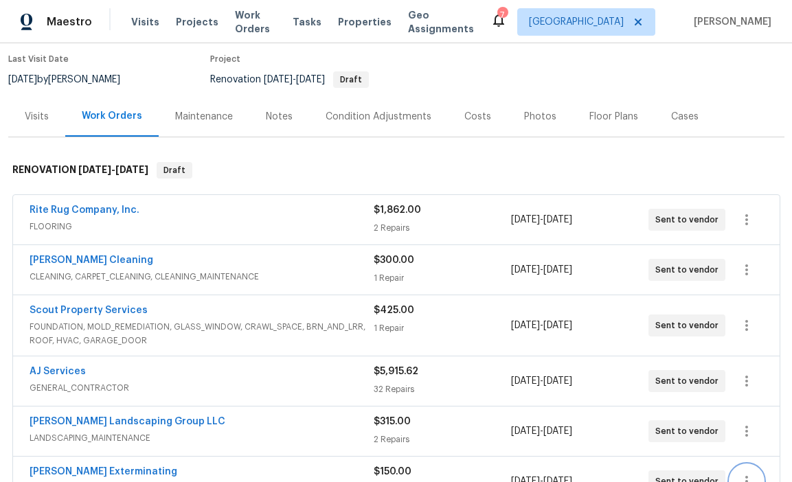
scroll to position [0, 0]
